Goal: Task Accomplishment & Management: Manage account settings

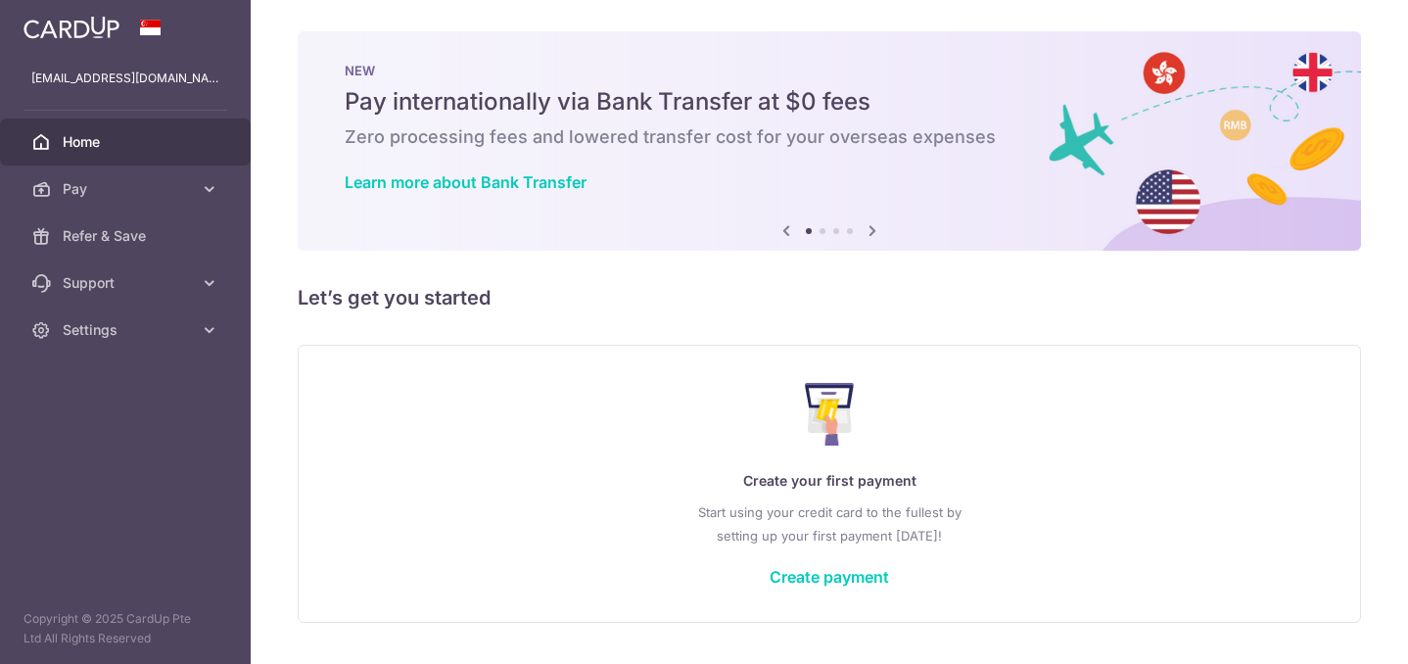
click at [94, 144] on span "Home" at bounding box center [127, 142] width 129 height 20
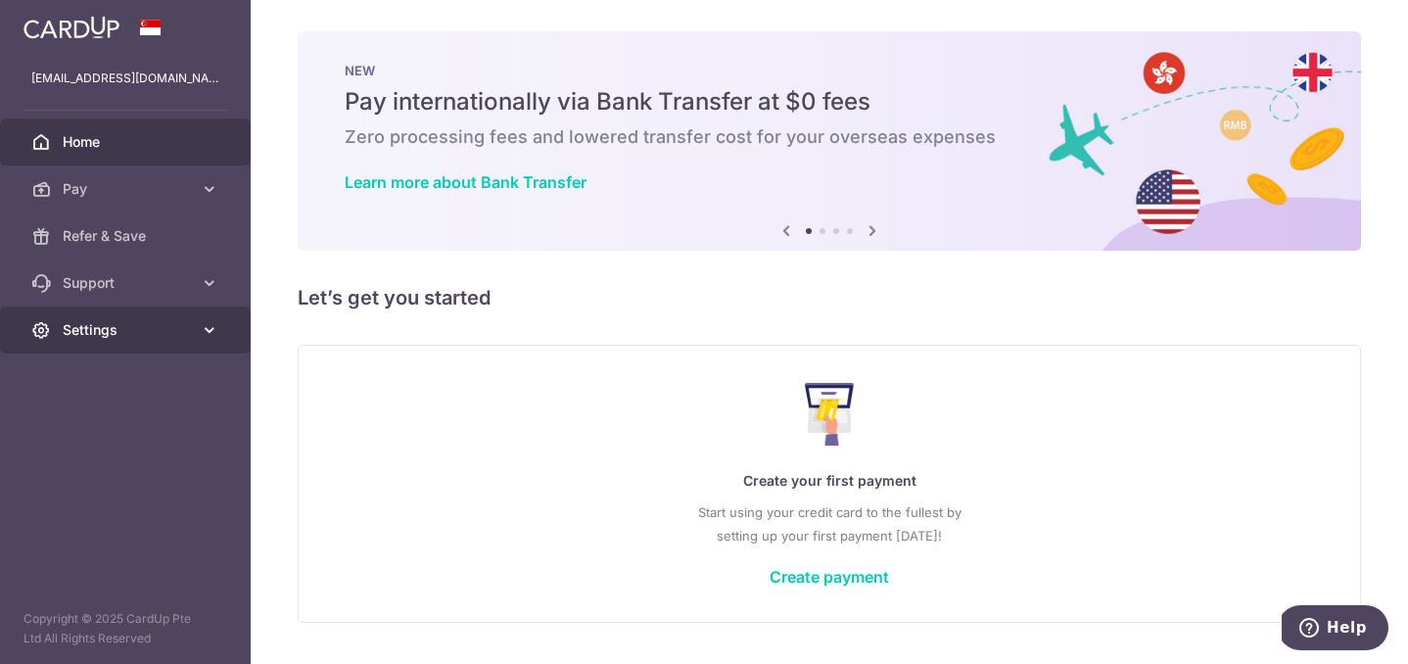
click at [191, 336] on span "Settings" at bounding box center [127, 330] width 129 height 20
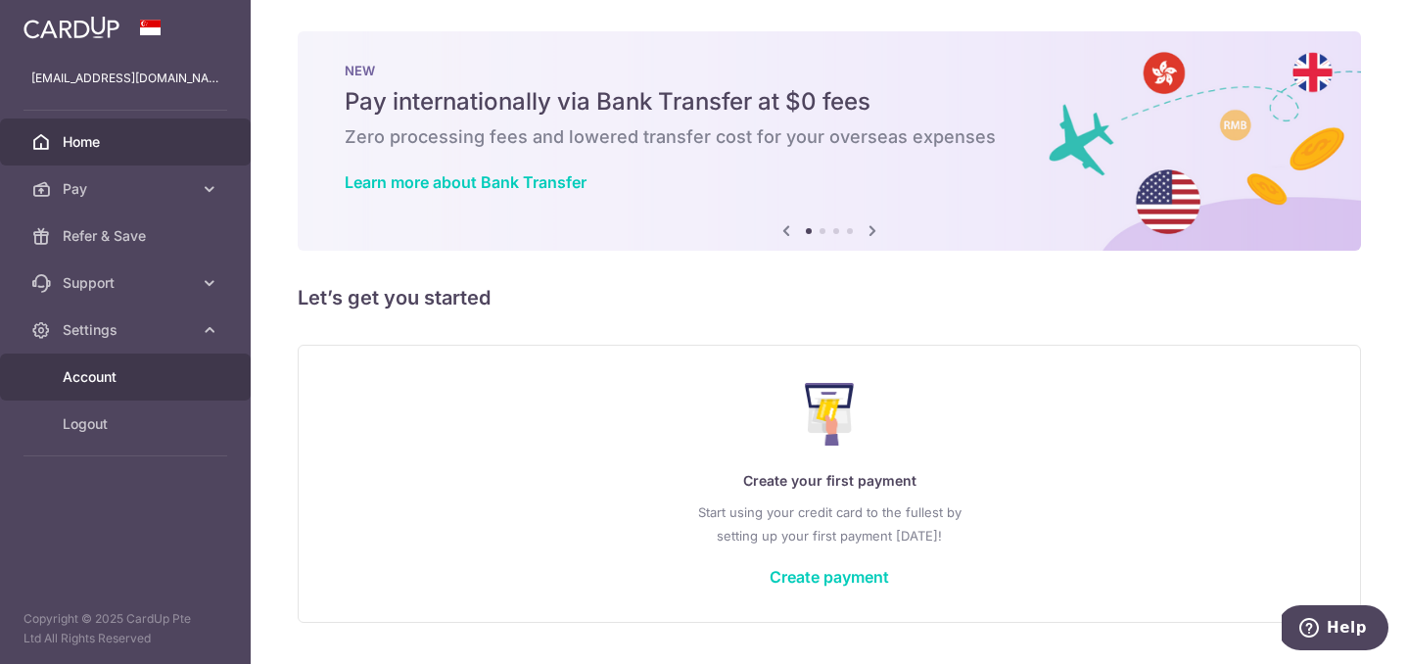
click at [81, 376] on span "Account" at bounding box center [127, 377] width 129 height 20
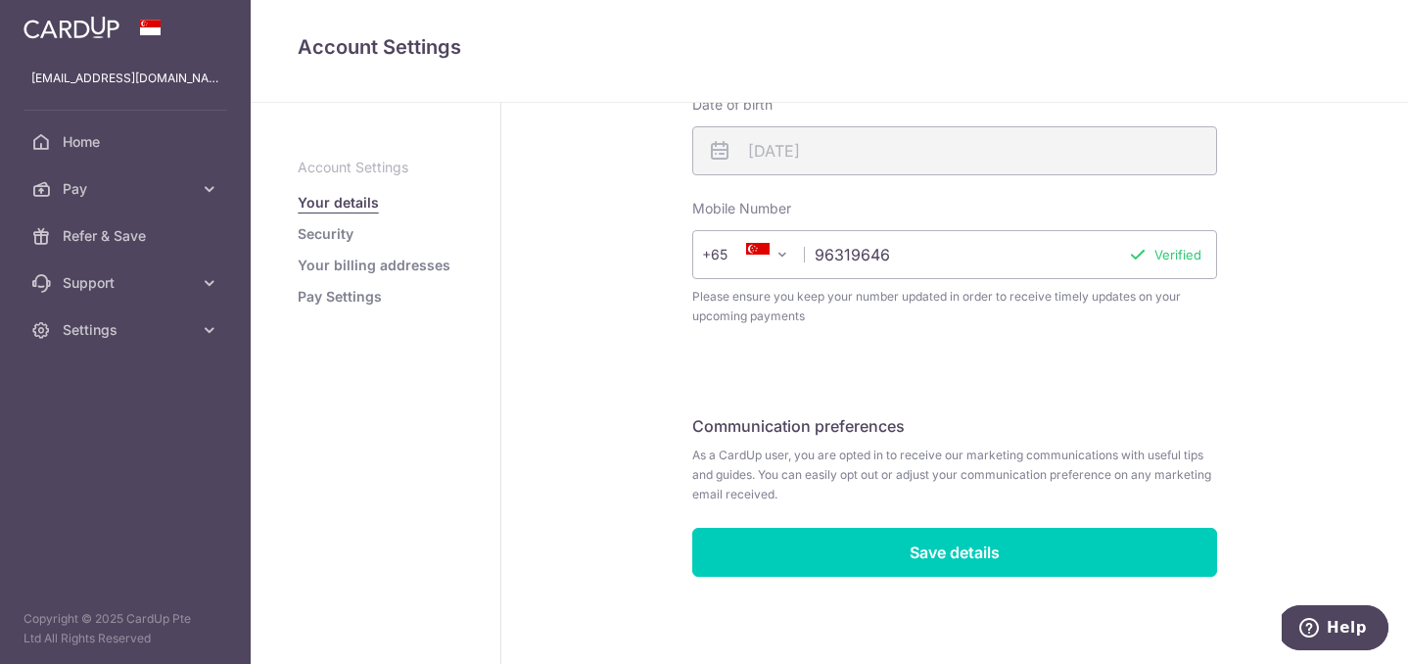
scroll to position [593, 0]
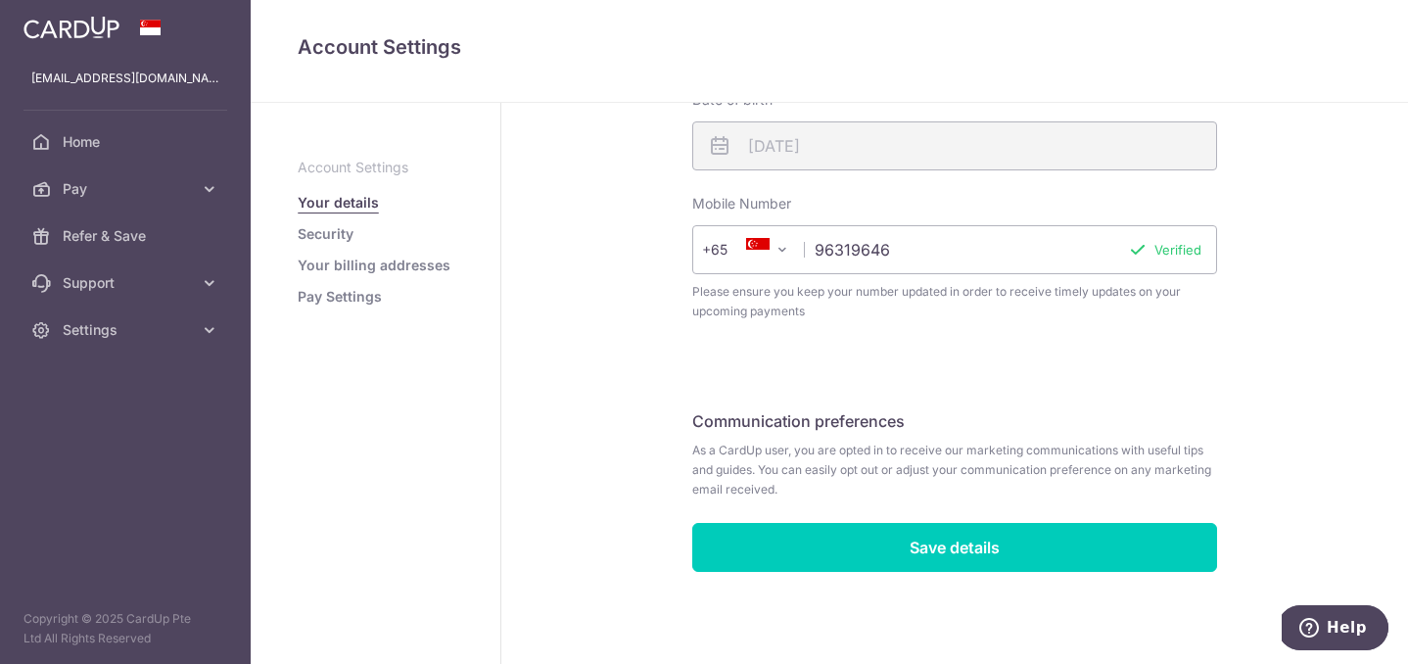
click at [405, 265] on link "Your billing addresses" at bounding box center [374, 266] width 153 height 20
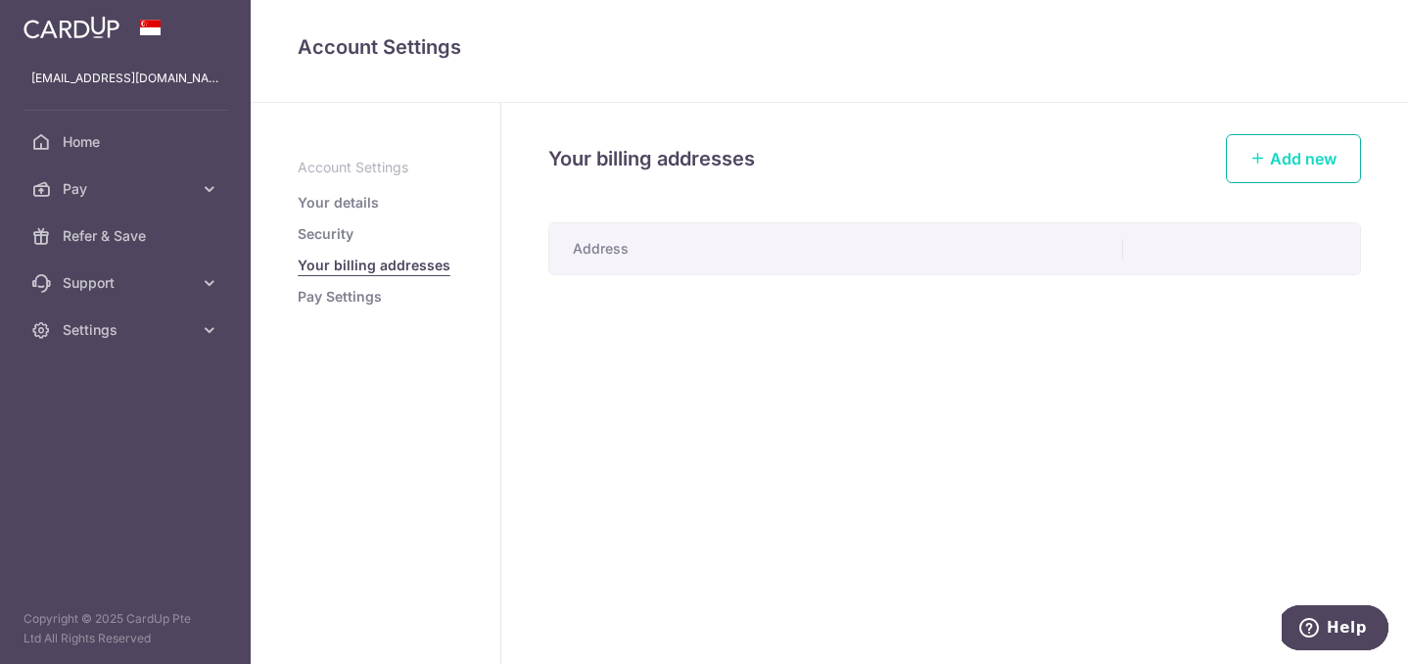
click at [1300, 166] on span "Add new" at bounding box center [1303, 159] width 67 height 20
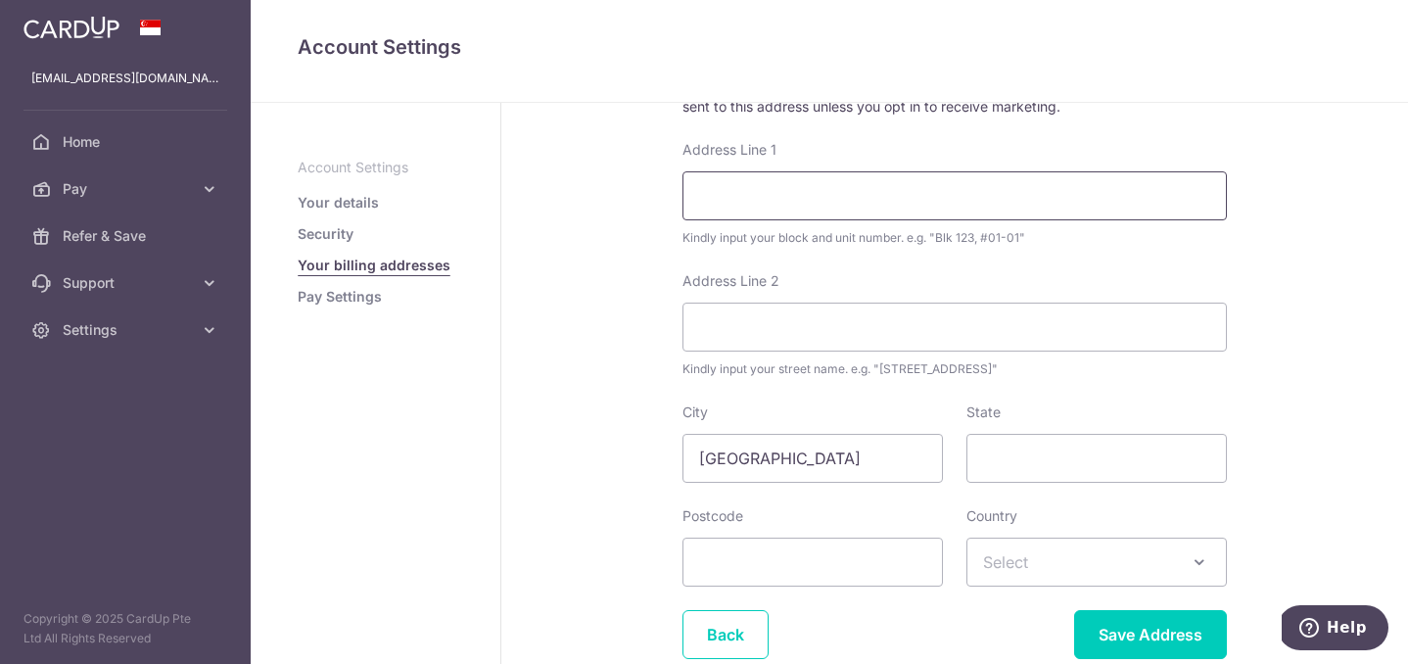
scroll to position [250, 0]
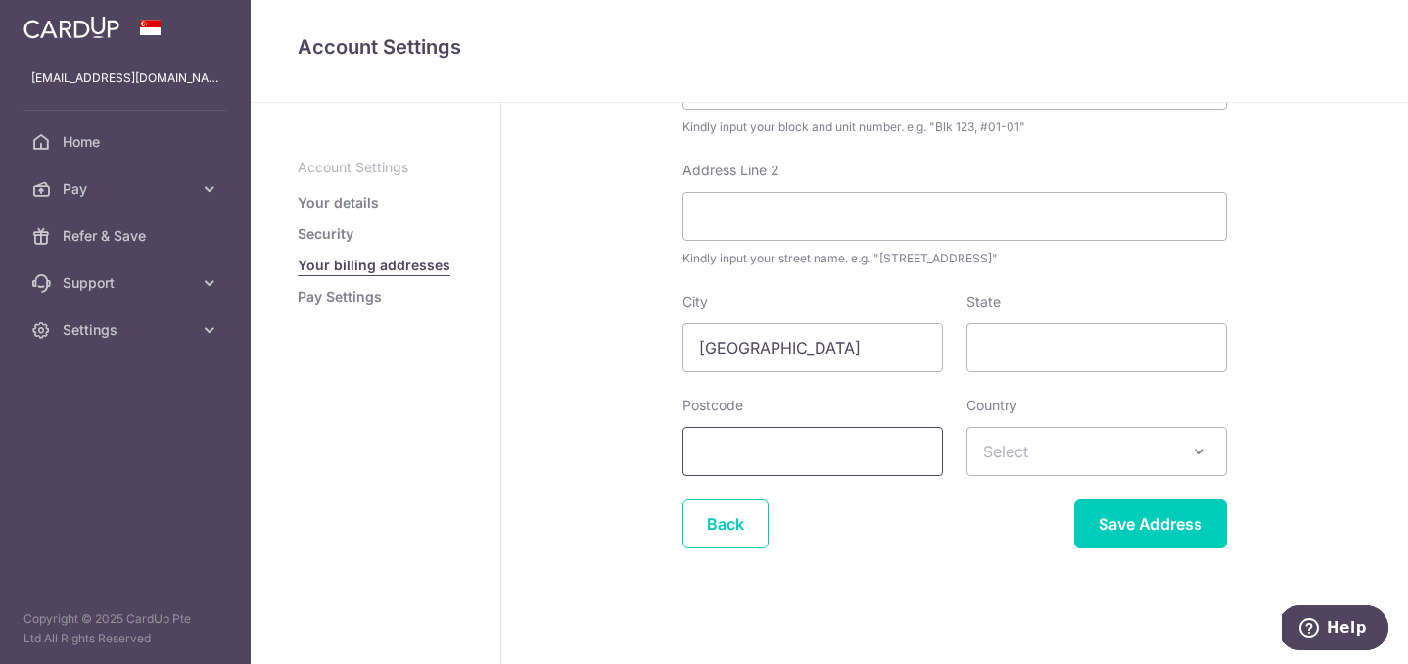
click at [843, 456] on input "Postcode" at bounding box center [813, 451] width 261 height 49
type input "398628"
type input "23 Lorong 24 Geylang"
type input "#05-08 THE OCTET"
select select "199"
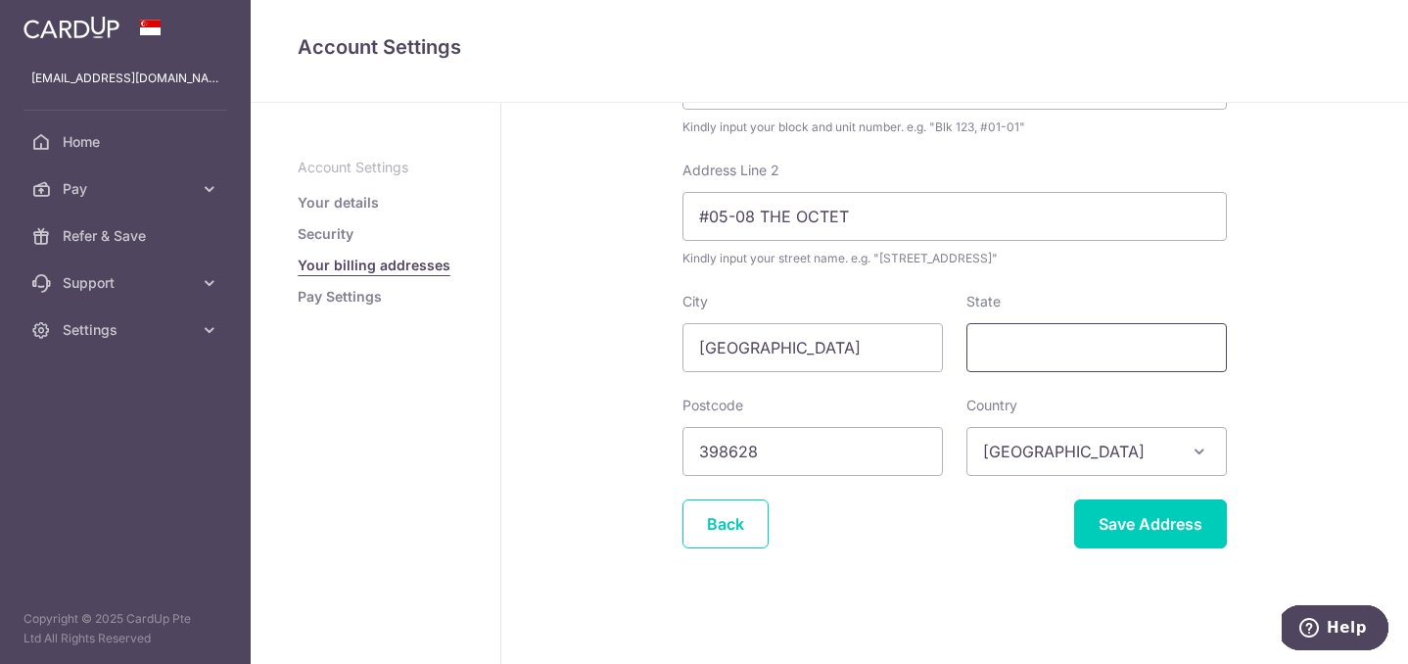
click at [1009, 337] on input "State" at bounding box center [1097, 347] width 261 height 49
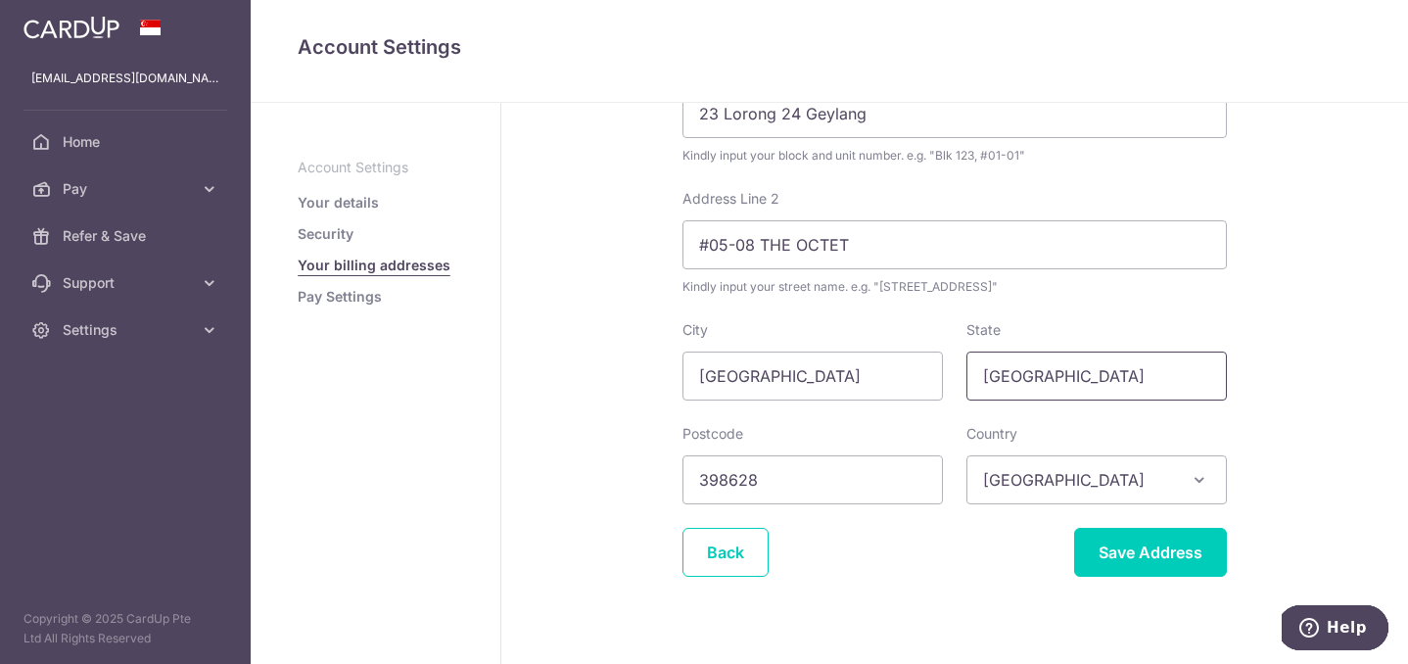
scroll to position [238, 0]
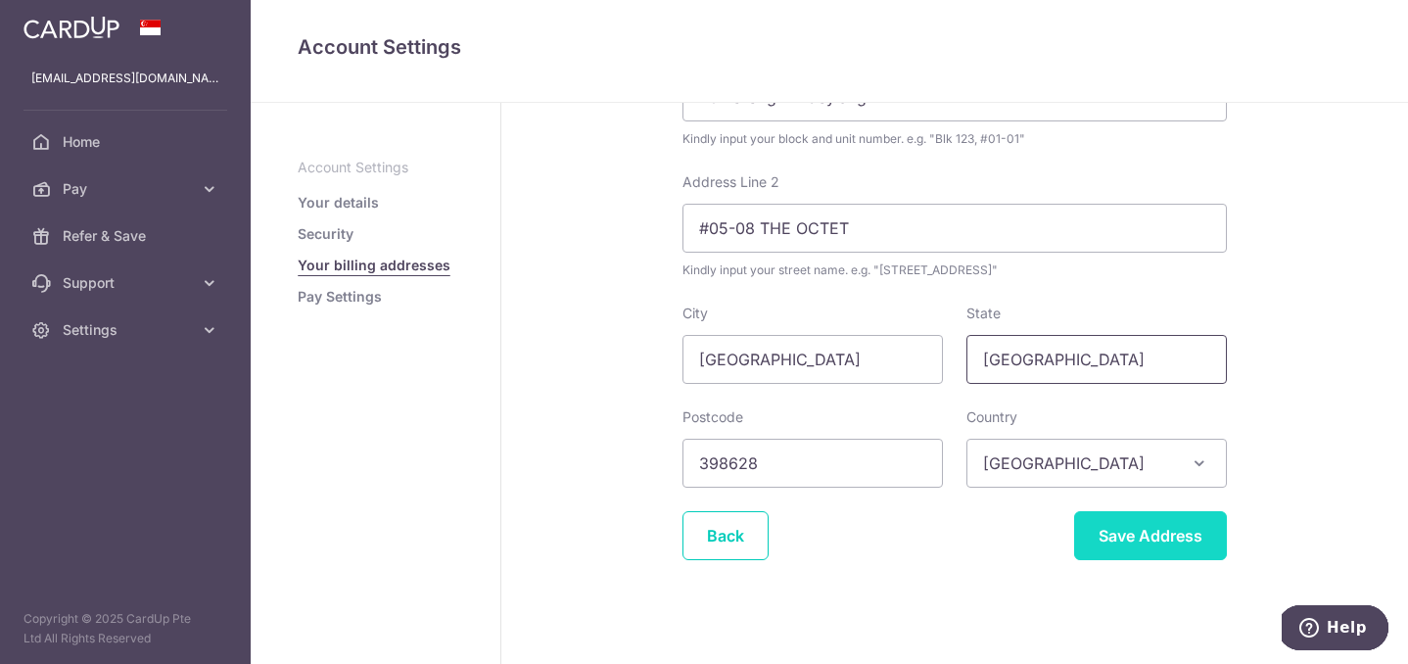
type input "Singapore"
click at [1166, 544] on input "Save Address" at bounding box center [1150, 535] width 153 height 49
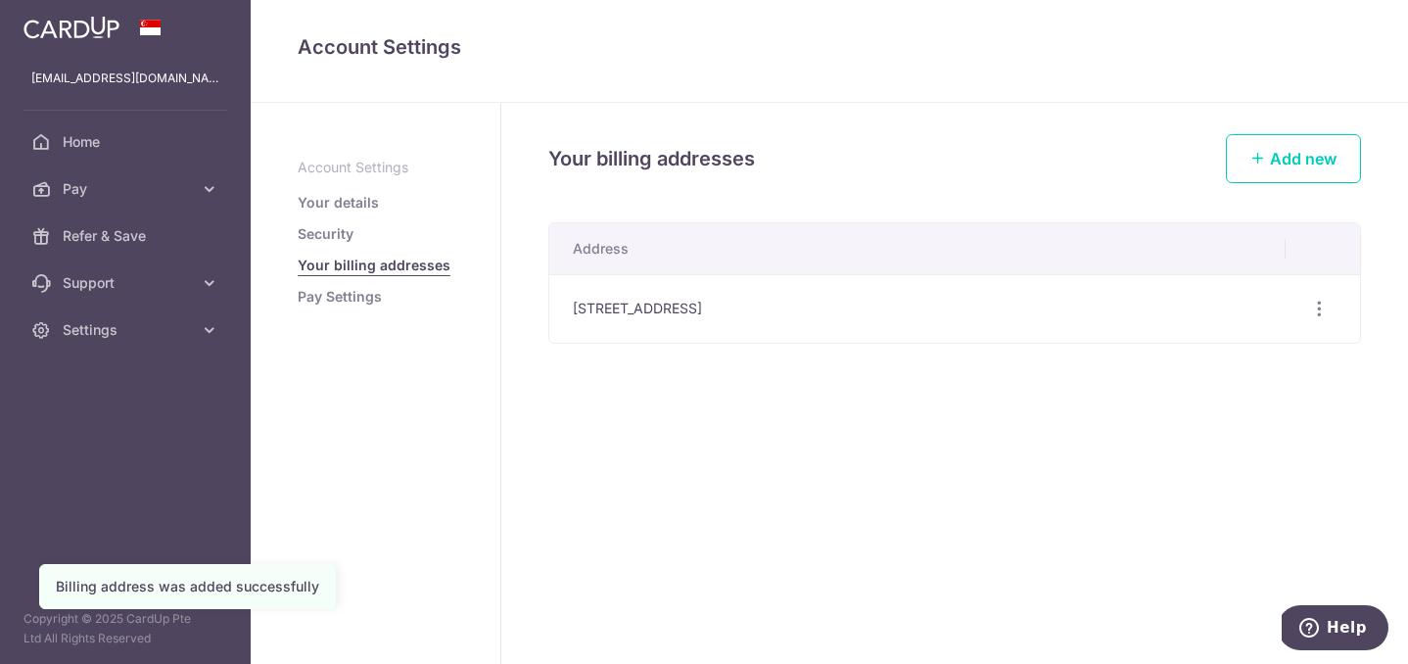
click at [340, 203] on link "Your details" at bounding box center [338, 203] width 81 height 20
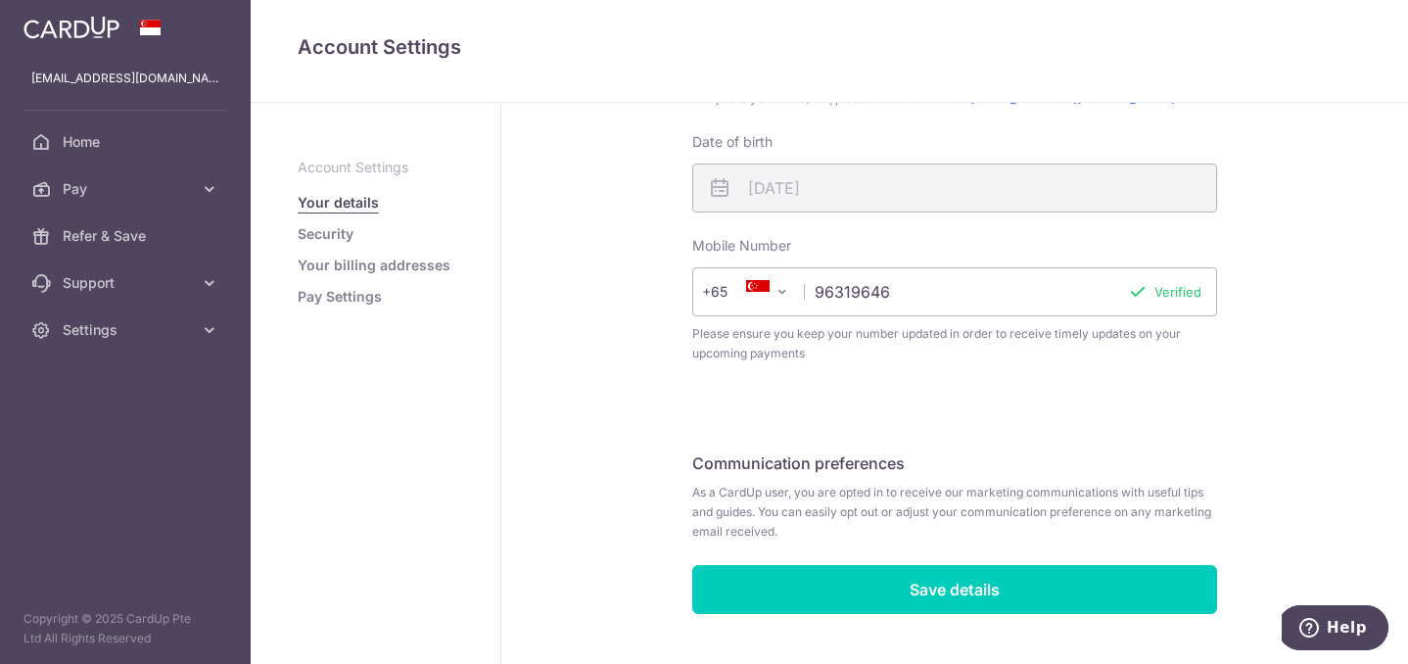
scroll to position [593, 0]
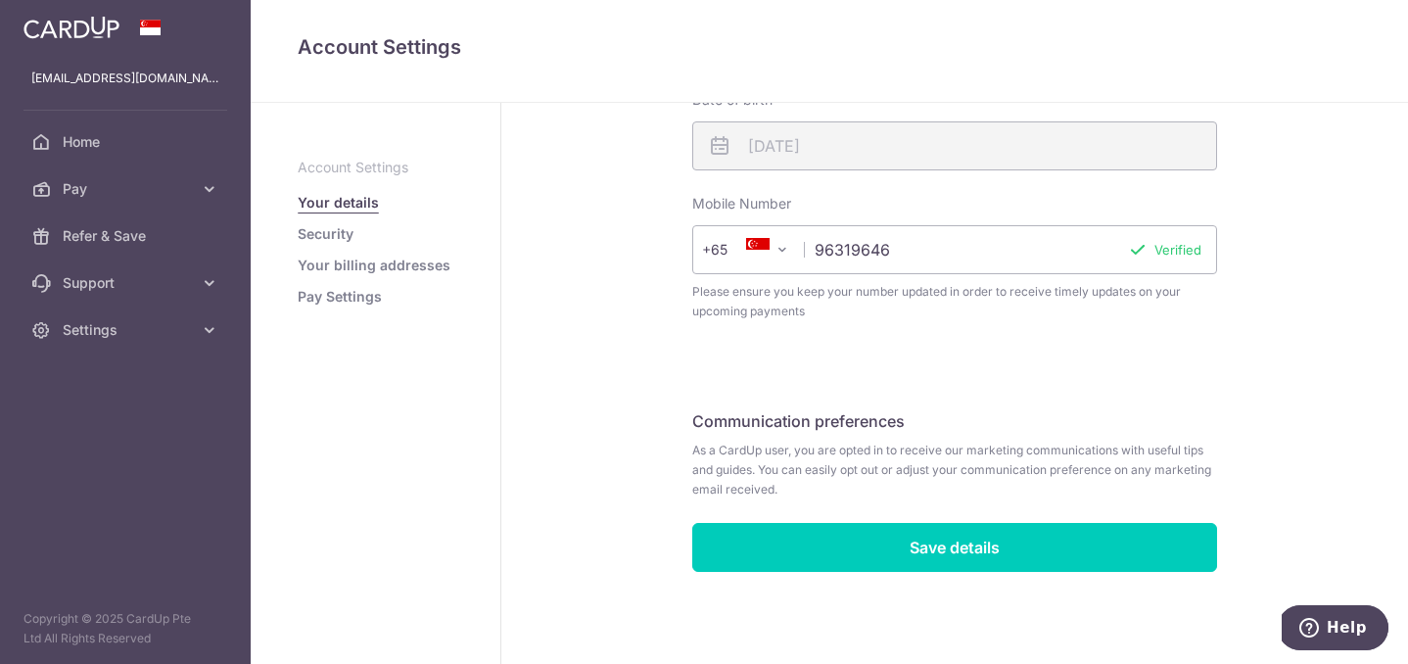
click at [344, 237] on link "Security" at bounding box center [326, 234] width 56 height 20
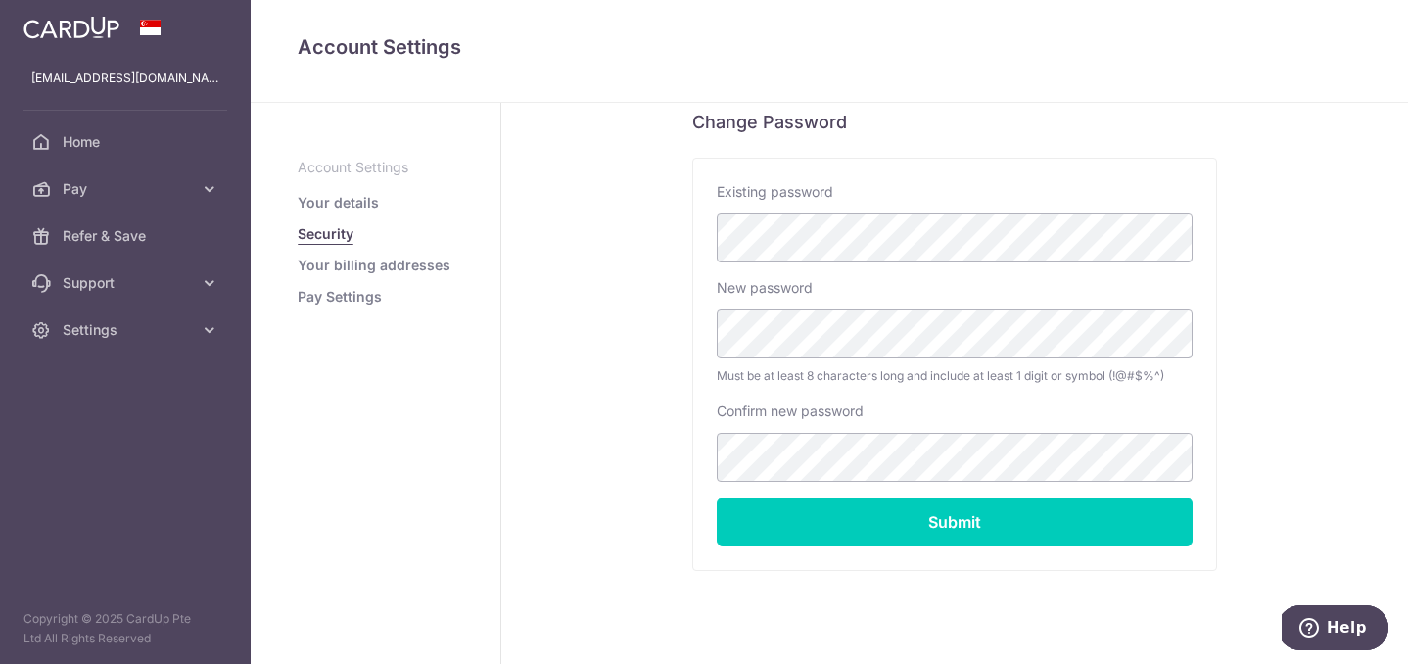
scroll to position [442, 0]
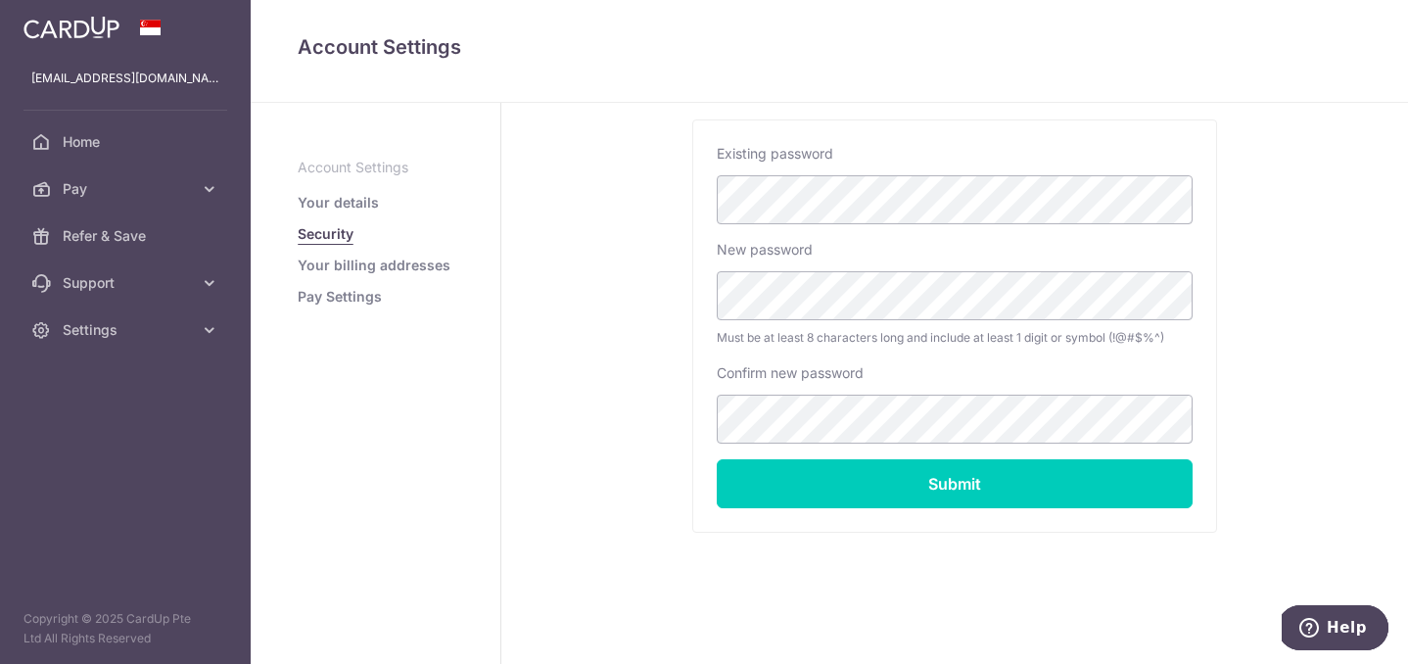
click at [348, 304] on link "Pay Settings" at bounding box center [340, 297] width 84 height 20
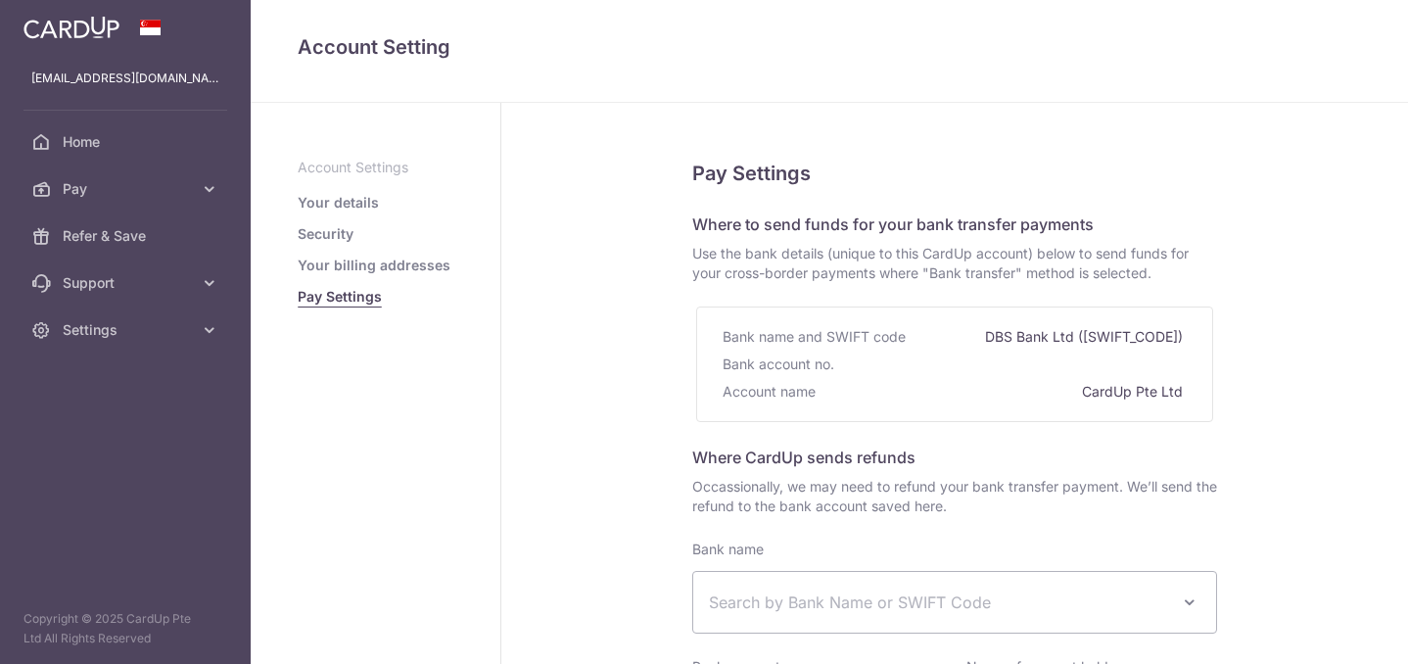
select select
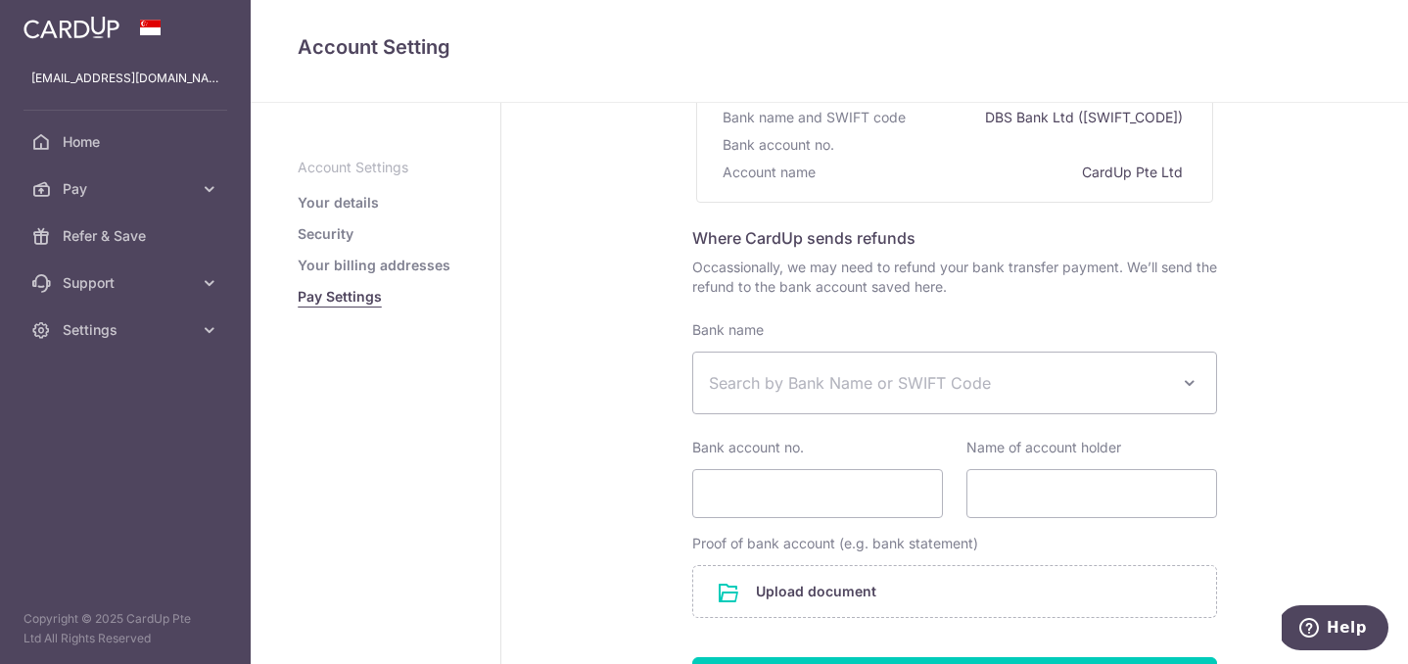
scroll to position [217, 0]
click at [1193, 388] on span at bounding box center [1190, 385] width 24 height 24
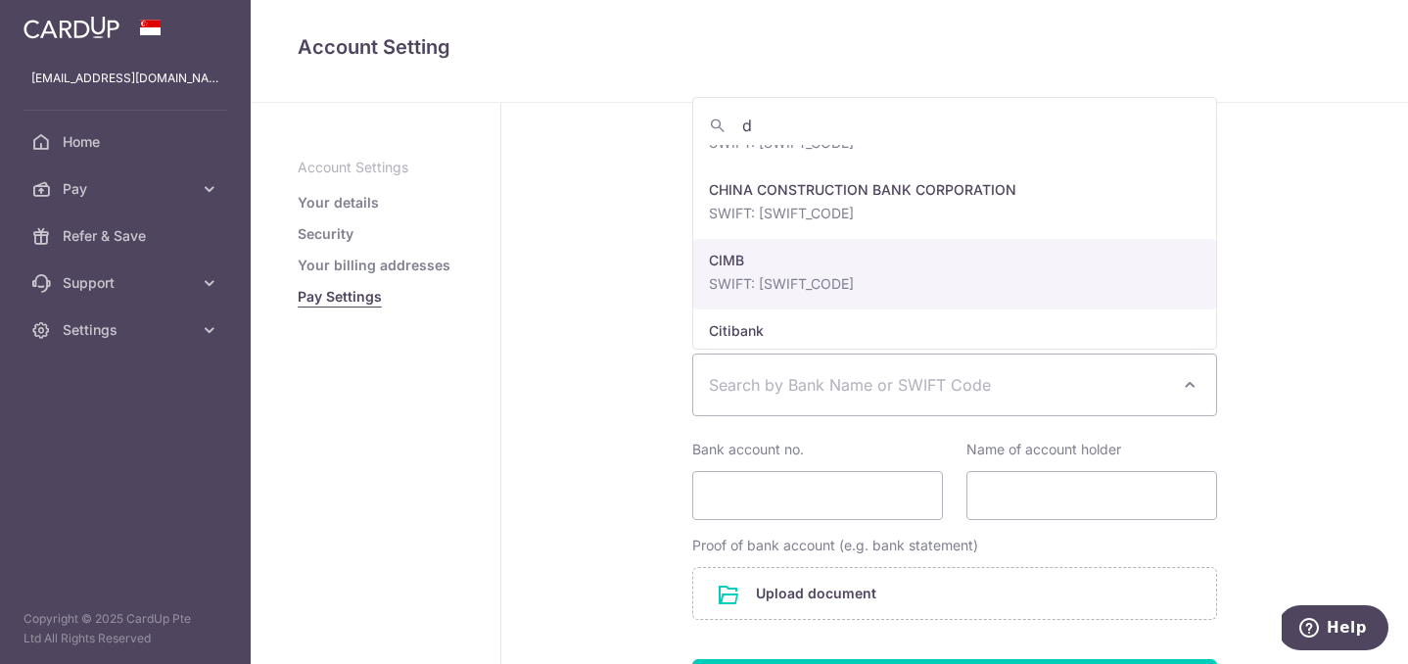
scroll to position [0, 0]
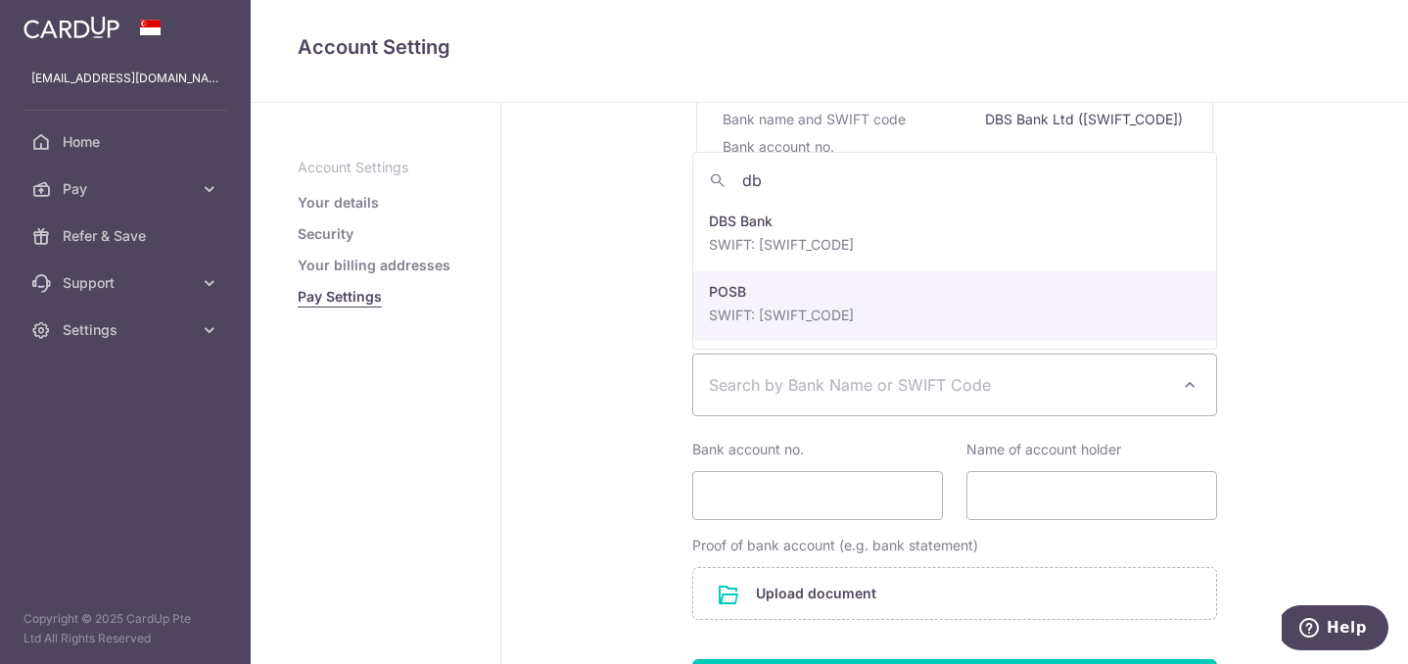
type input "dbs"
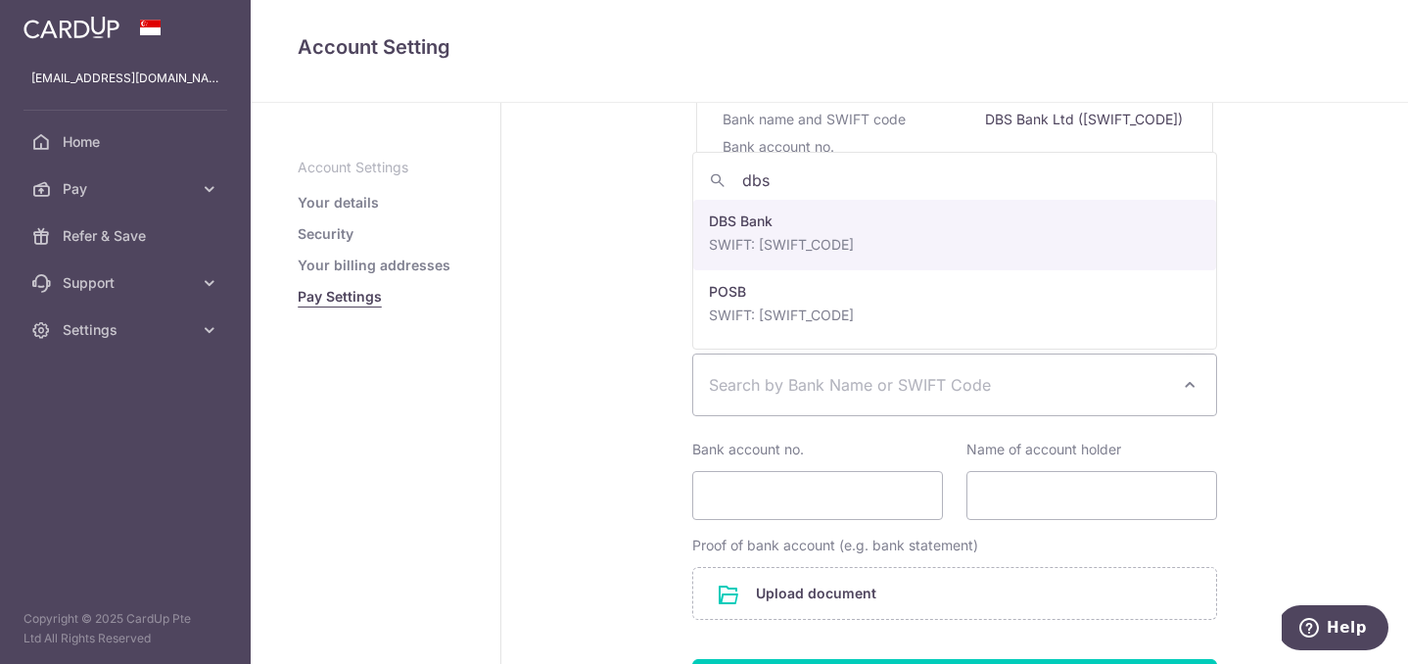
select select "6"
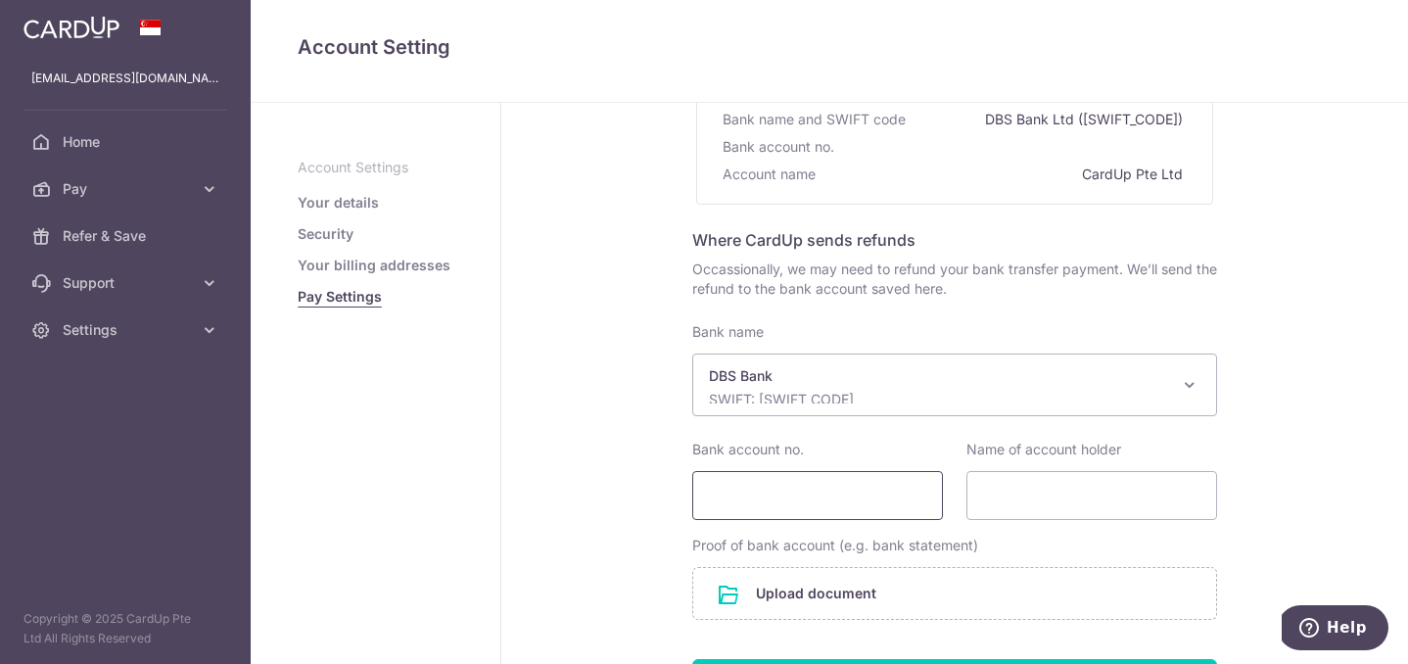
click at [888, 497] on input "Bank account no." at bounding box center [817, 495] width 251 height 49
type input "0202077204"
click at [1035, 502] on input "Name of account holder" at bounding box center [1092, 495] width 251 height 49
type input "[PERSON_NAME]"
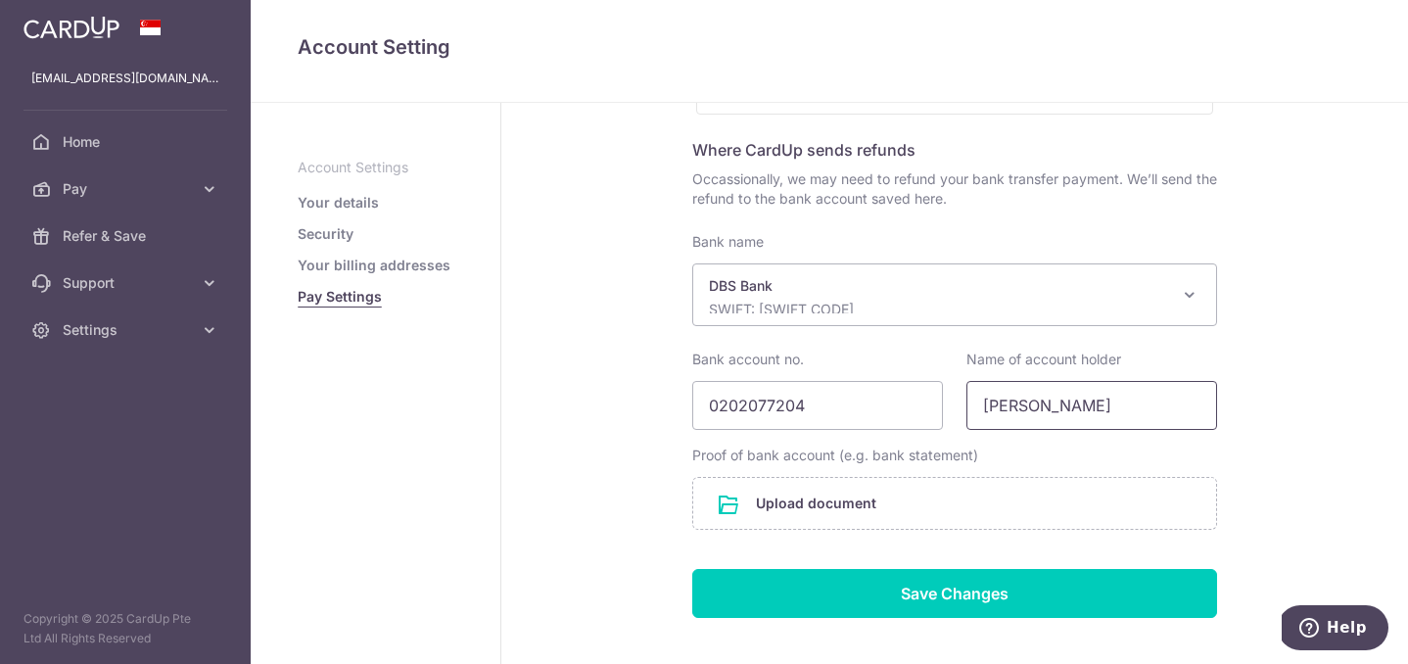
scroll to position [317, 0]
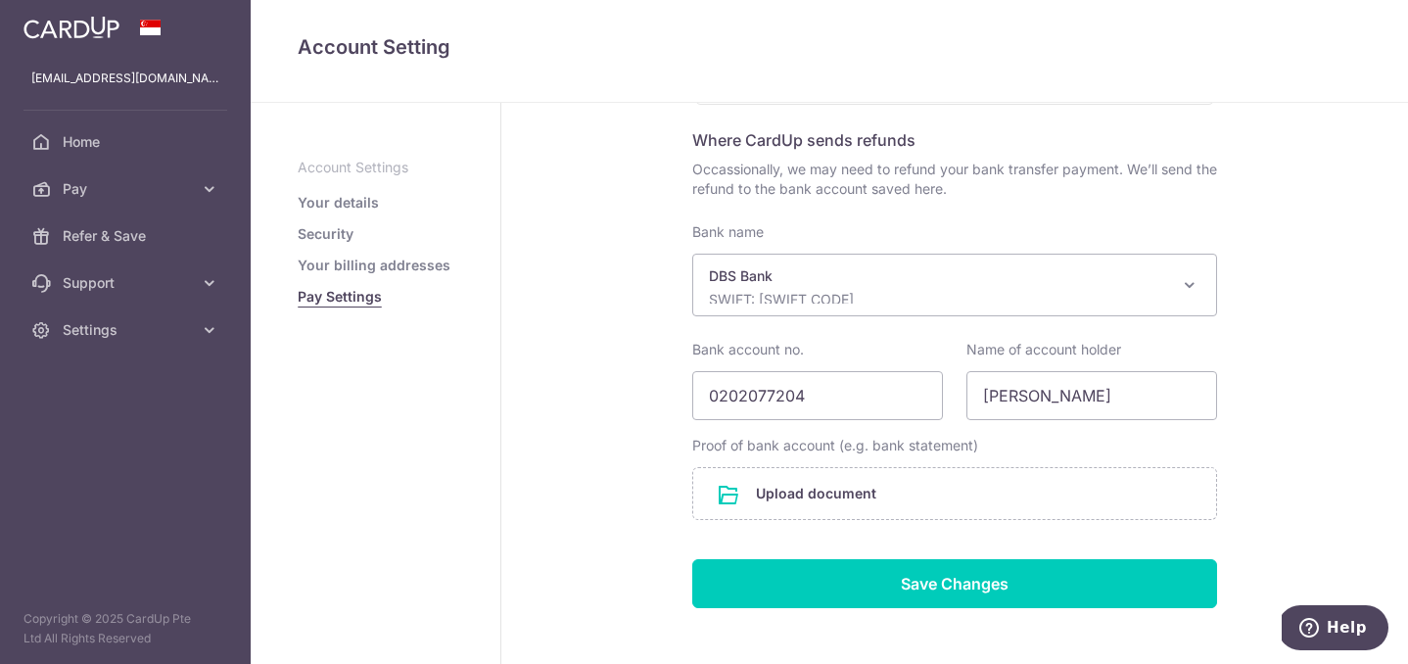
click at [570, 337] on div "Pay Settings Where to send funds for your bank transfer payments Use the bank d…" at bounding box center [954, 271] width 907 height 970
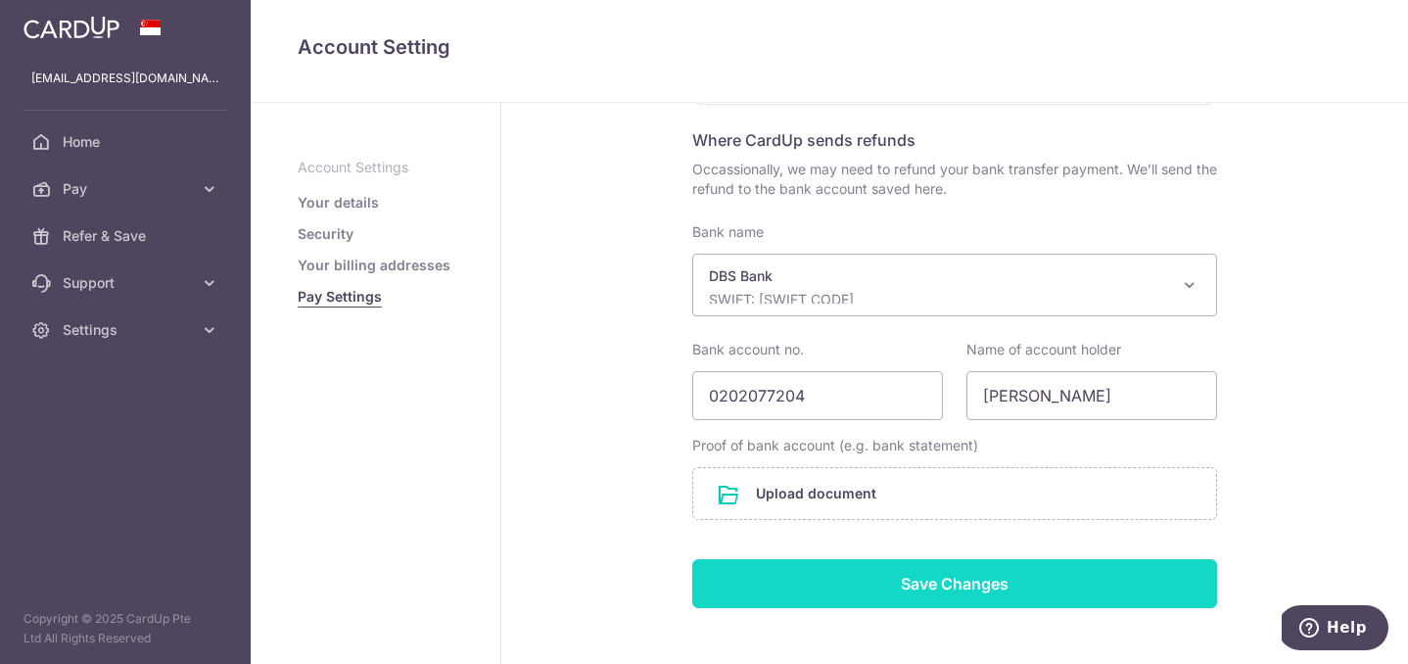
click at [937, 576] on input "Save Changes" at bounding box center [954, 583] width 525 height 49
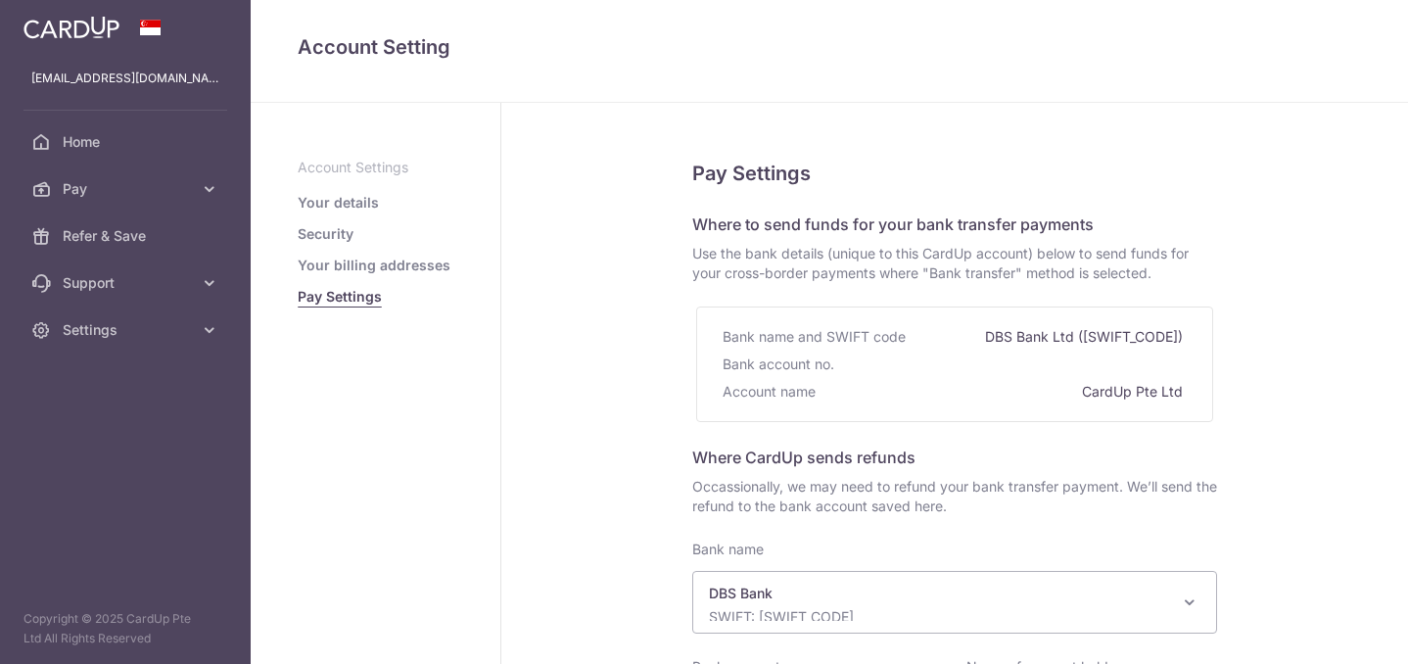
select select "6"
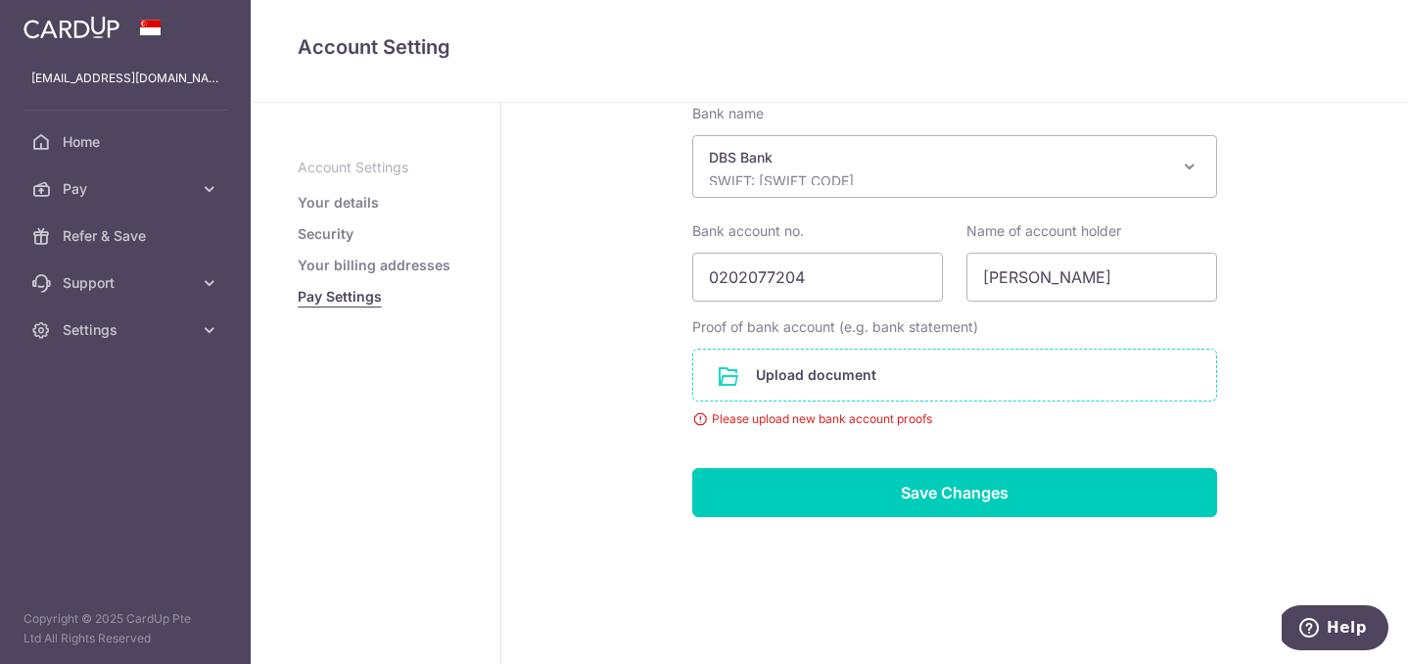
click at [825, 376] on input "file" at bounding box center [954, 375] width 523 height 51
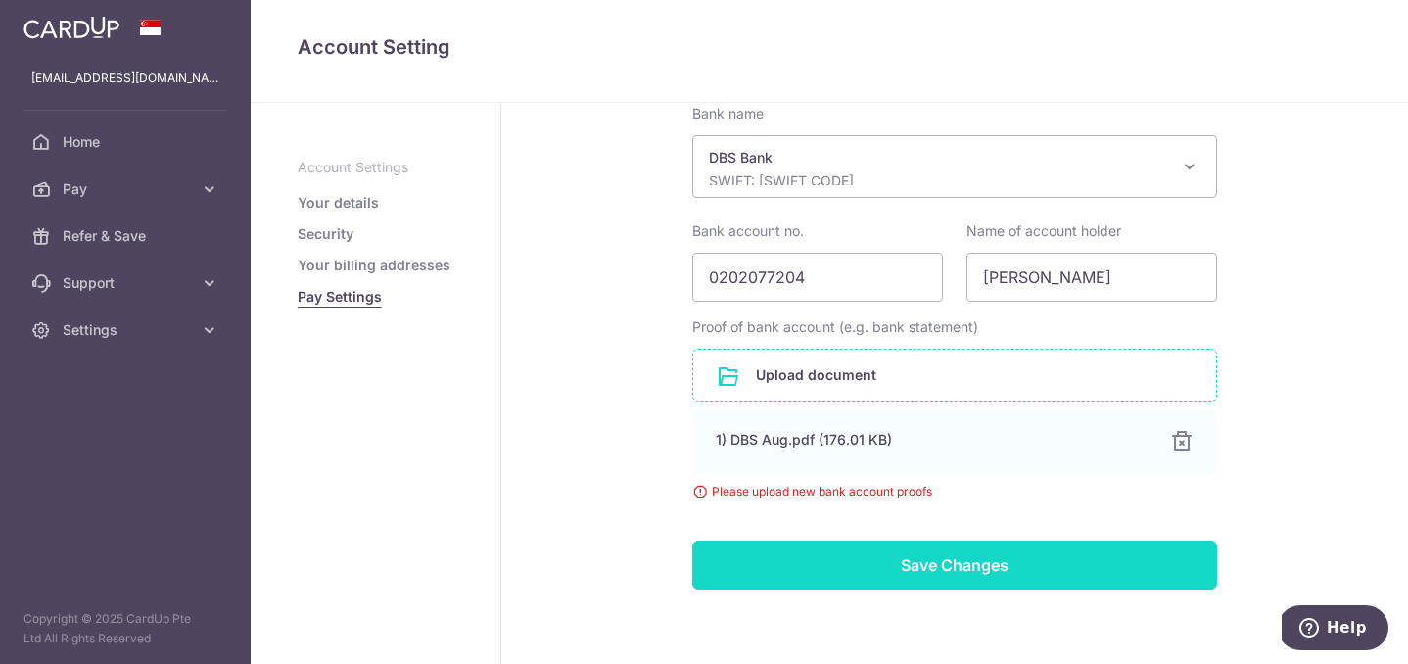
click at [1010, 575] on input "Save Changes" at bounding box center [954, 565] width 525 height 49
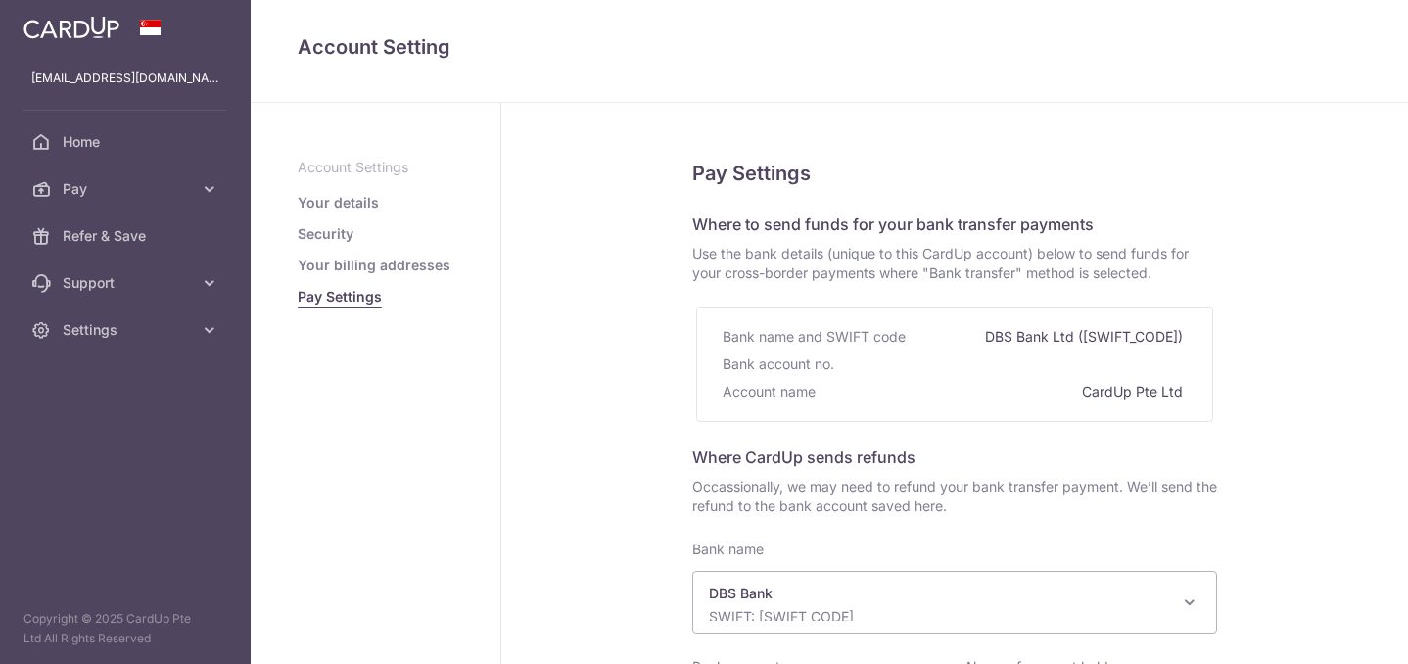
select select "6"
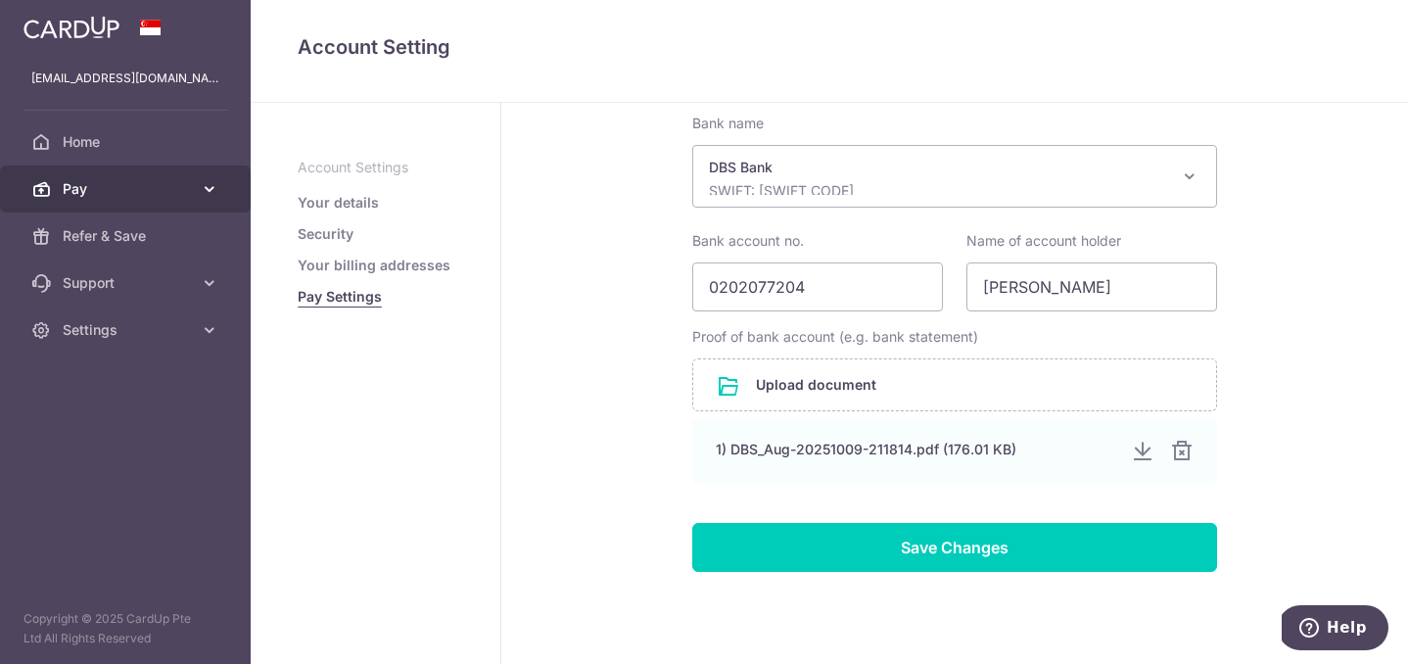
click at [126, 189] on span "Pay" at bounding box center [127, 189] width 129 height 20
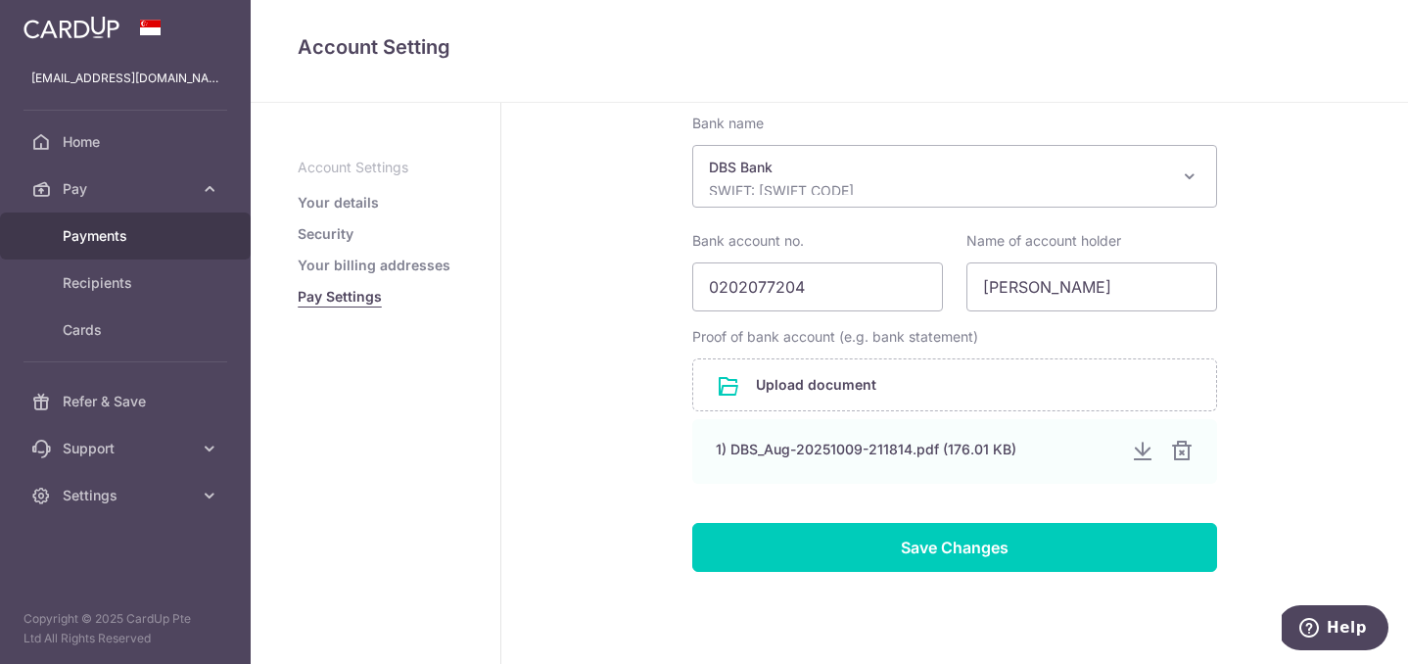
click at [100, 238] on span "Payments" at bounding box center [127, 236] width 129 height 20
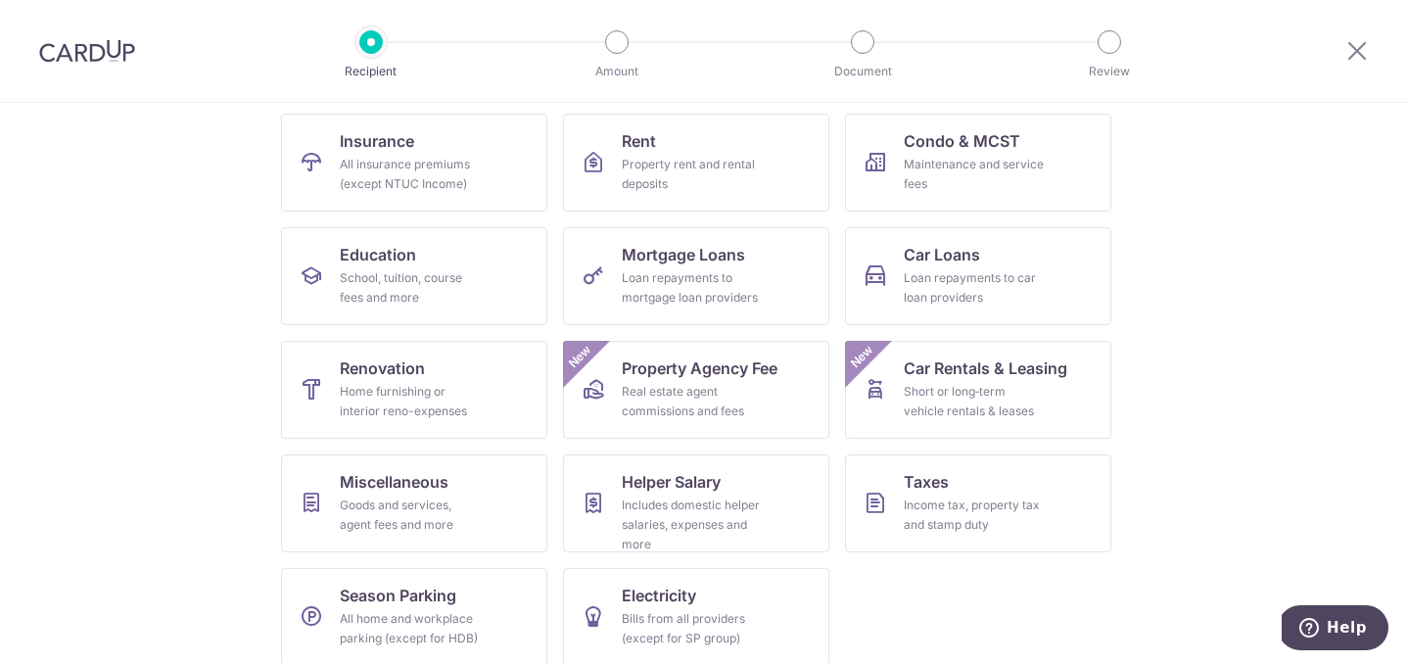
scroll to position [213, 0]
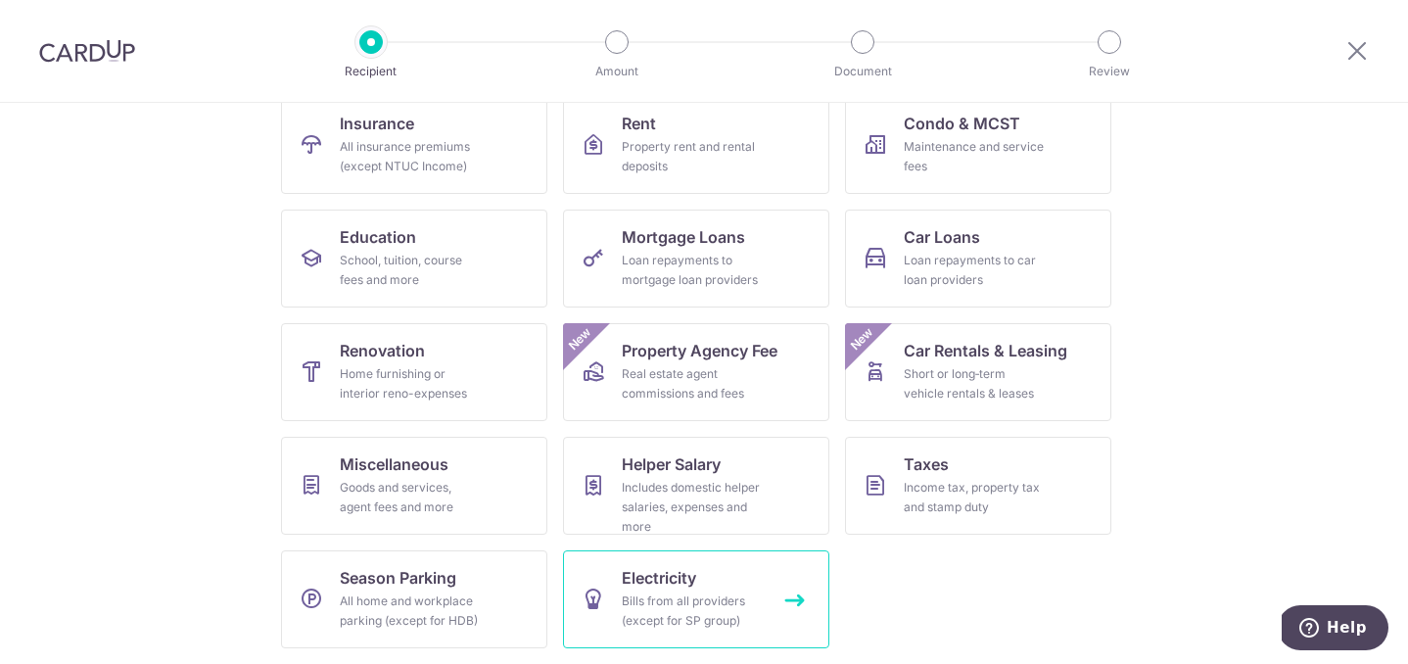
click at [671, 574] on span "Electricity" at bounding box center [659, 578] width 74 height 24
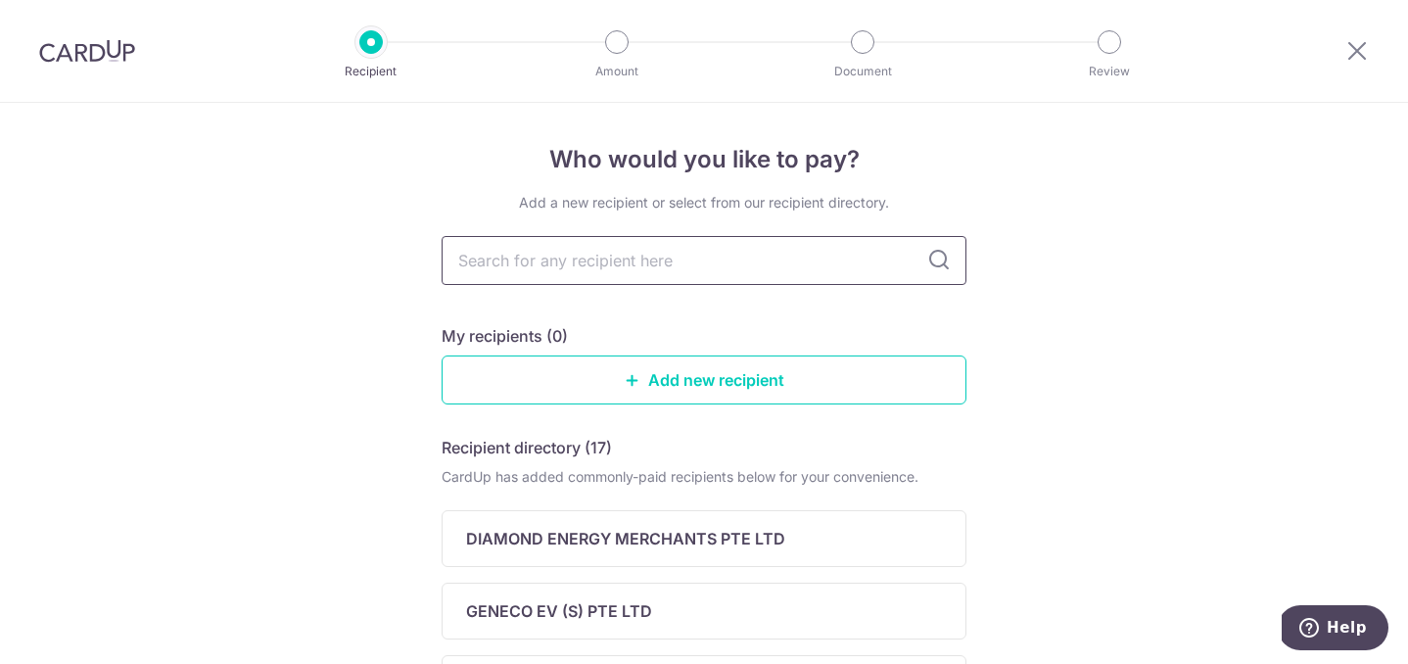
click at [656, 262] on input "text" at bounding box center [704, 260] width 525 height 49
type input "sp"
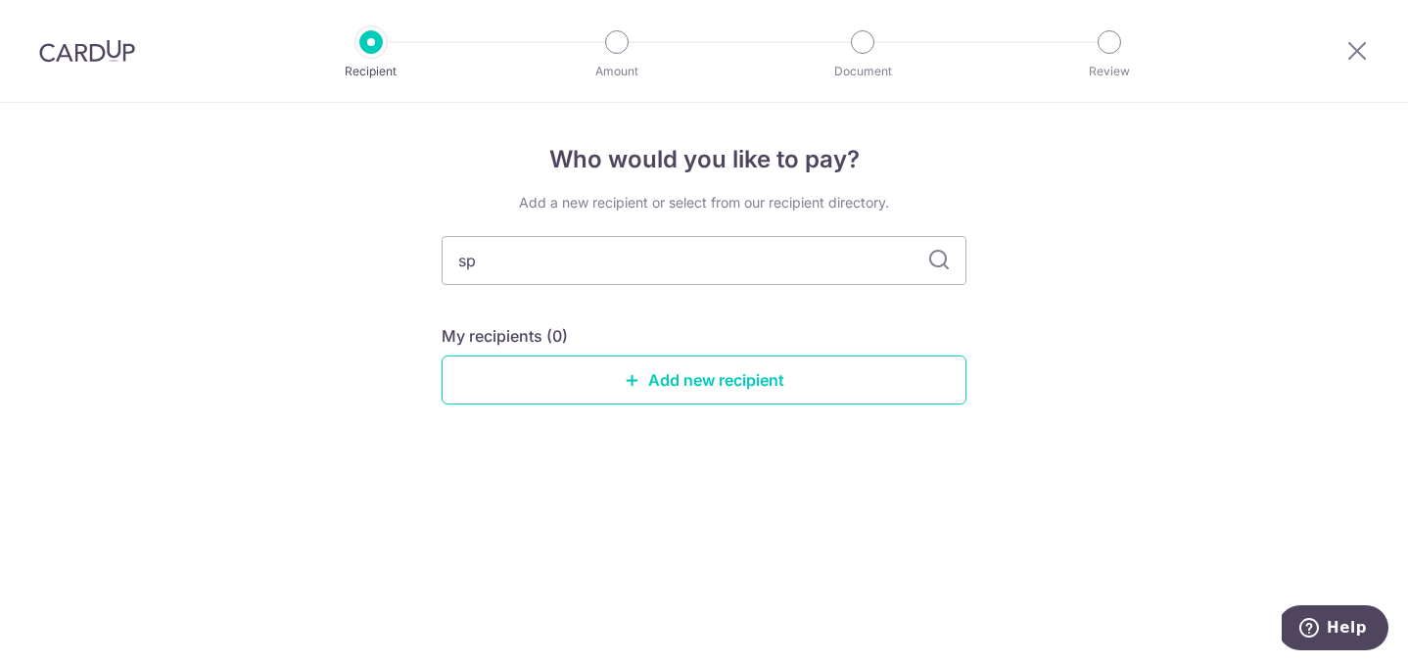
click at [949, 267] on icon at bounding box center [940, 261] width 24 height 24
click at [589, 255] on input "sp" at bounding box center [704, 260] width 525 height 49
click at [938, 261] on icon at bounding box center [940, 261] width 24 height 24
click at [667, 253] on input "sp" at bounding box center [704, 260] width 525 height 49
type input "s"
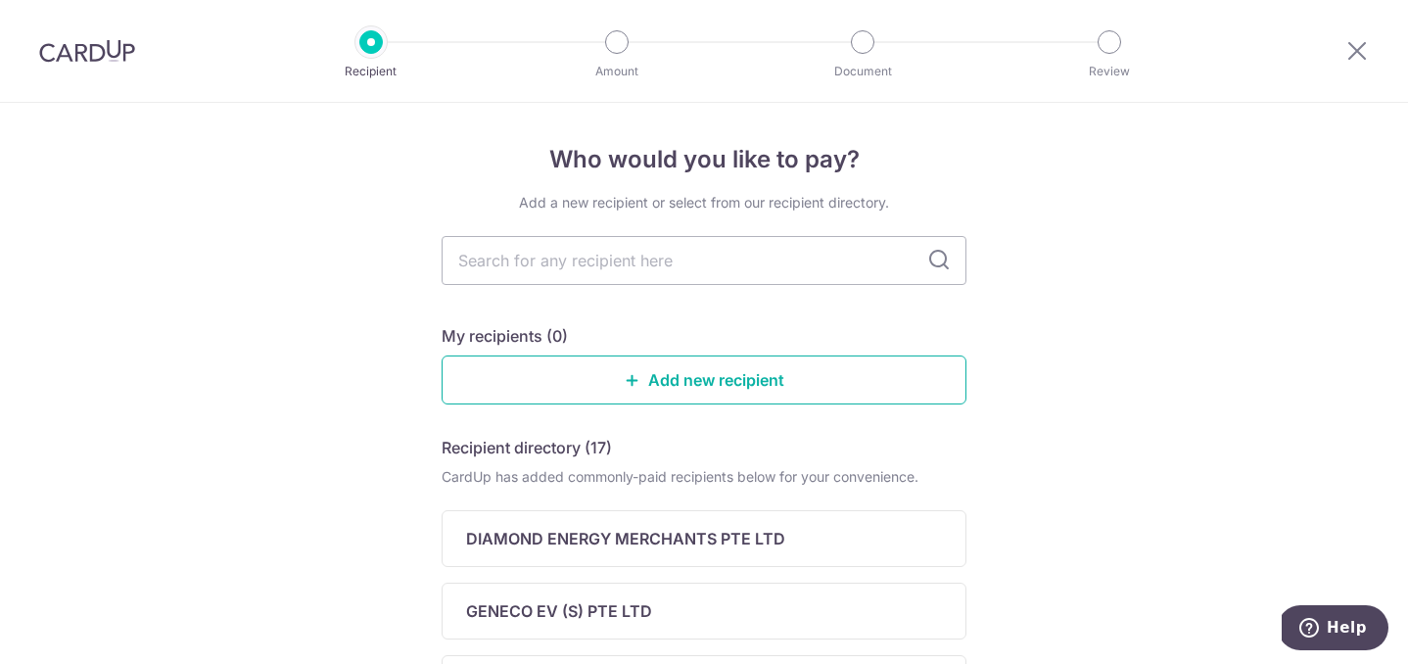
click at [740, 380] on link "Add new recipient" at bounding box center [704, 380] width 525 height 49
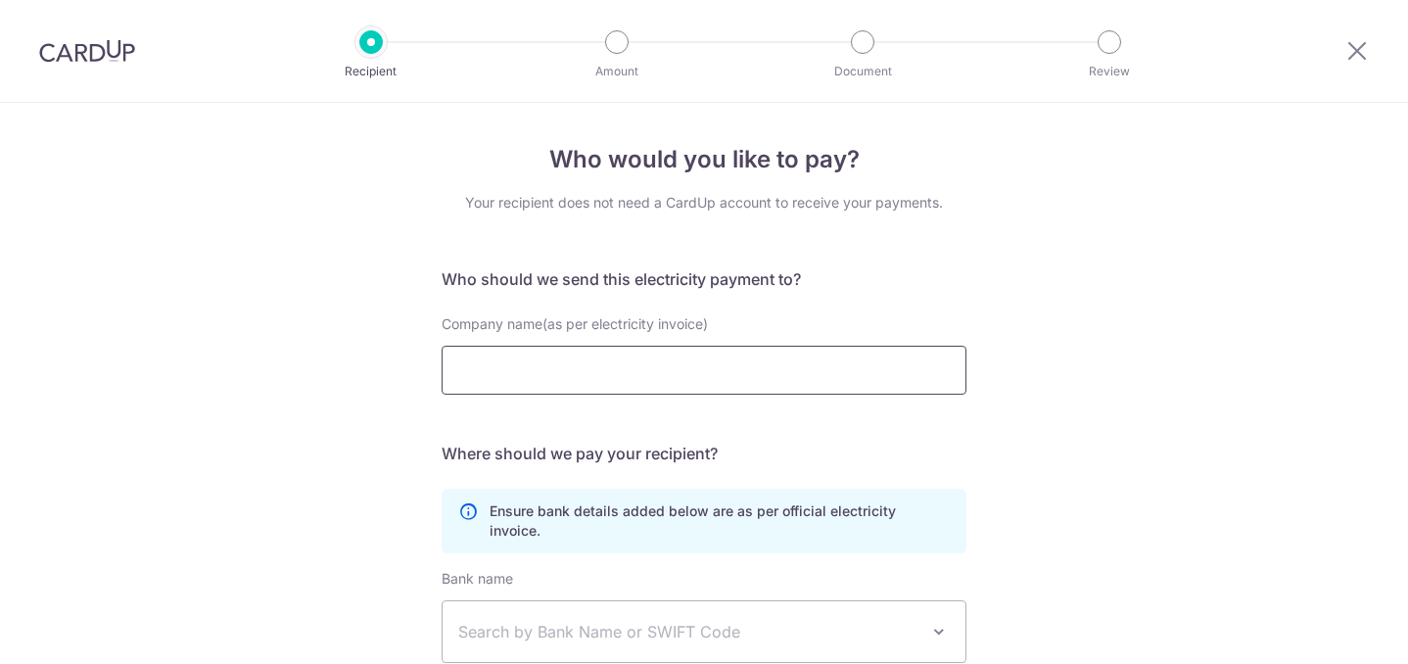
click at [740, 380] on input "Company name(as per electricity invoice)" at bounding box center [704, 370] width 525 height 49
click at [1018, 374] on div "Who would you like to pay? Your recipient does not need a CardUp account to rec…" at bounding box center [704, 527] width 1408 height 848
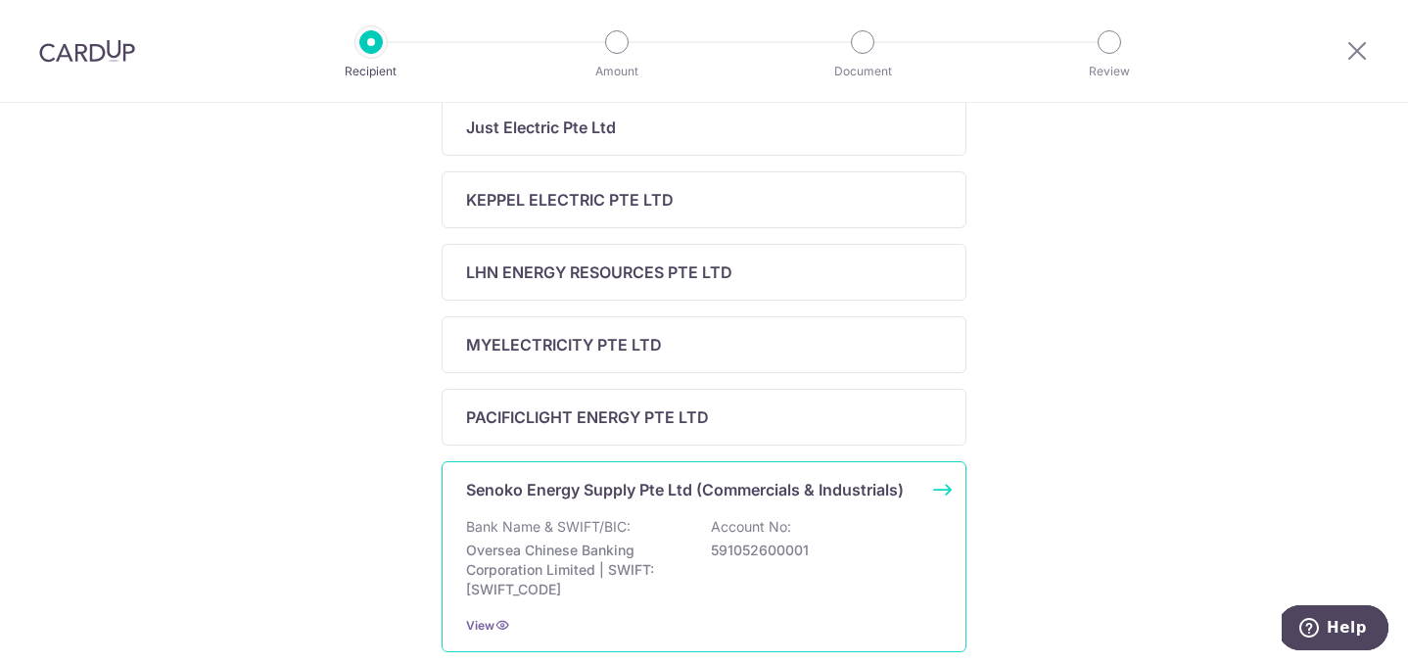
scroll to position [685, 0]
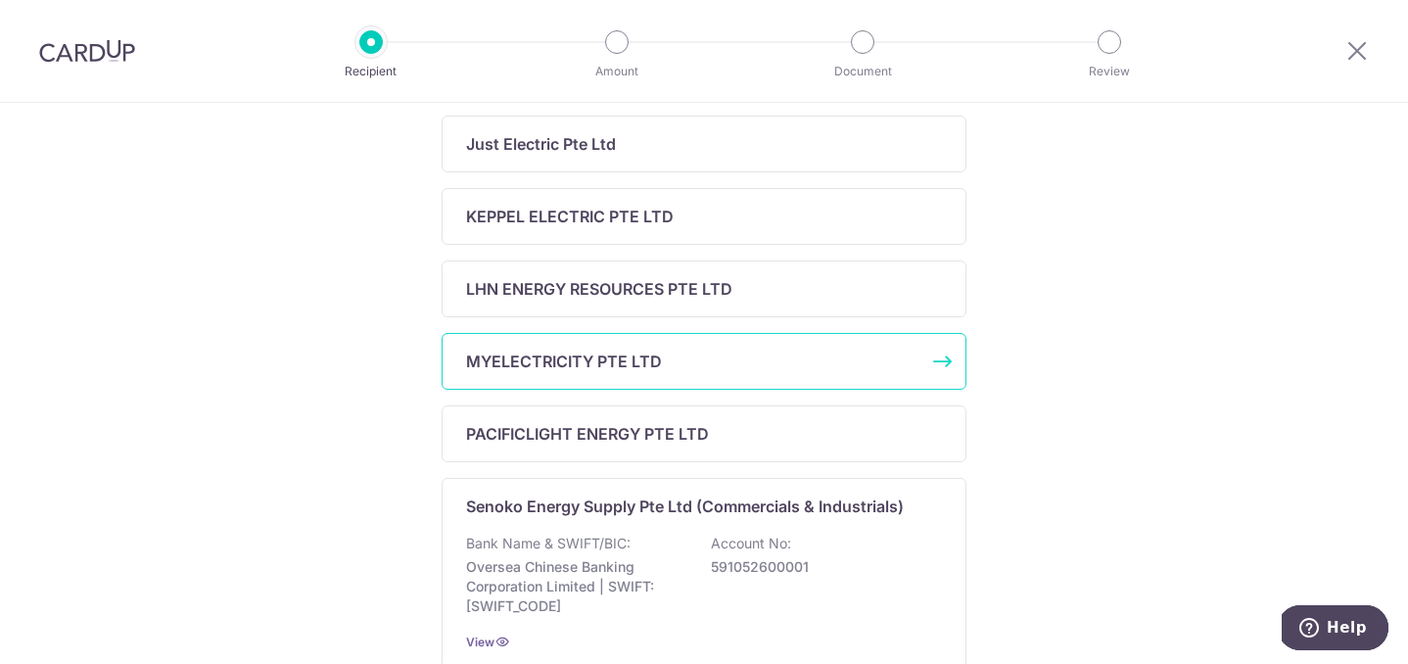
click at [942, 362] on div "MYELECTRICITY PTE LTD" at bounding box center [704, 361] width 525 height 57
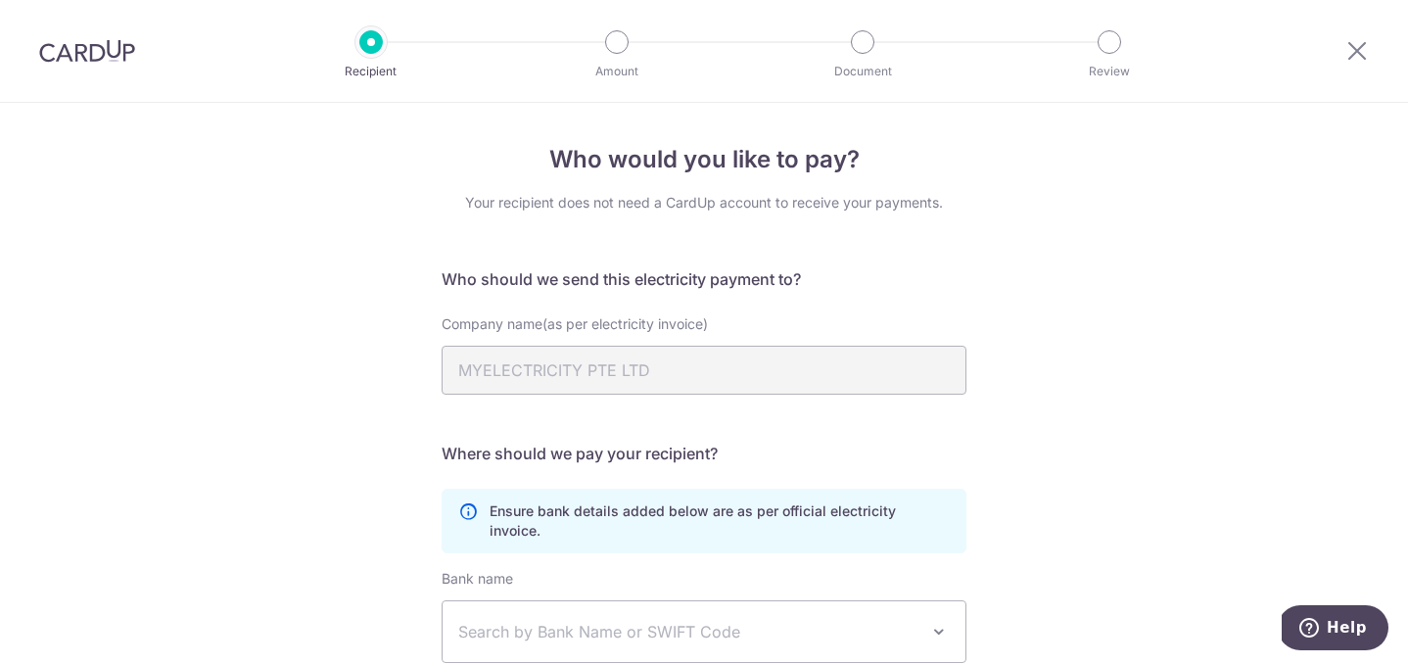
click at [93, 52] on img at bounding box center [87, 51] width 96 height 24
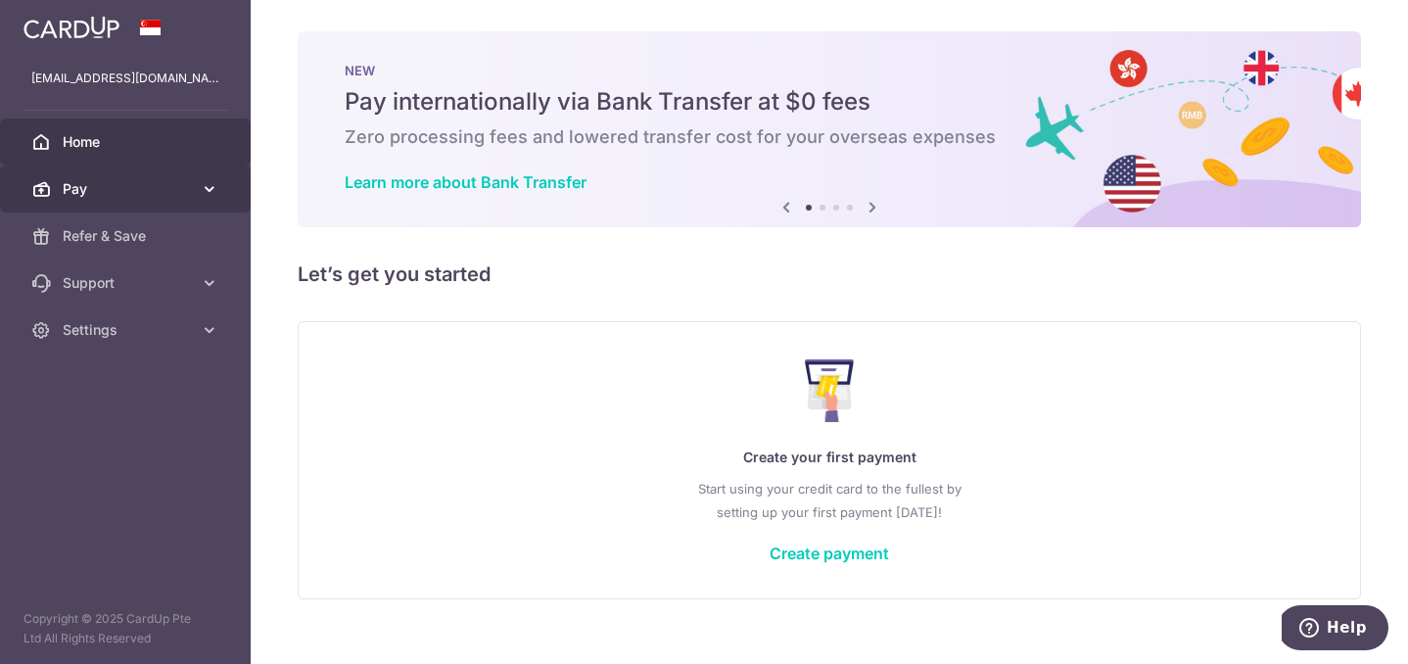
click at [207, 185] on icon at bounding box center [210, 189] width 20 height 20
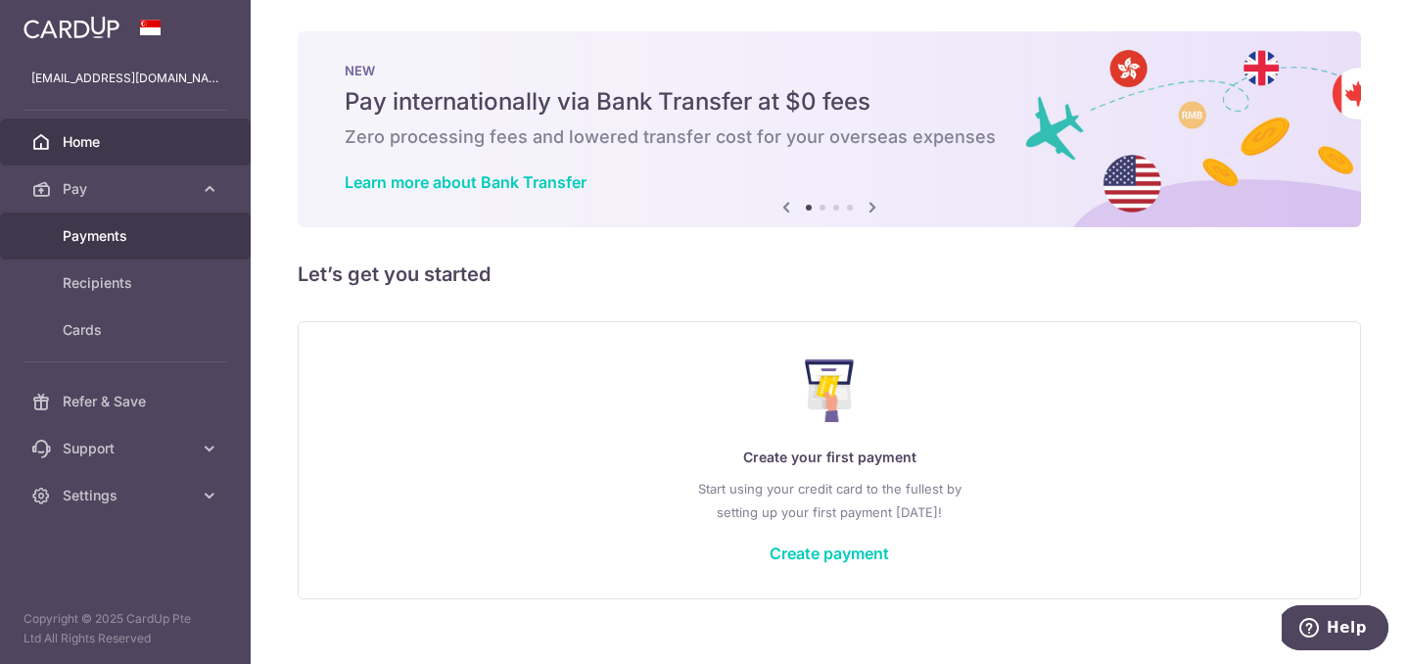
click at [108, 233] on span "Payments" at bounding box center [127, 236] width 129 height 20
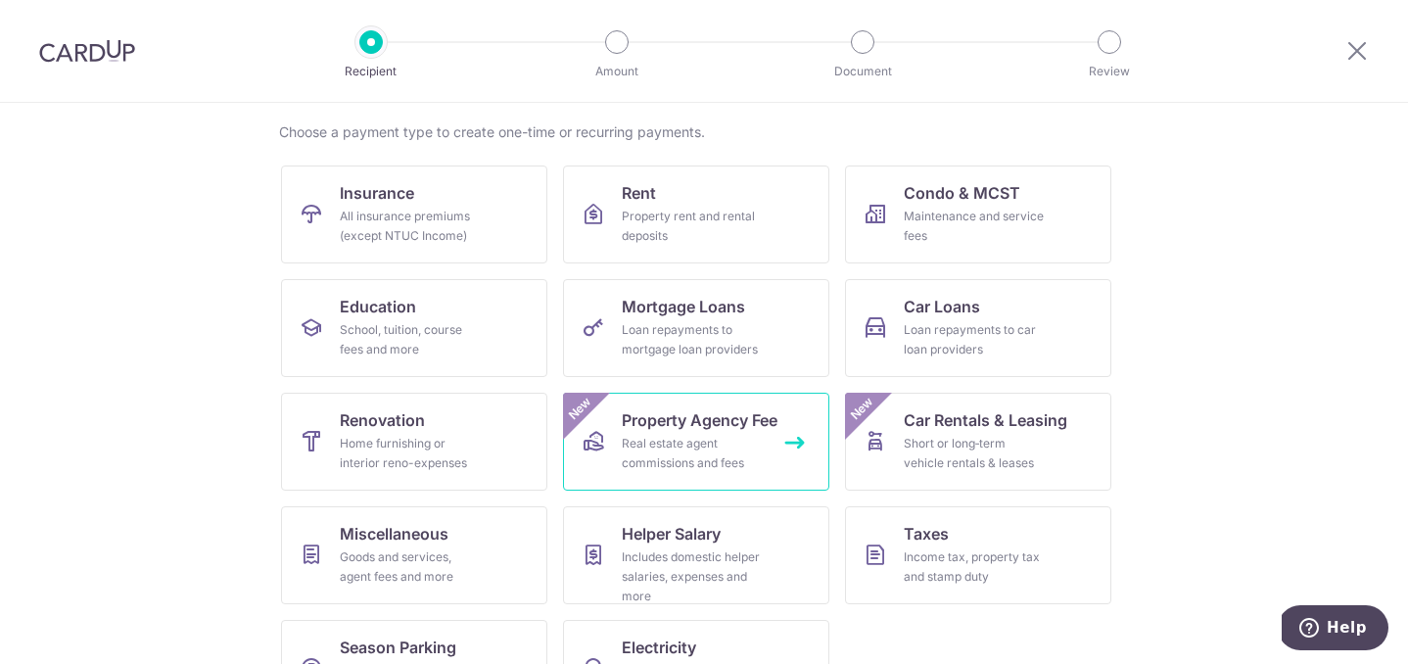
scroll to position [144, 0]
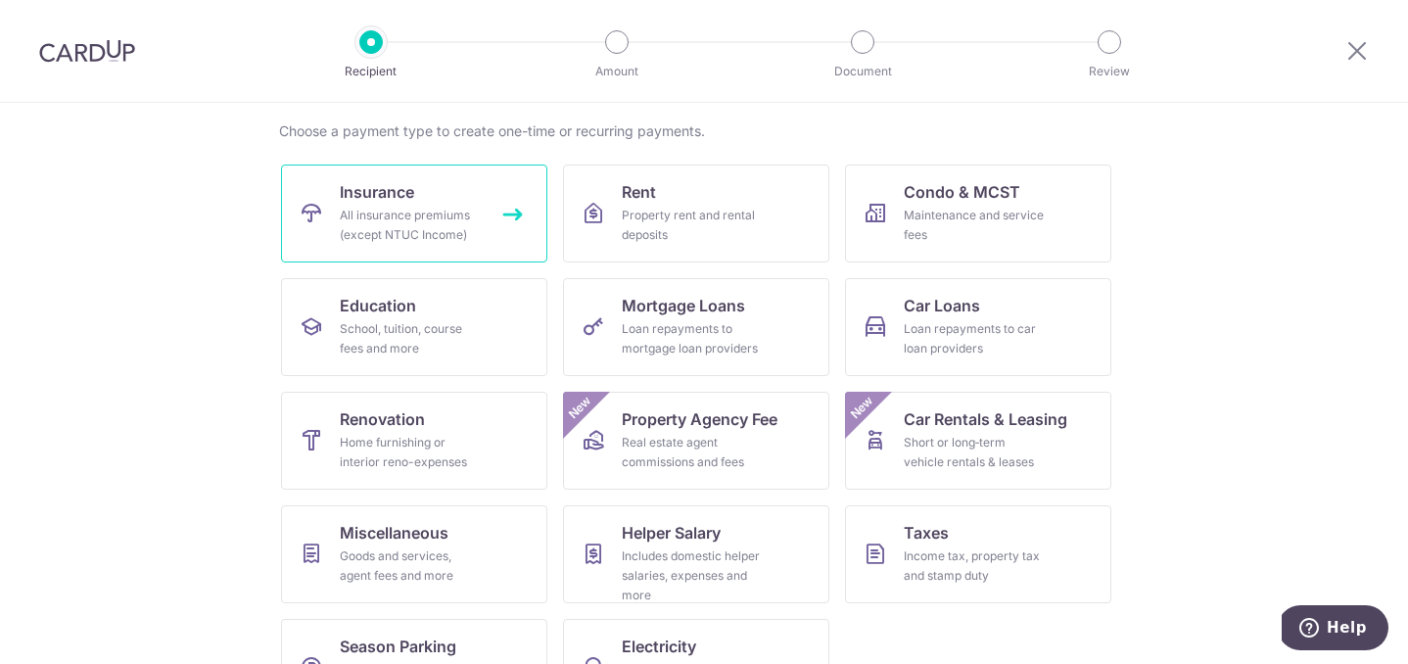
click at [425, 208] on div "All insurance premiums (except NTUC Income)" at bounding box center [410, 225] width 141 height 39
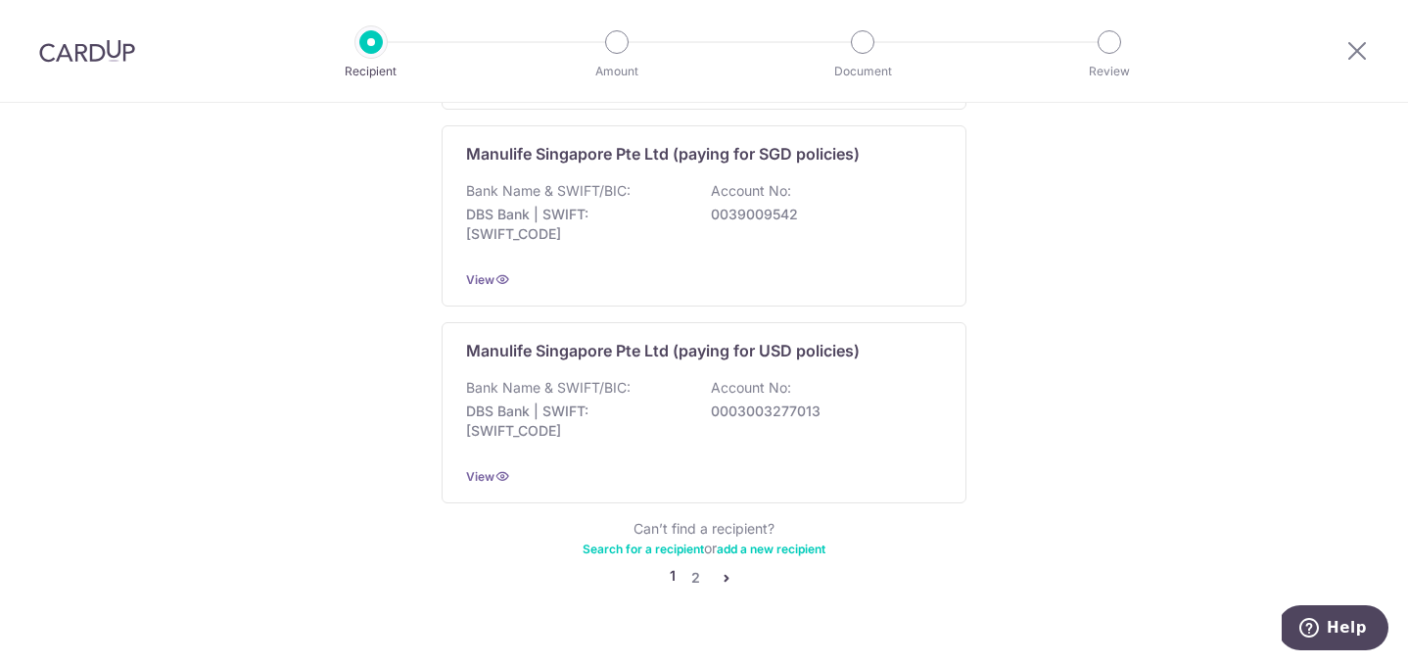
scroll to position [1990, 0]
click at [694, 565] on link "2" at bounding box center [696, 577] width 24 height 24
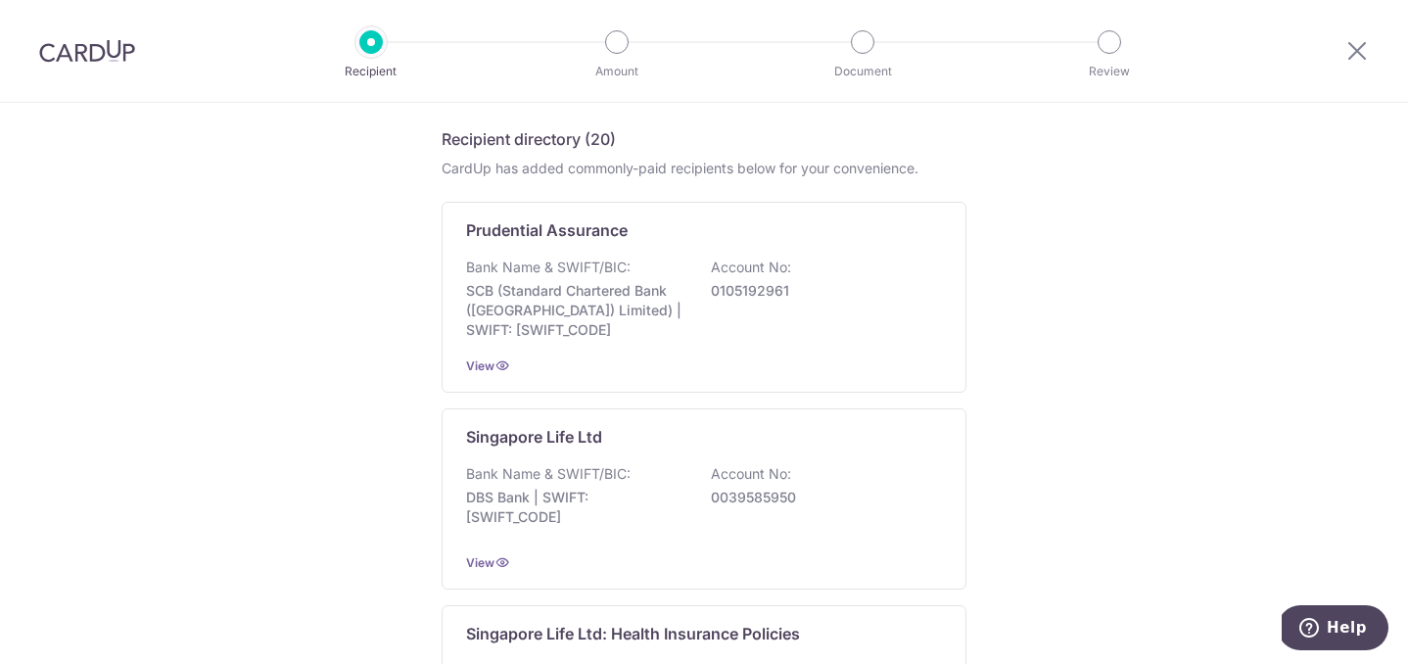
scroll to position [301, 0]
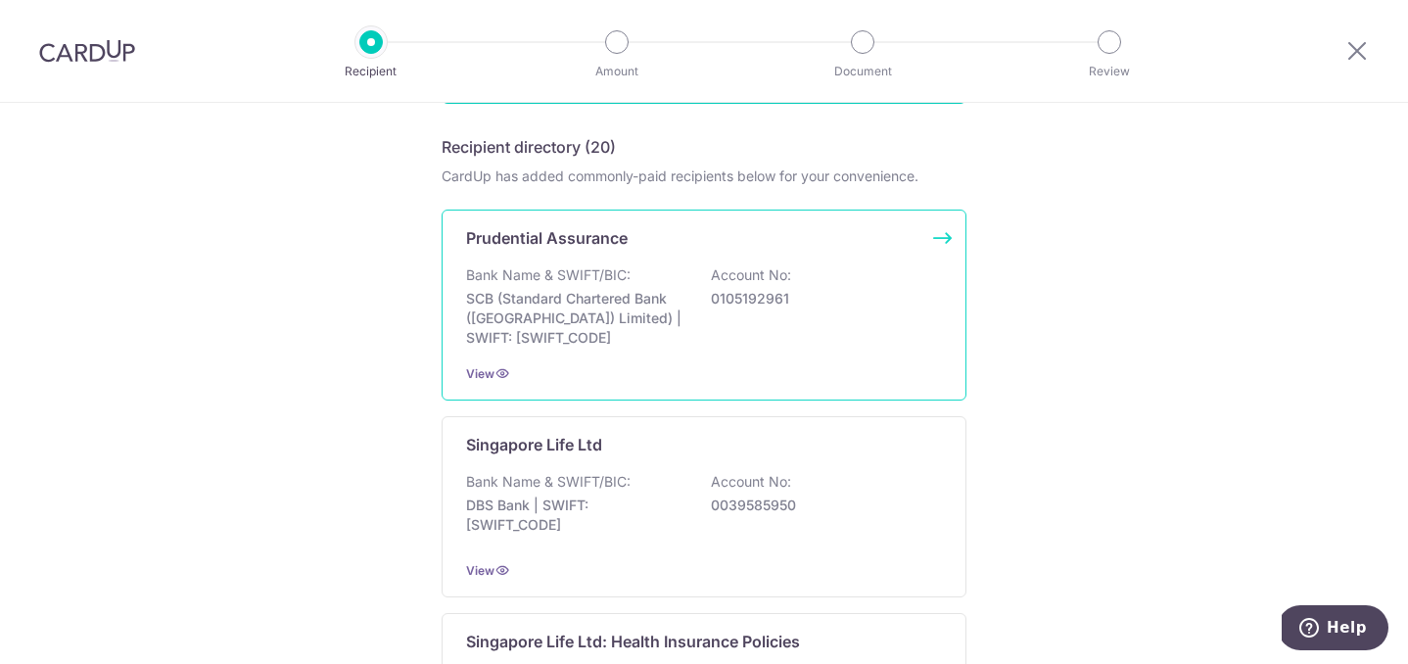
click at [808, 305] on p "0105192961" at bounding box center [820, 299] width 219 height 20
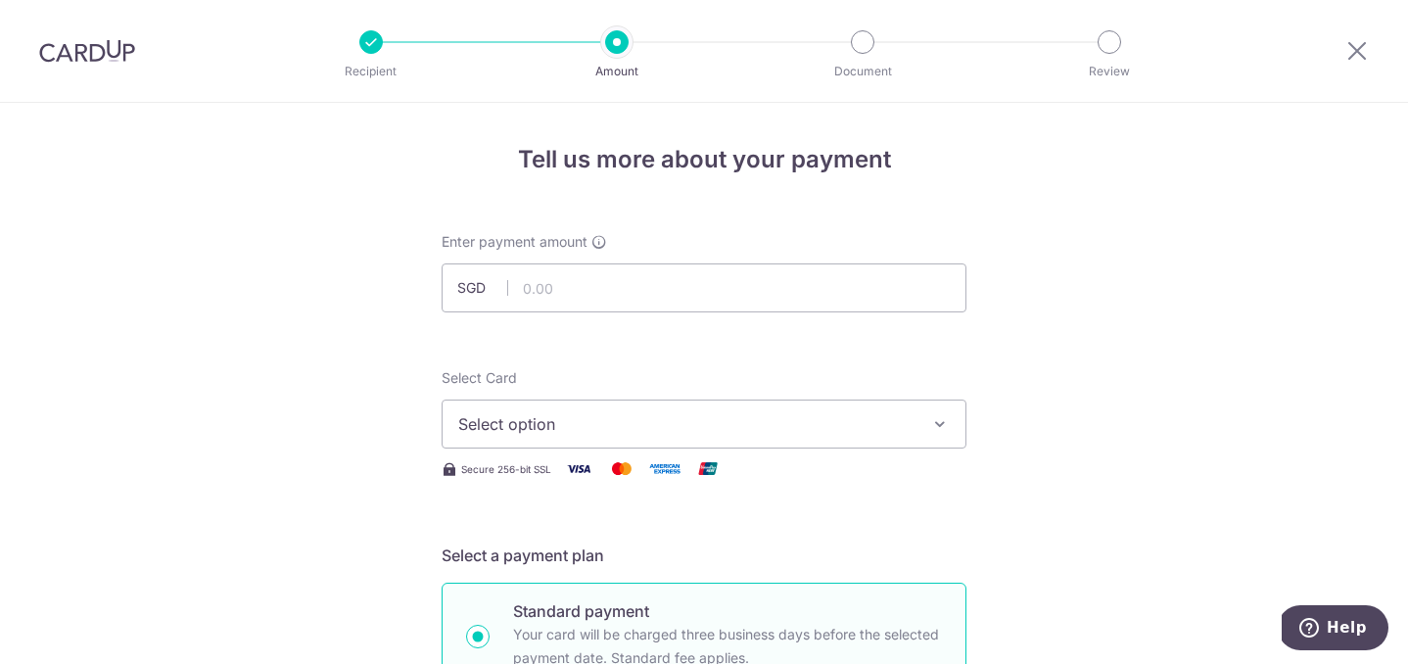
click at [85, 62] on img at bounding box center [87, 51] width 96 height 24
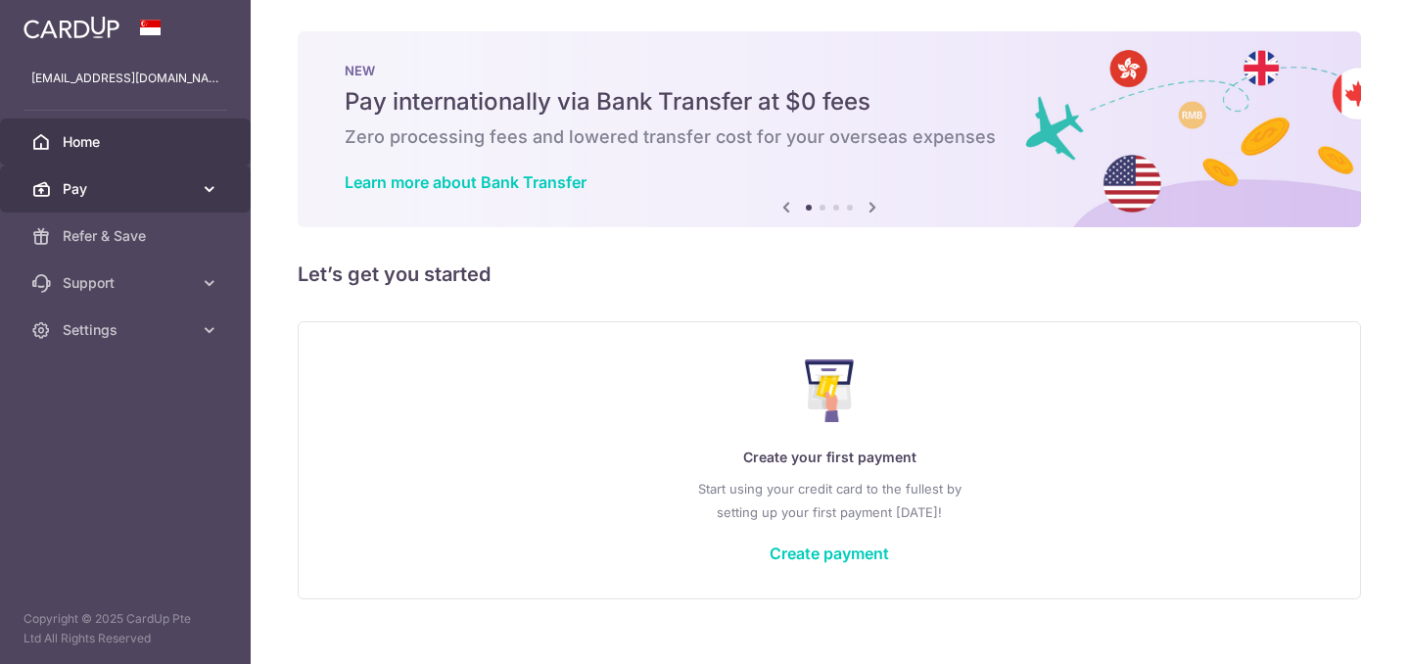
click at [123, 185] on span "Pay" at bounding box center [127, 189] width 129 height 20
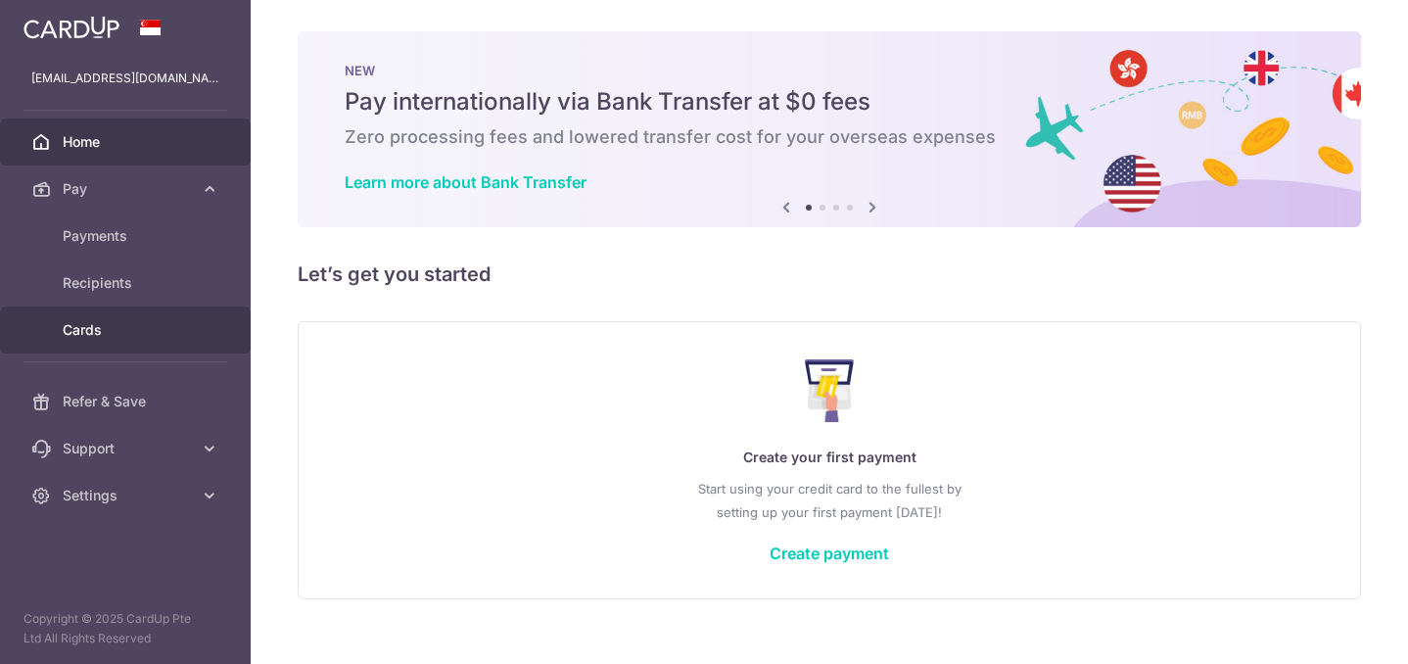
click at [110, 322] on span "Cards" at bounding box center [127, 330] width 129 height 20
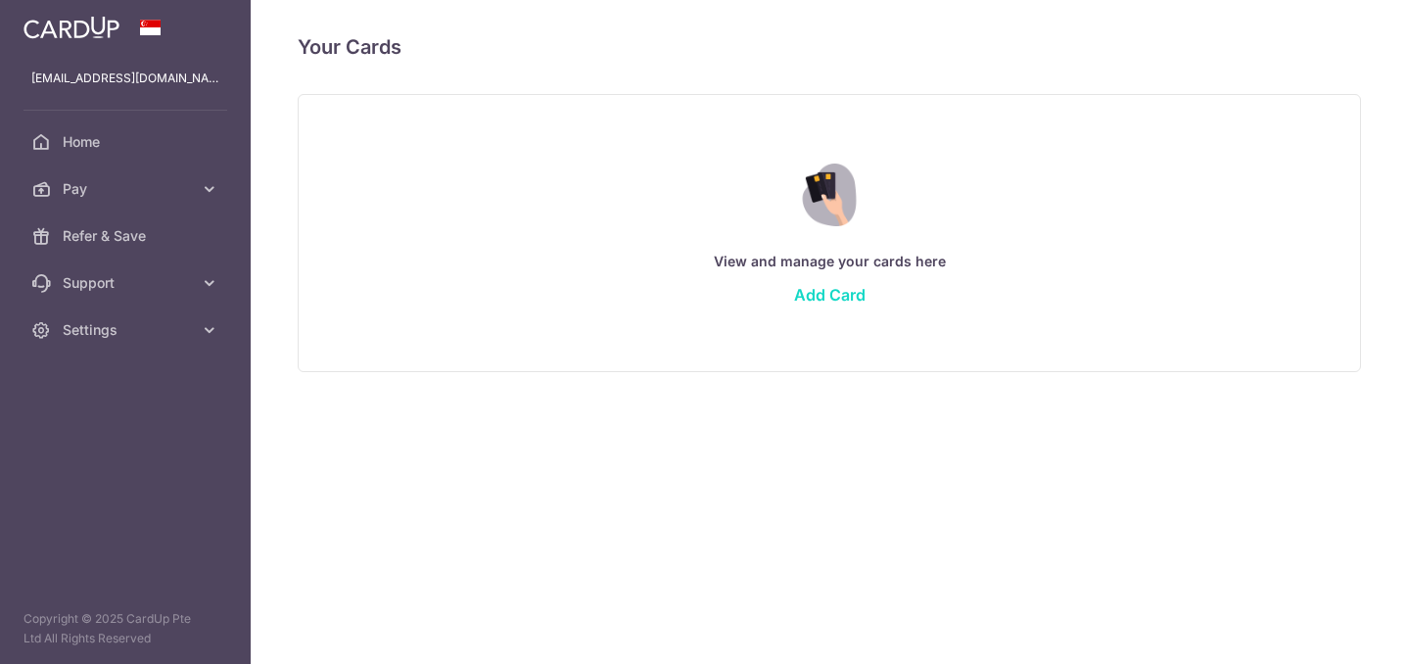
click at [822, 299] on link "Add Card" at bounding box center [829, 295] width 71 height 20
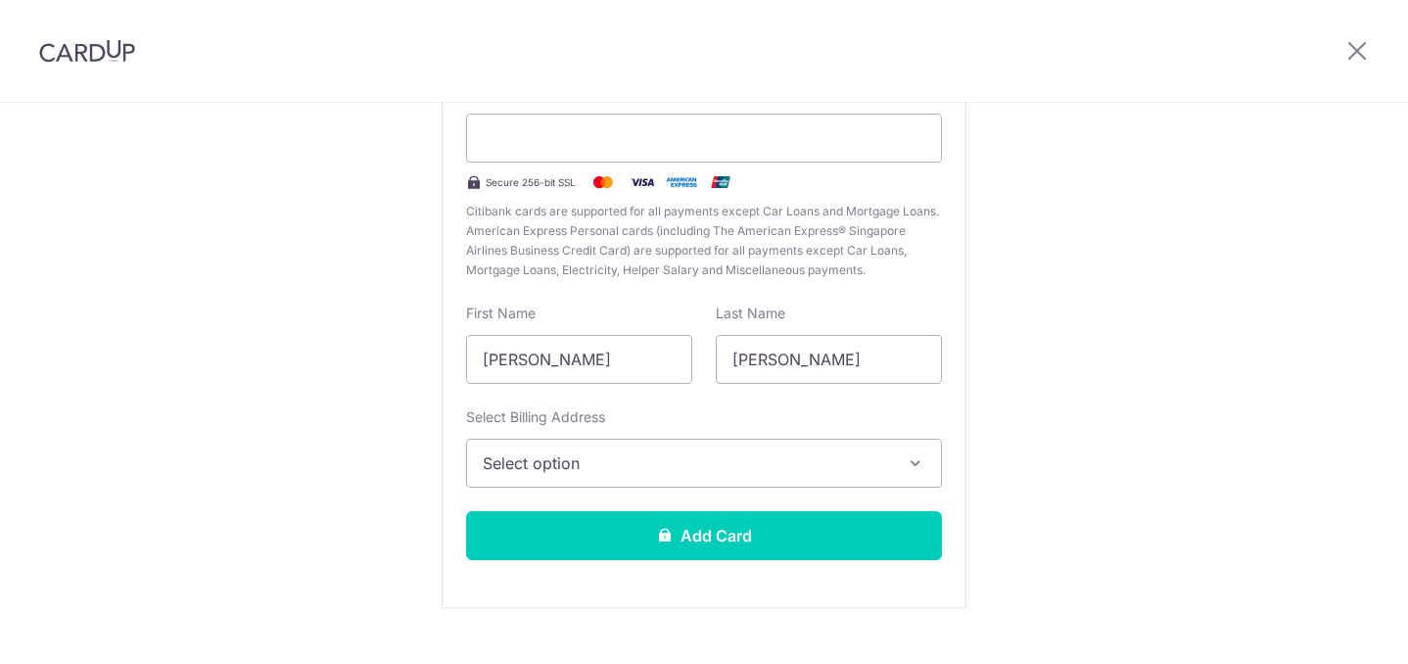
scroll to position [227, 0]
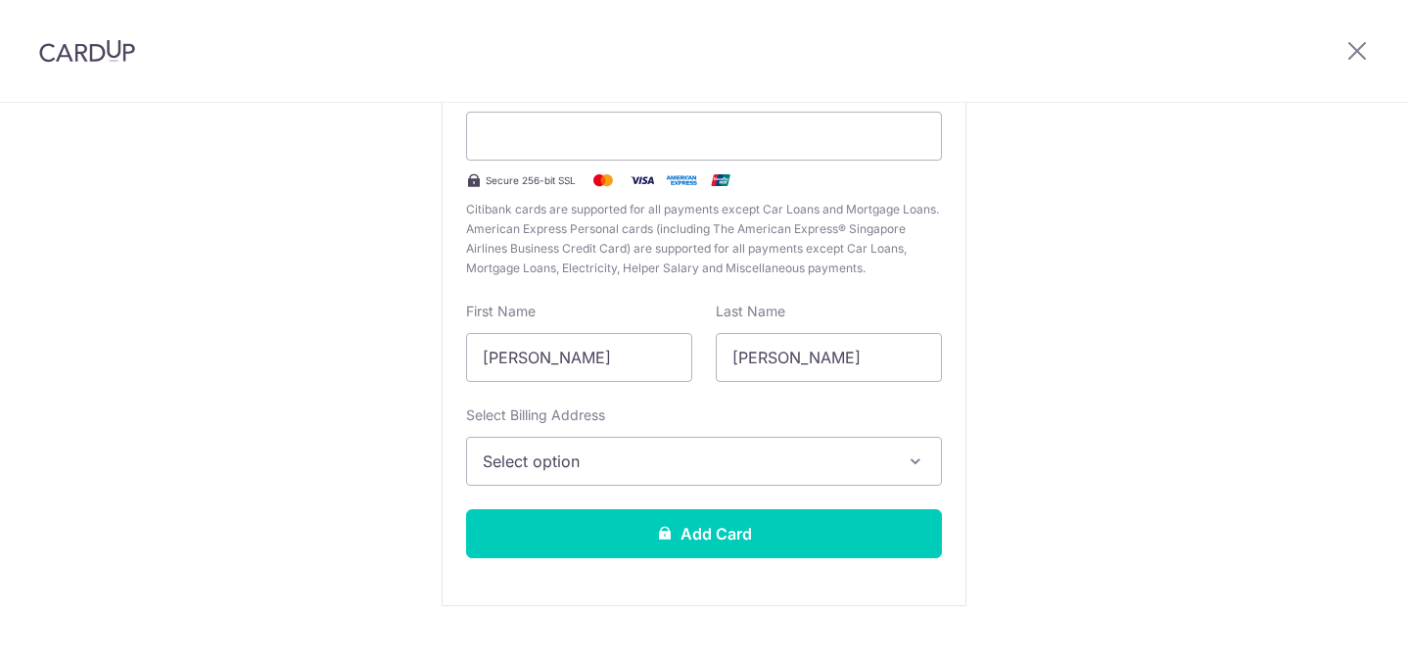
click at [911, 463] on icon "button" at bounding box center [916, 462] width 20 height 20
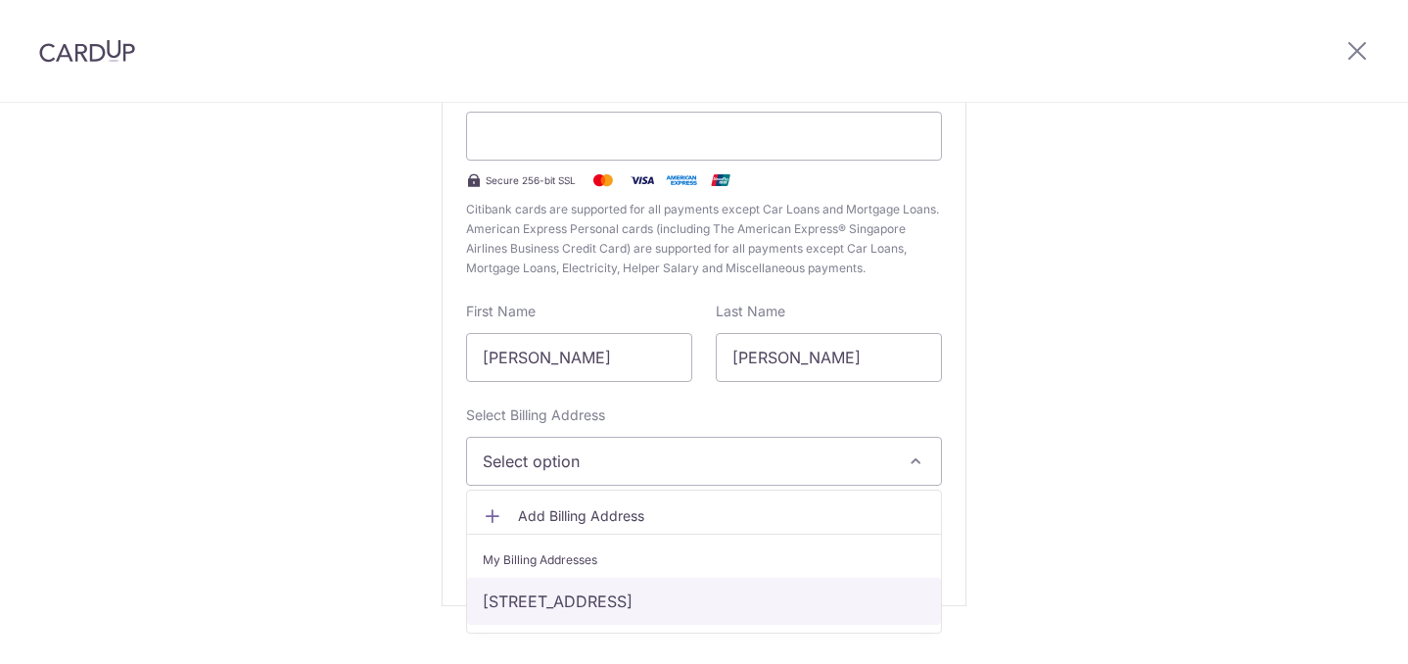
click at [716, 597] on link "23 Lorong 24 Geylang, #05-08 THE OCTET, Singapore, Singapore, Singapore-398628" at bounding box center [704, 601] width 474 height 47
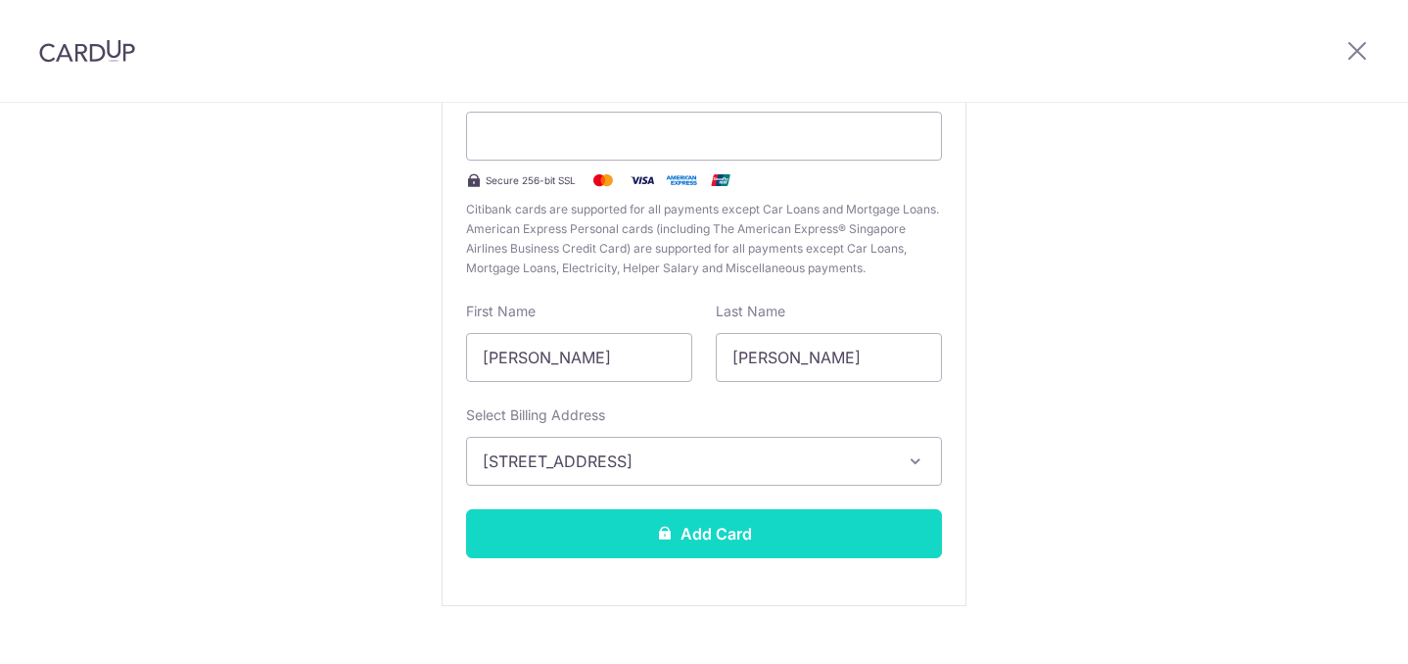
click at [727, 538] on button "Add Card" at bounding box center [704, 533] width 476 height 49
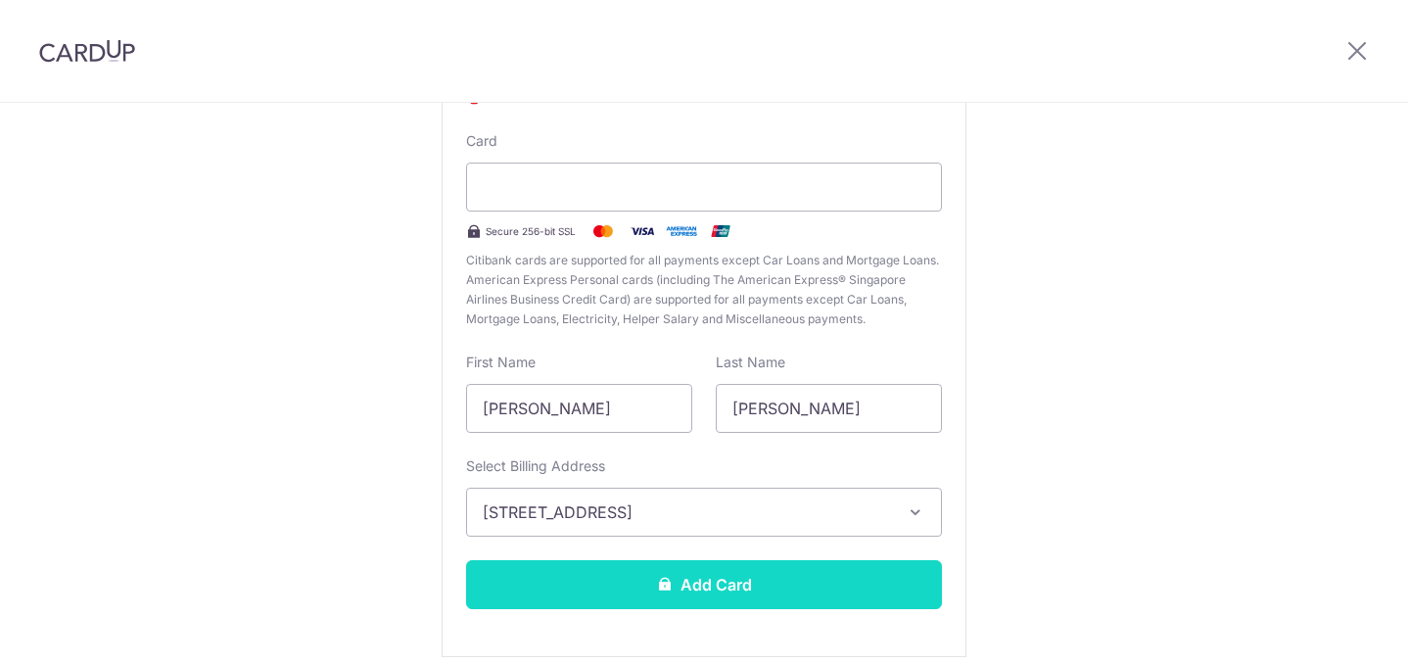
scroll to position [278, 0]
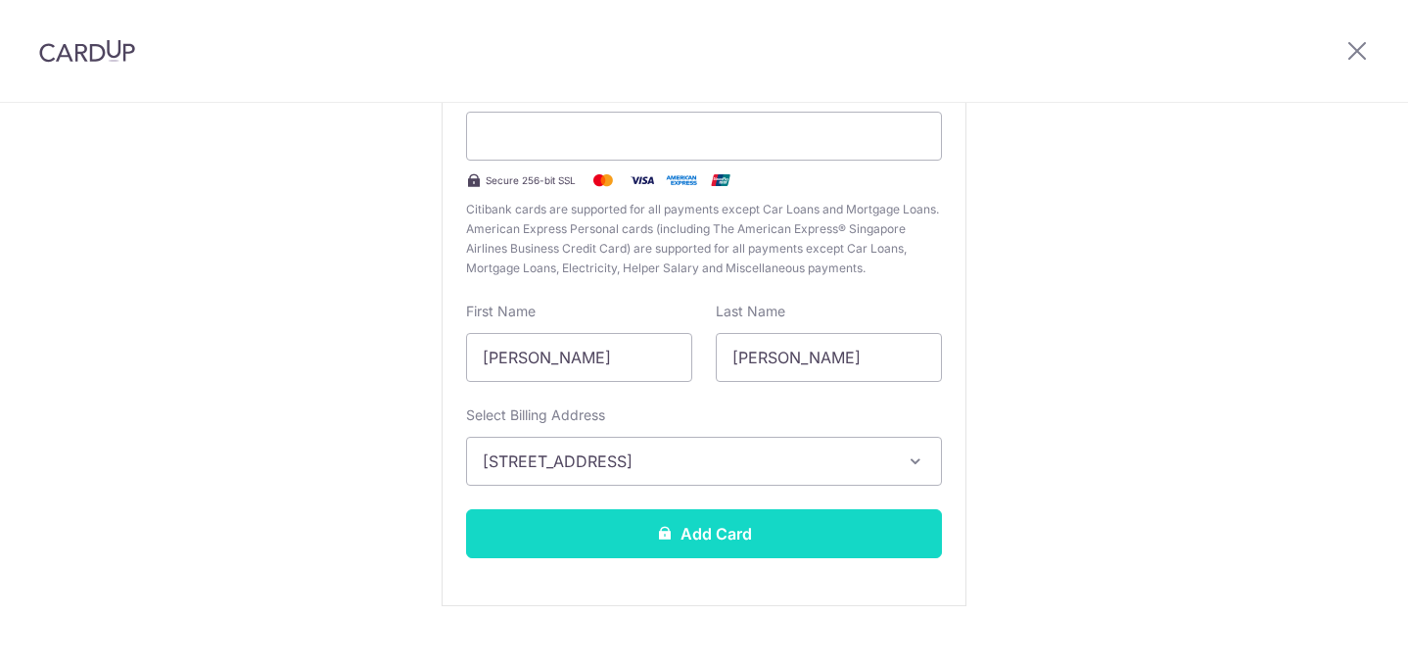
click at [727, 538] on button "Add Card" at bounding box center [704, 533] width 476 height 49
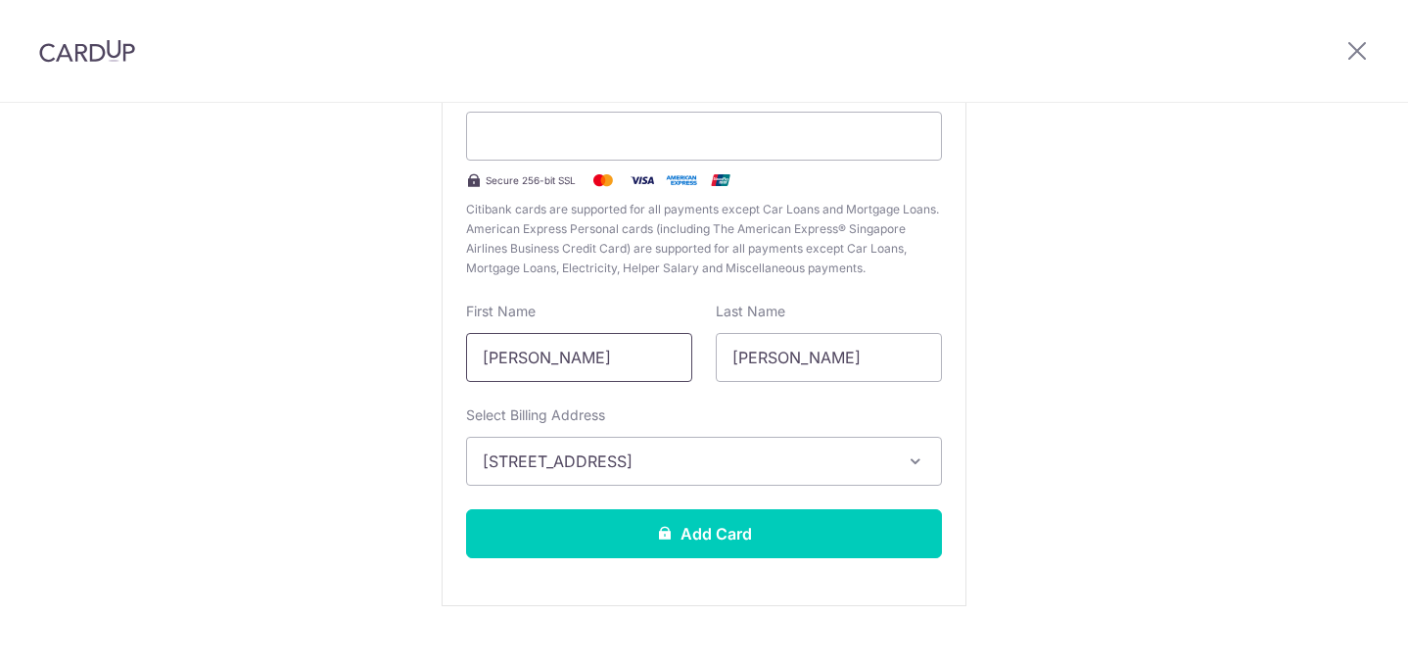
click at [648, 355] on input "Ronald Hernandez" at bounding box center [579, 357] width 226 height 49
type input "Ronald"
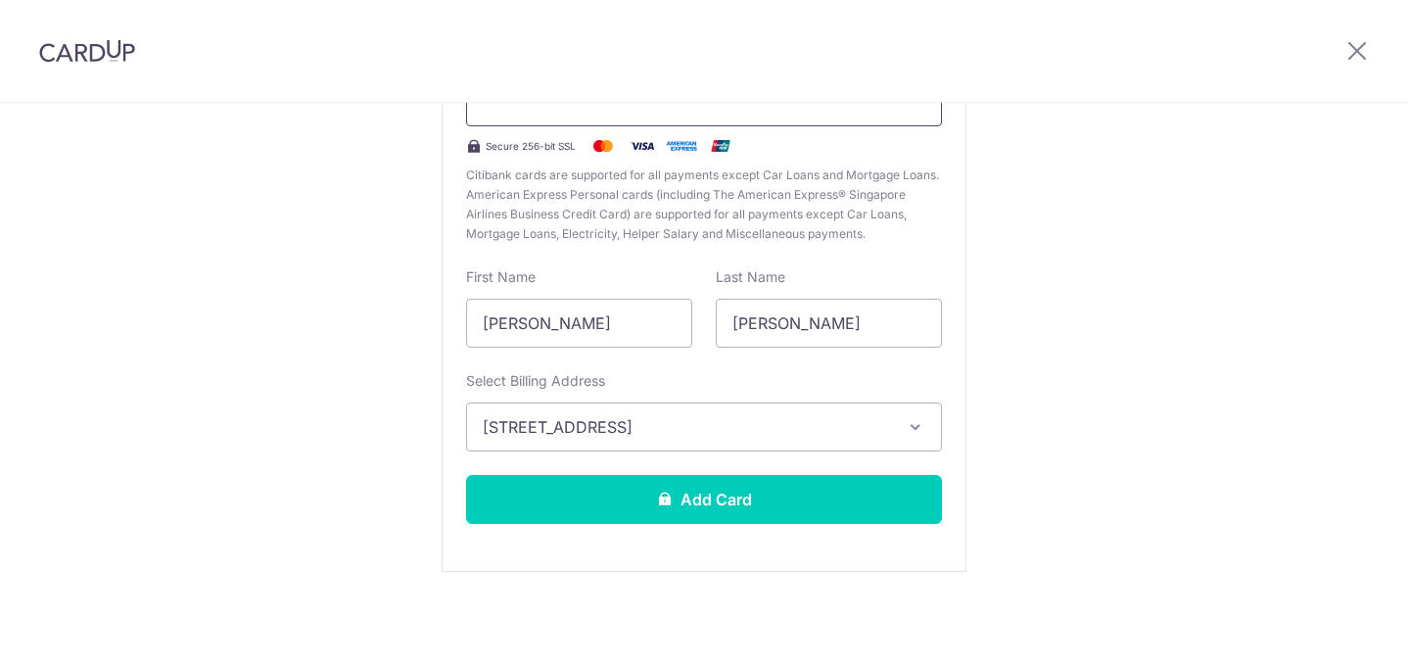
scroll to position [227, 0]
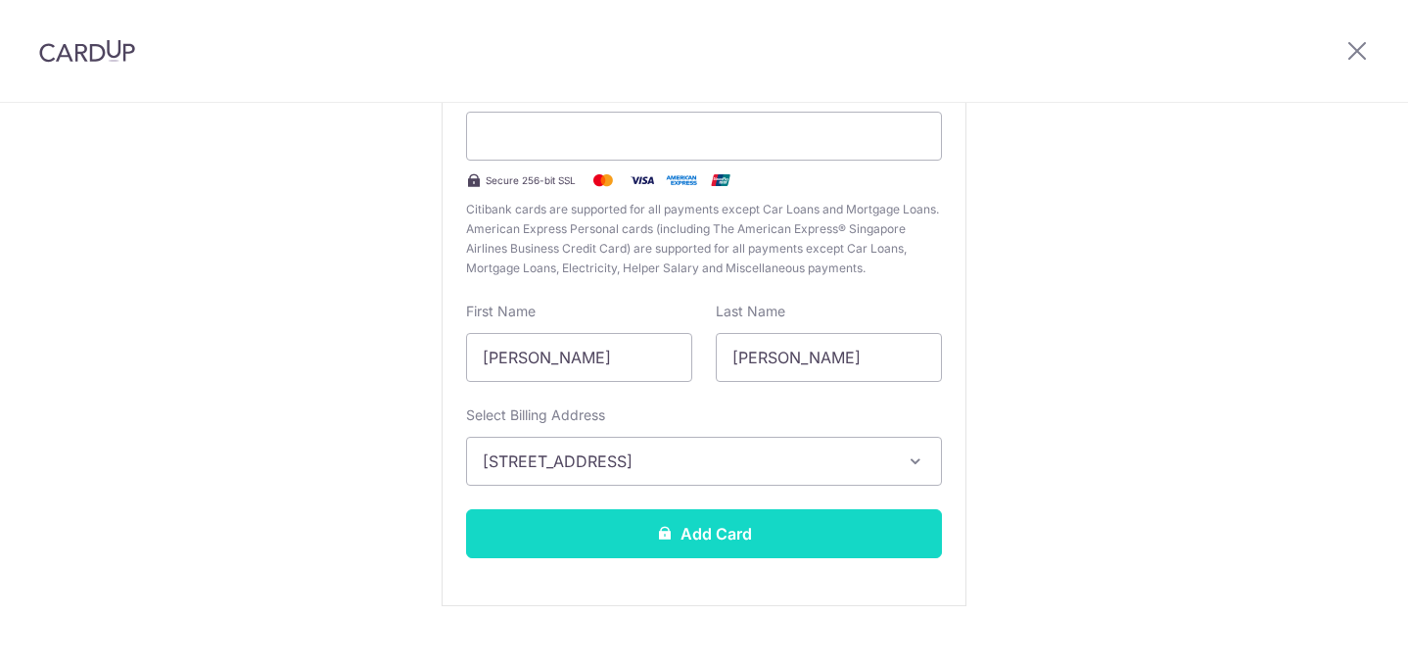
click at [729, 537] on button "Add Card" at bounding box center [704, 533] width 476 height 49
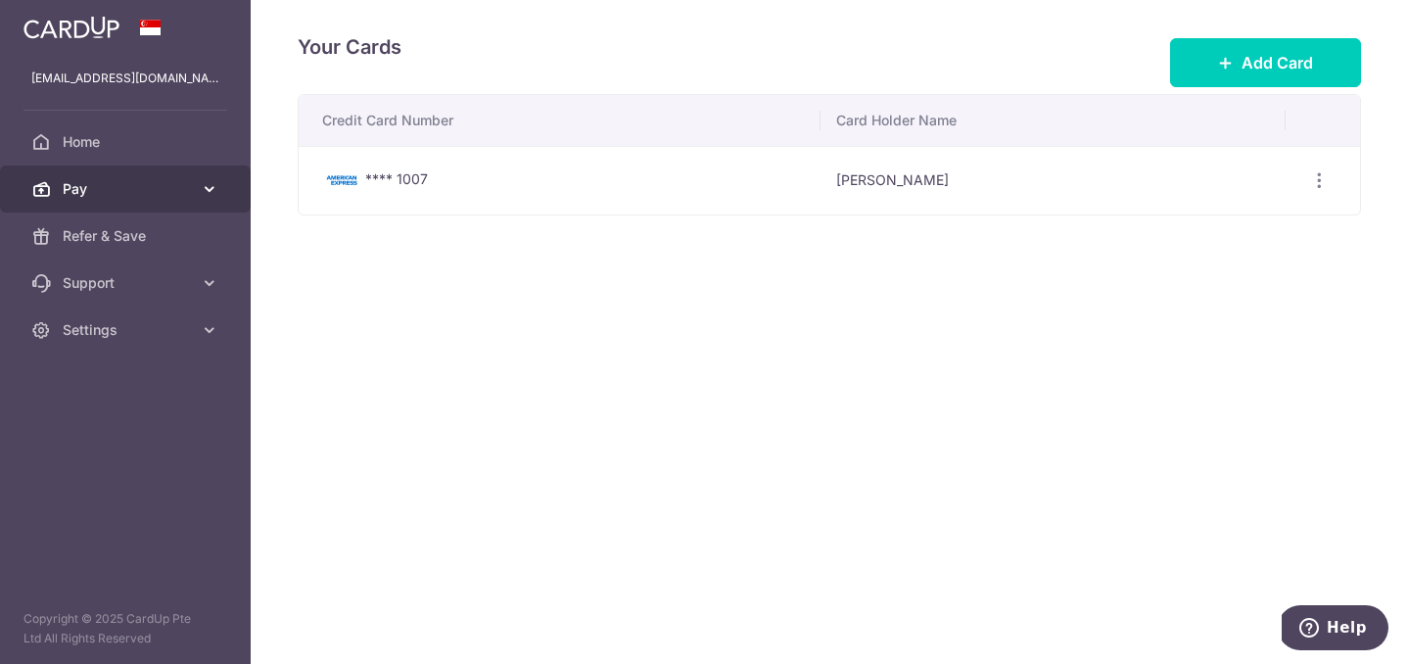
click at [209, 190] on icon at bounding box center [210, 189] width 20 height 20
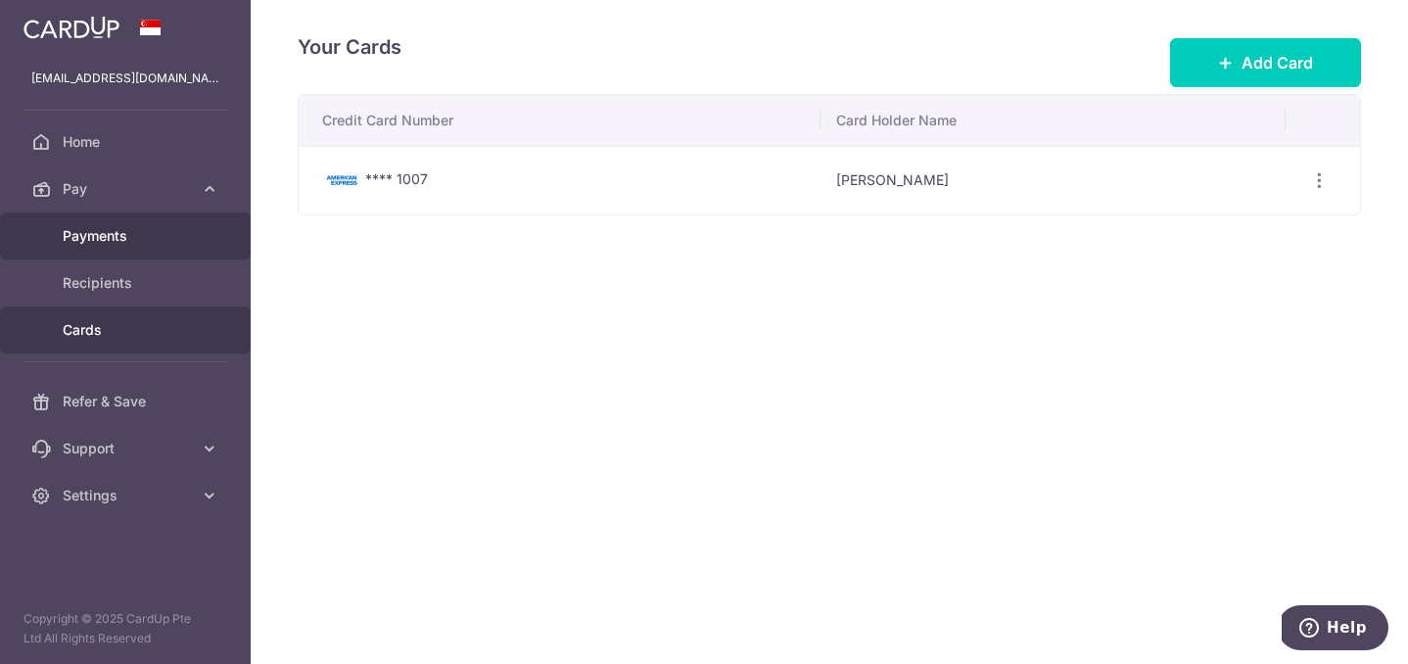
click at [132, 234] on span "Payments" at bounding box center [127, 236] width 129 height 20
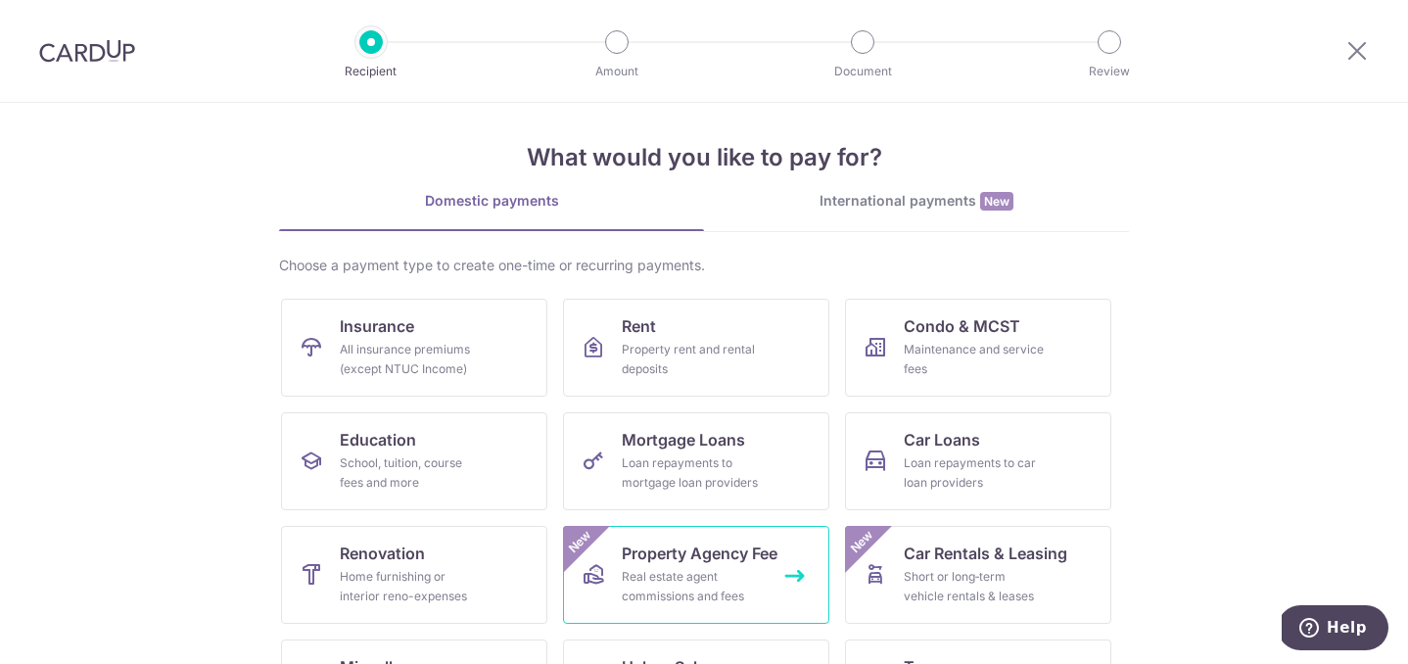
scroll to position [7, 0]
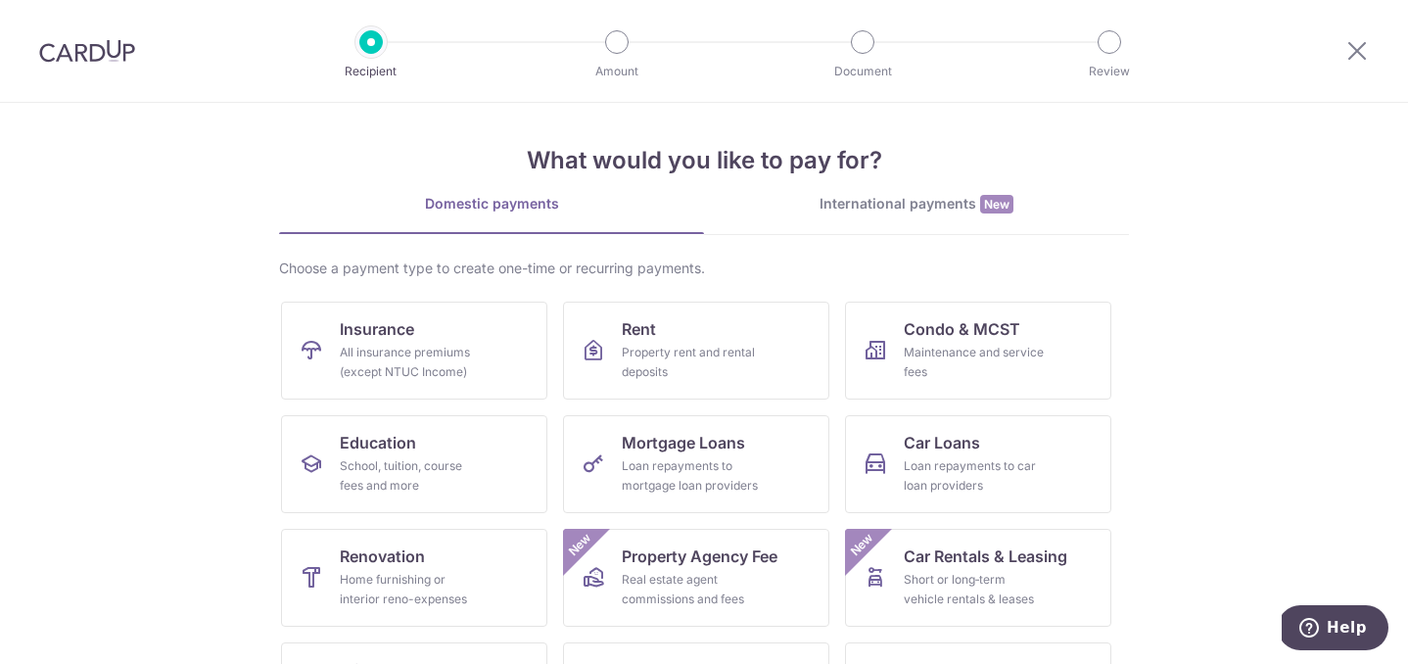
click at [850, 210] on div "International payments New" at bounding box center [916, 204] width 425 height 21
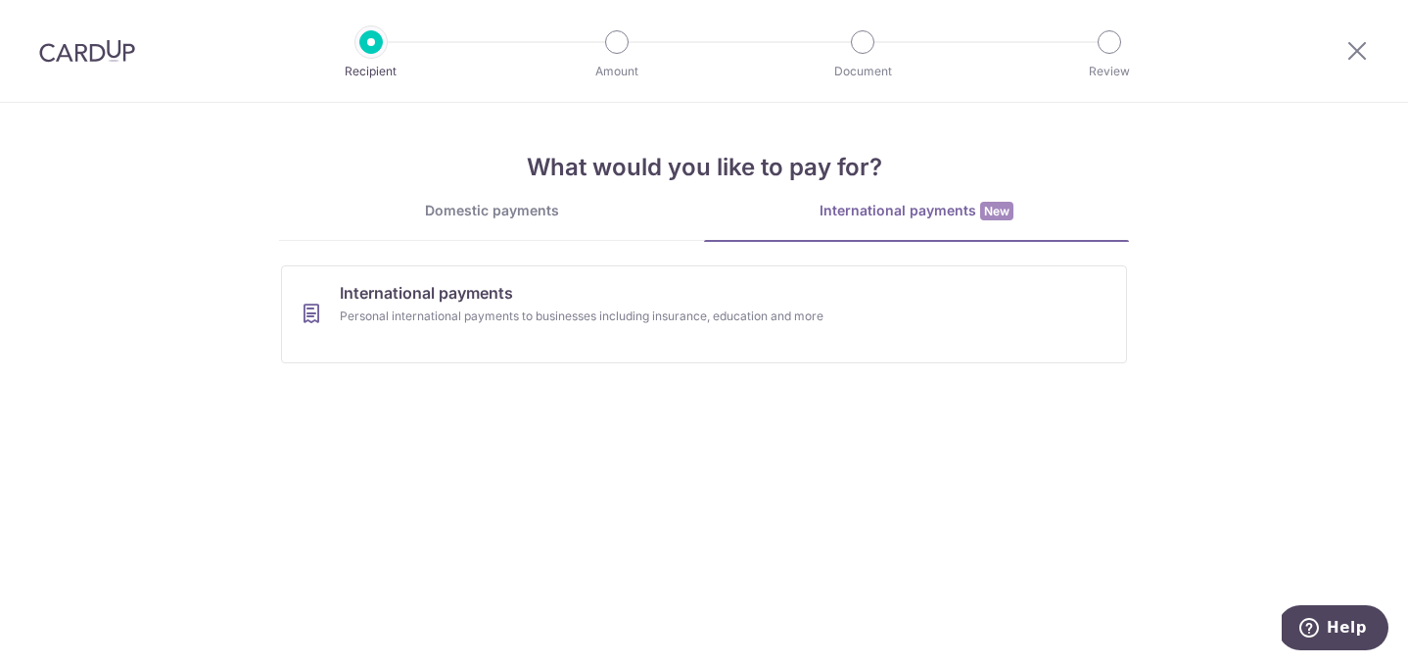
scroll to position [0, 0]
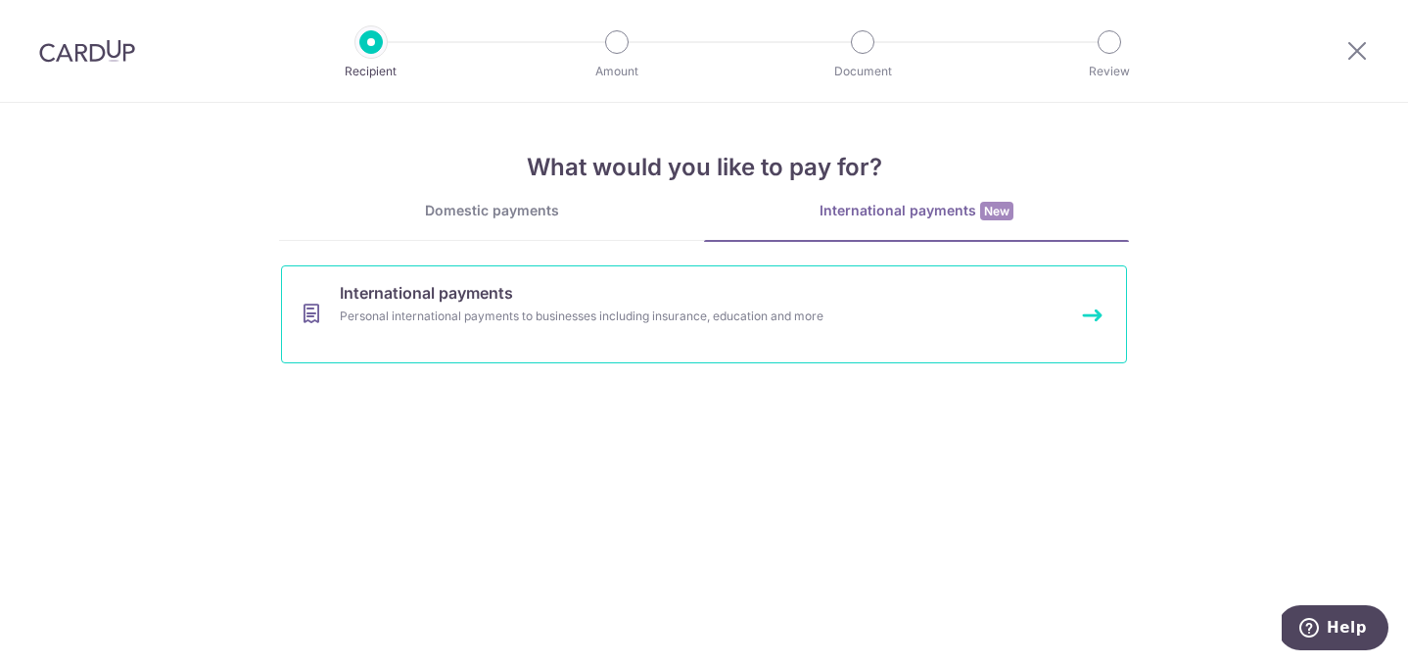
click at [505, 311] on div "Personal international payments to businesses including insurance, education an…" at bounding box center [678, 317] width 677 height 20
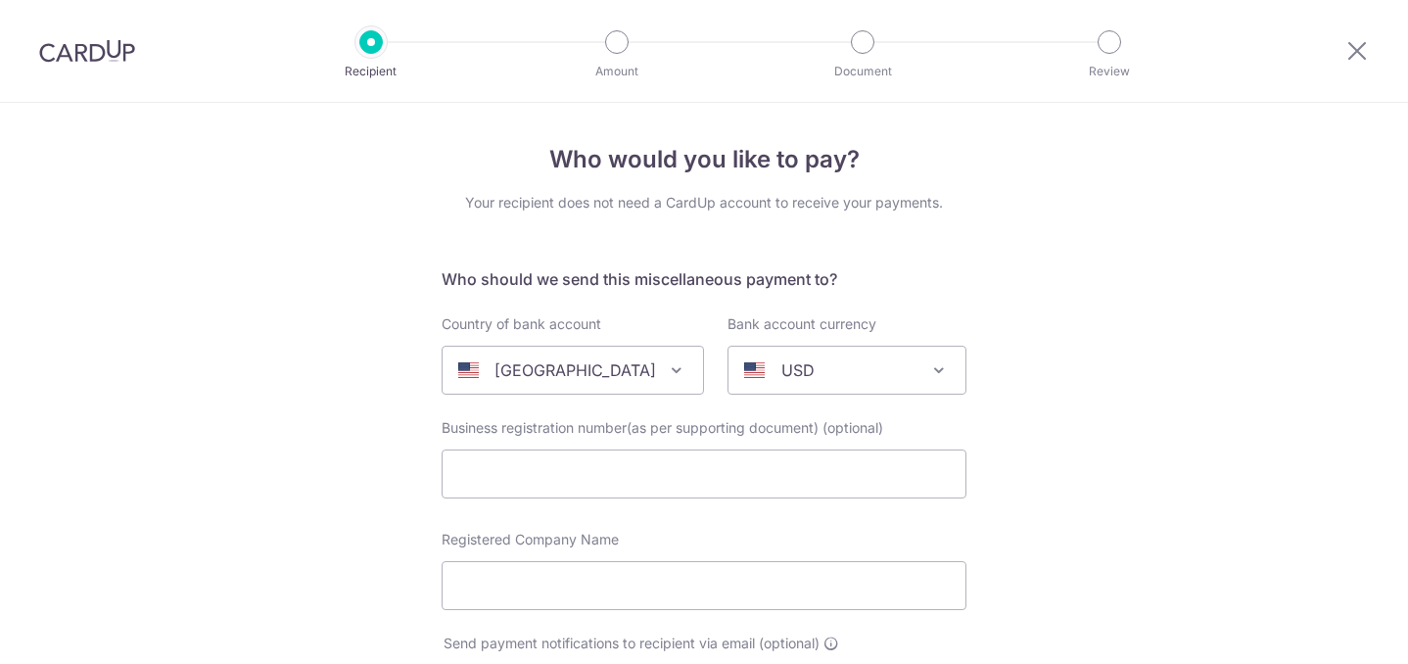
select select
click at [1357, 53] on icon at bounding box center [1358, 50] width 24 height 24
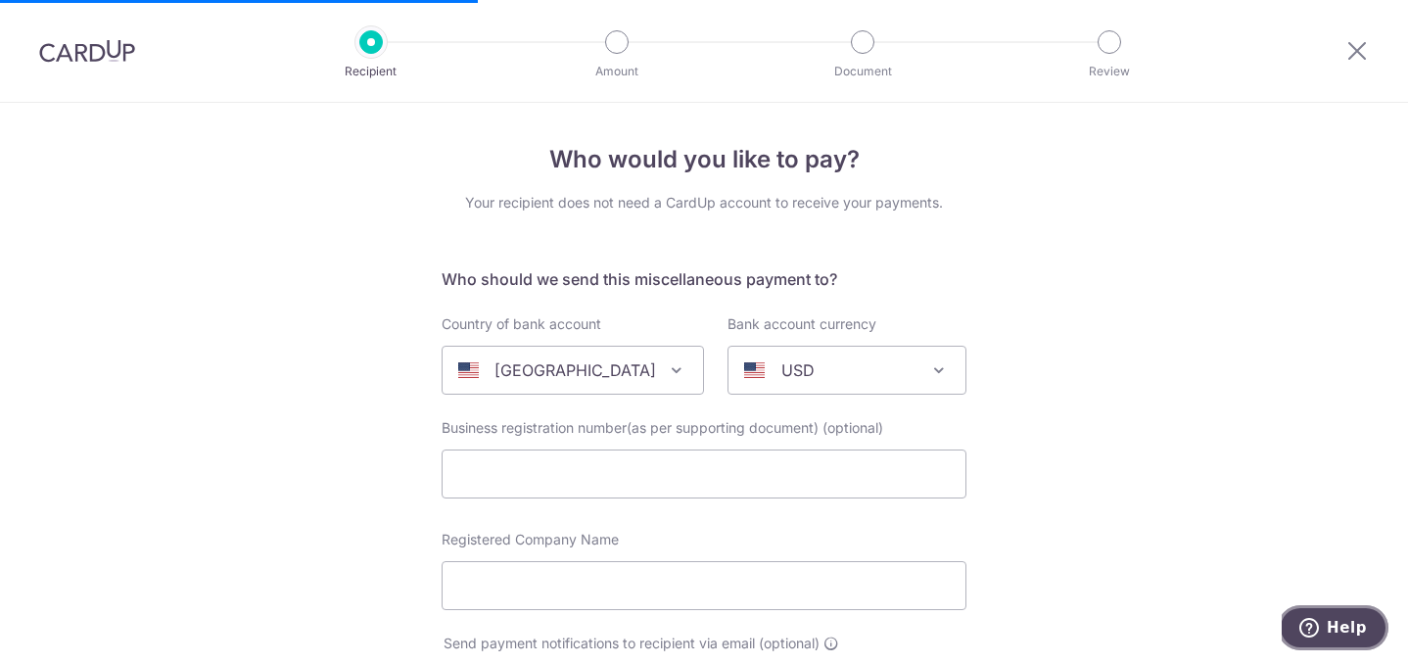
click at [1319, 626] on icon "Help" at bounding box center [1310, 628] width 20 height 20
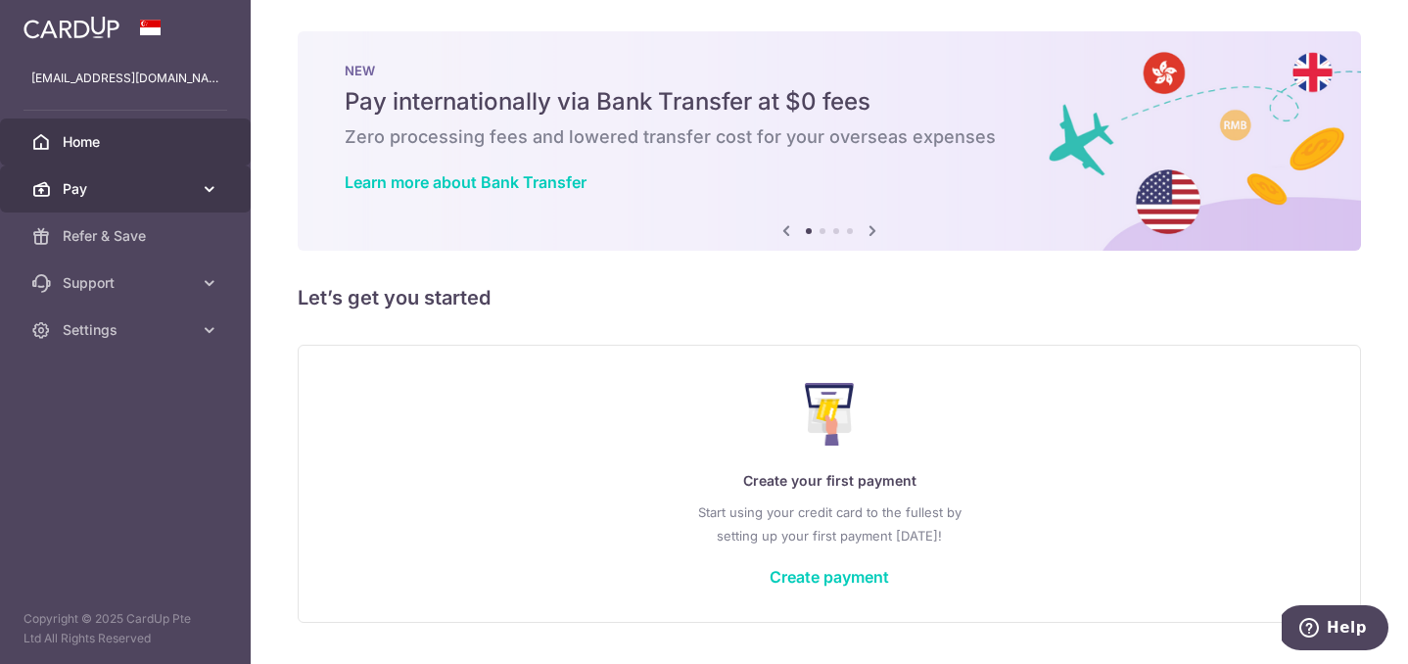
click at [136, 188] on span "Pay" at bounding box center [127, 189] width 129 height 20
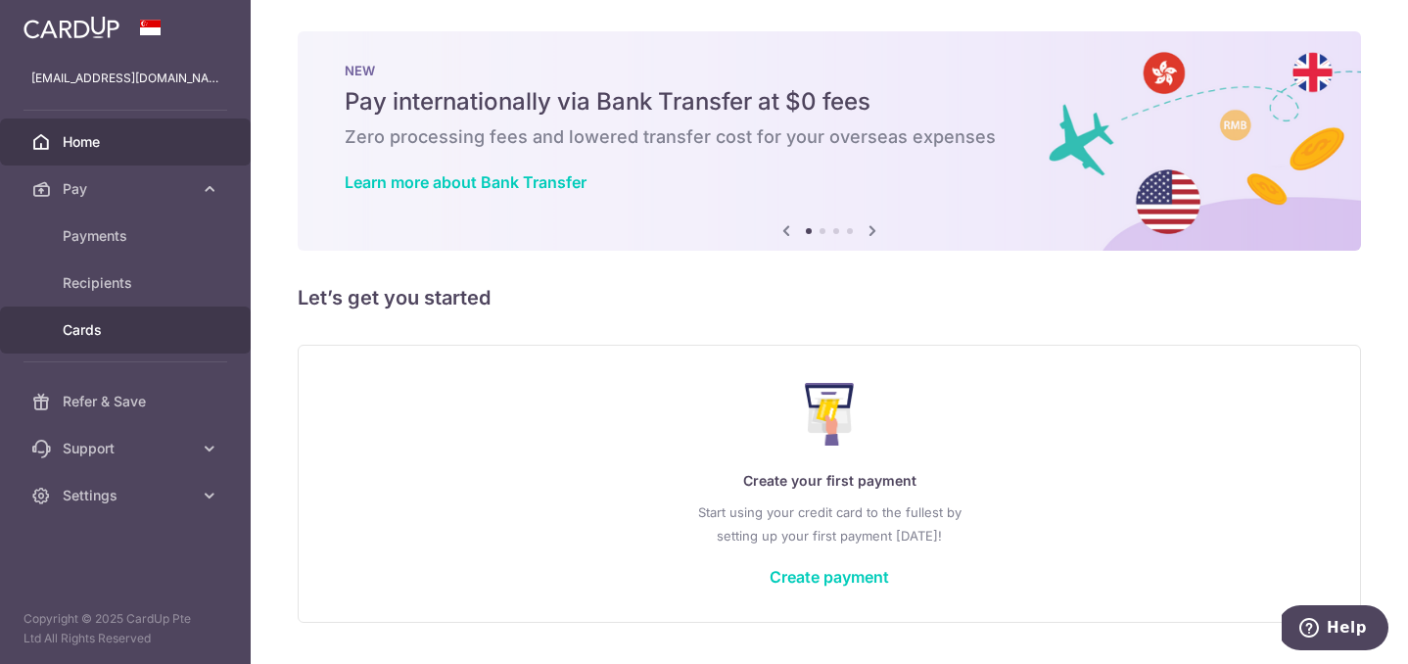
click at [96, 332] on span "Cards" at bounding box center [127, 330] width 129 height 20
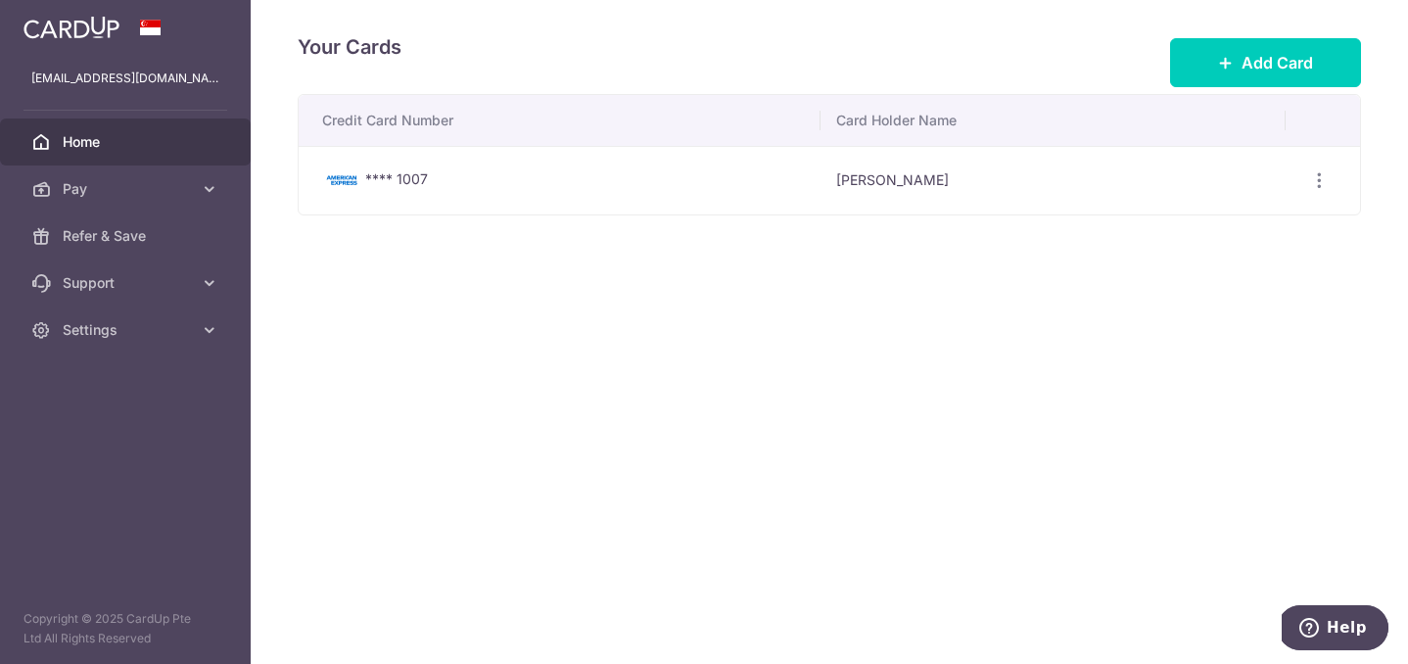
click at [81, 134] on span "Home" at bounding box center [127, 142] width 129 height 20
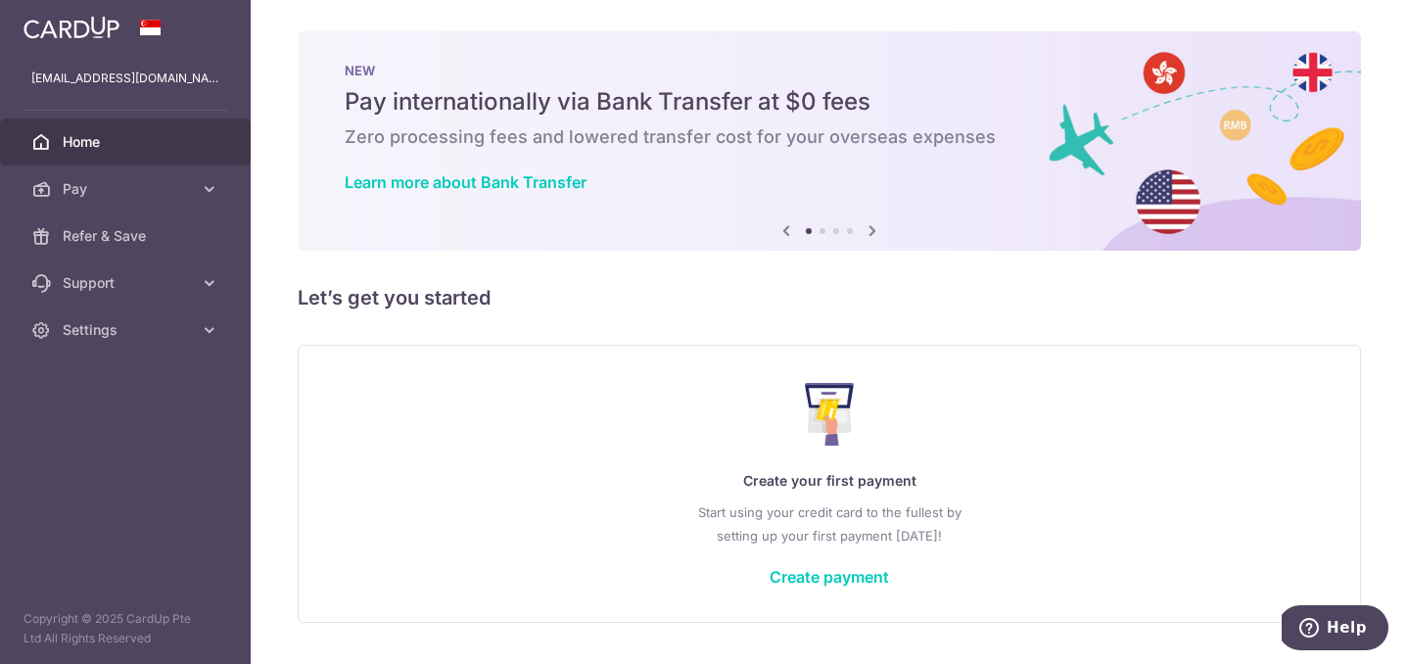
click at [81, 27] on img at bounding box center [72, 28] width 96 height 24
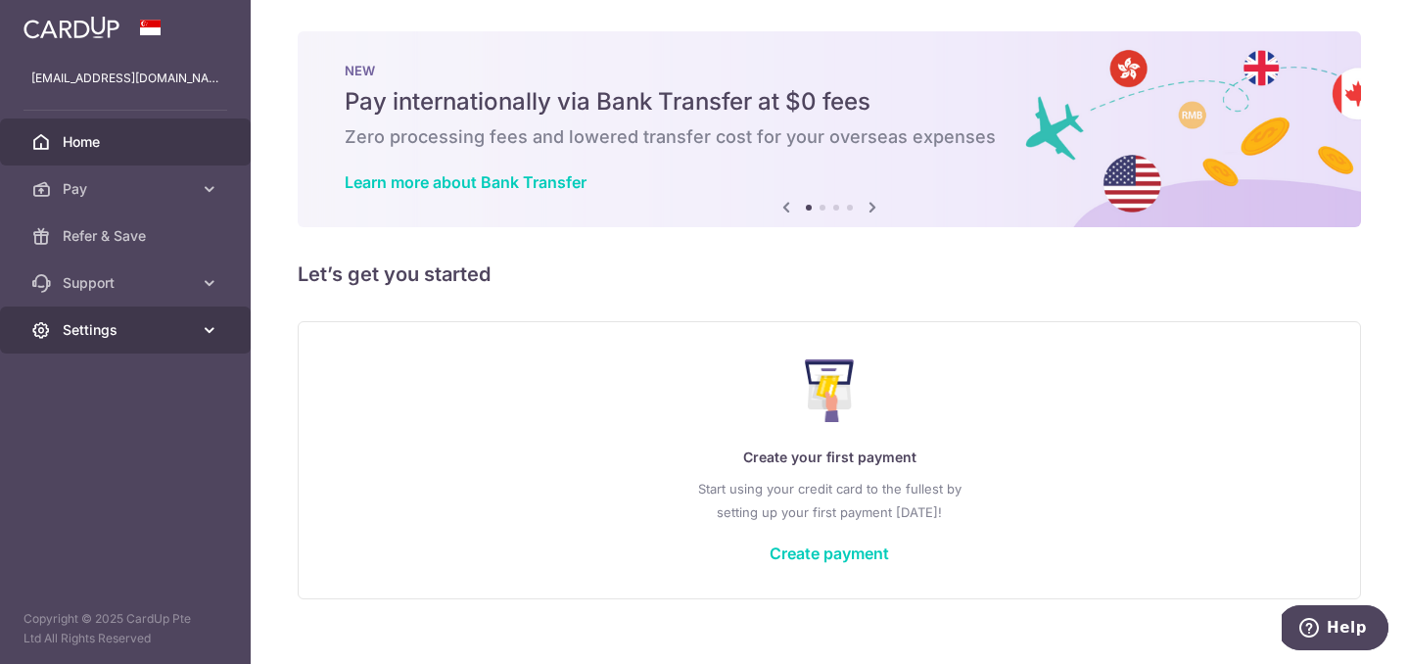
click at [92, 345] on link "Settings" at bounding box center [125, 330] width 251 height 47
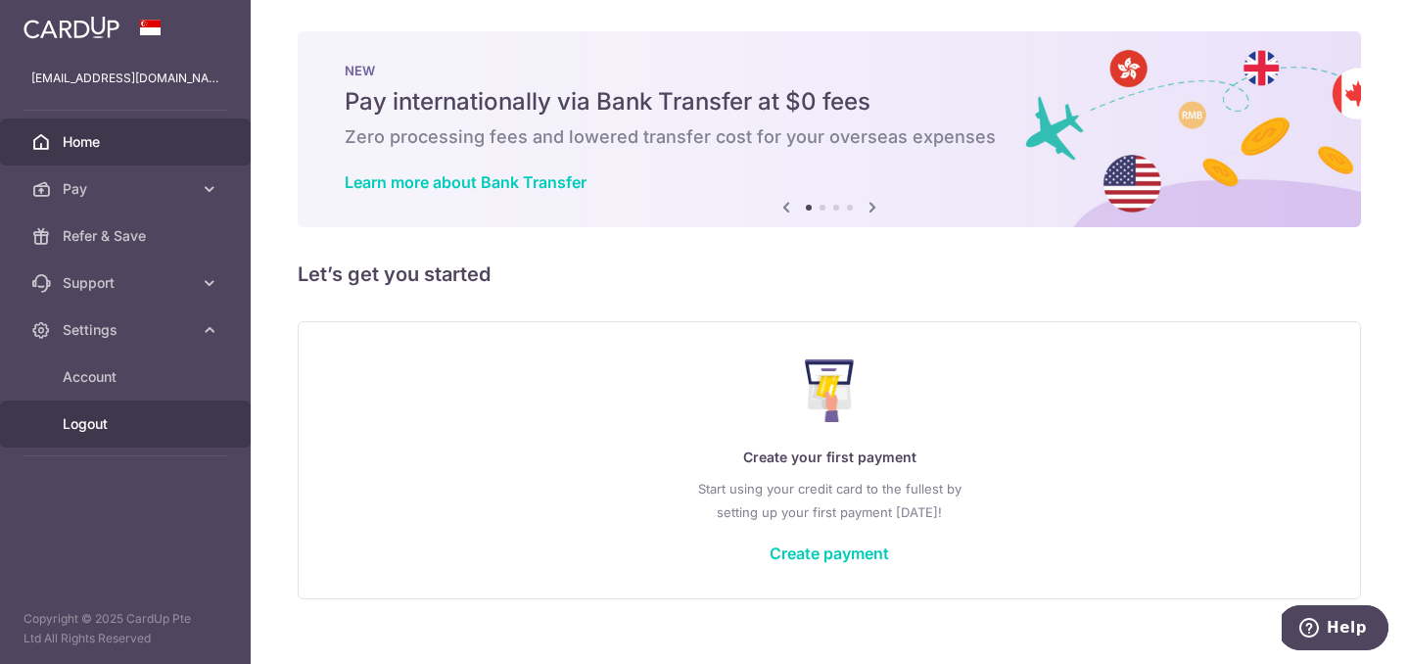
click at [97, 416] on span "Logout" at bounding box center [127, 424] width 129 height 20
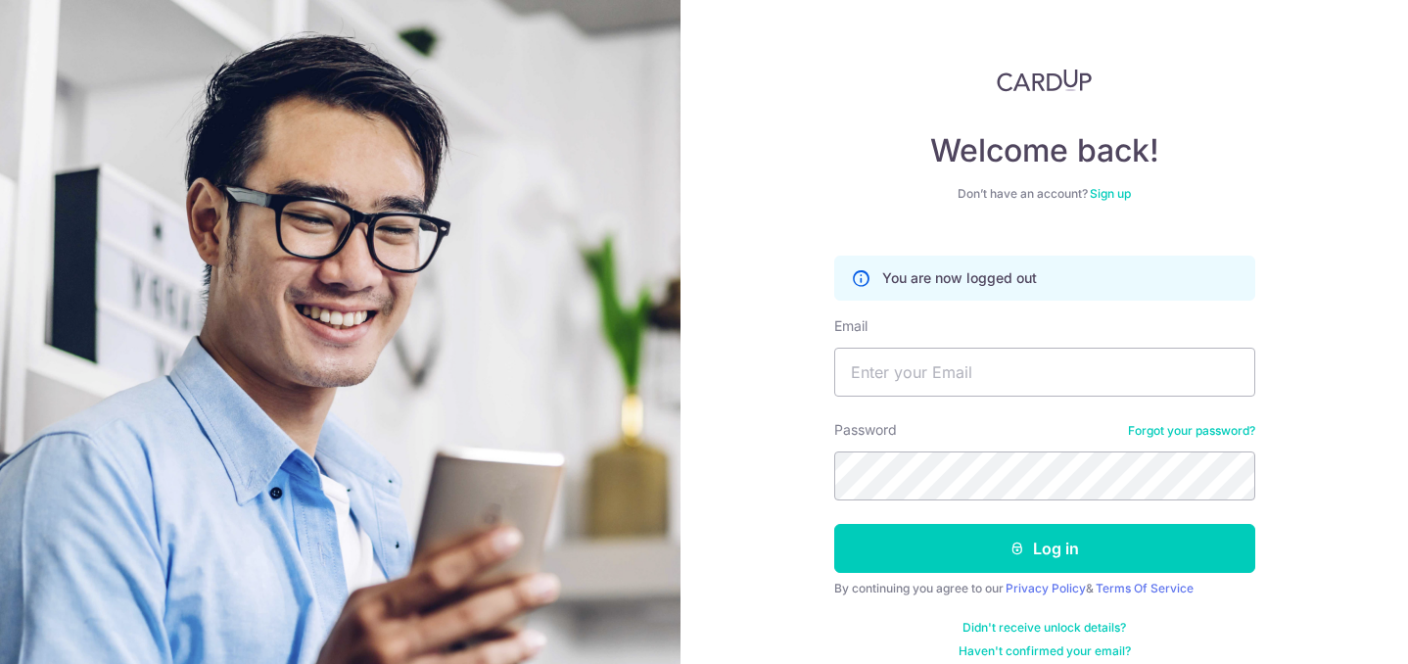
scroll to position [19, 0]
